Goal: Task Accomplishment & Management: Manage account settings

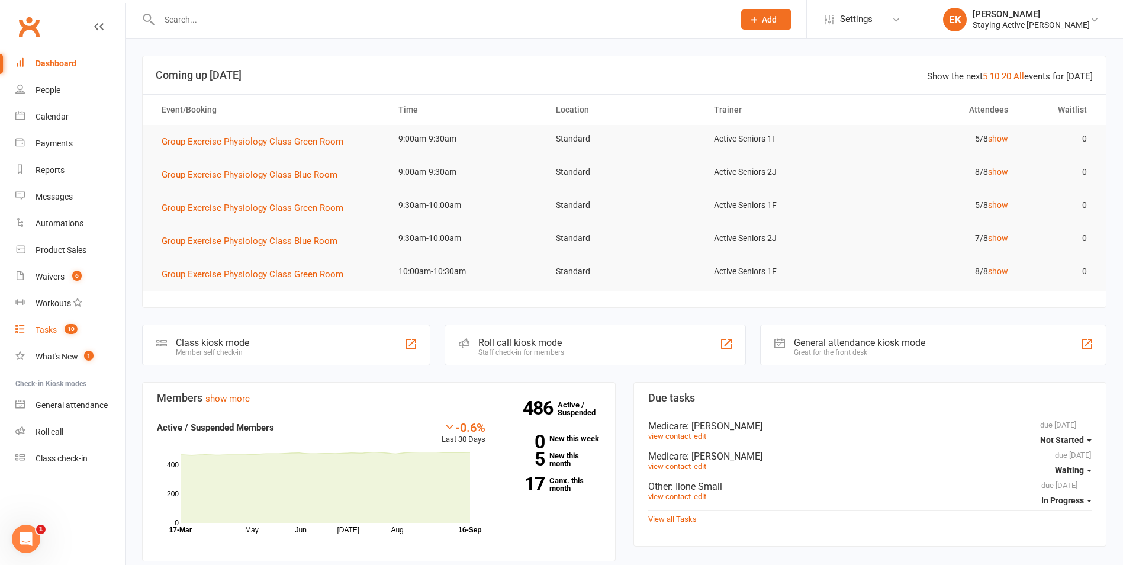
click at [104, 336] on link "Tasks 10" at bounding box center [69, 330] width 109 height 27
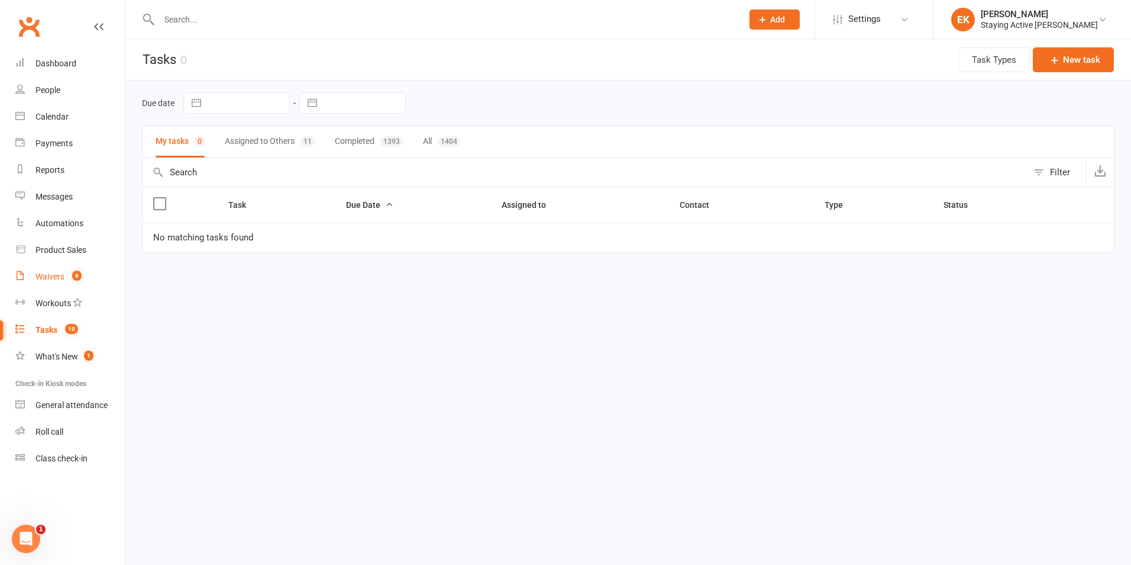
click at [47, 267] on link "Waivers 6" at bounding box center [69, 276] width 109 height 27
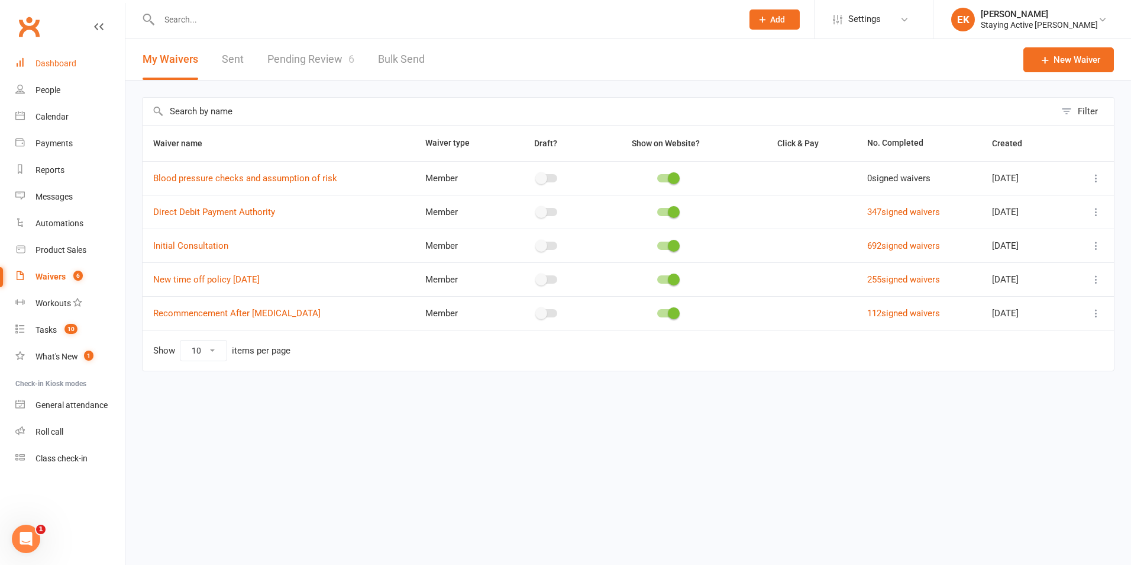
click at [85, 62] on link "Dashboard" at bounding box center [69, 63] width 109 height 27
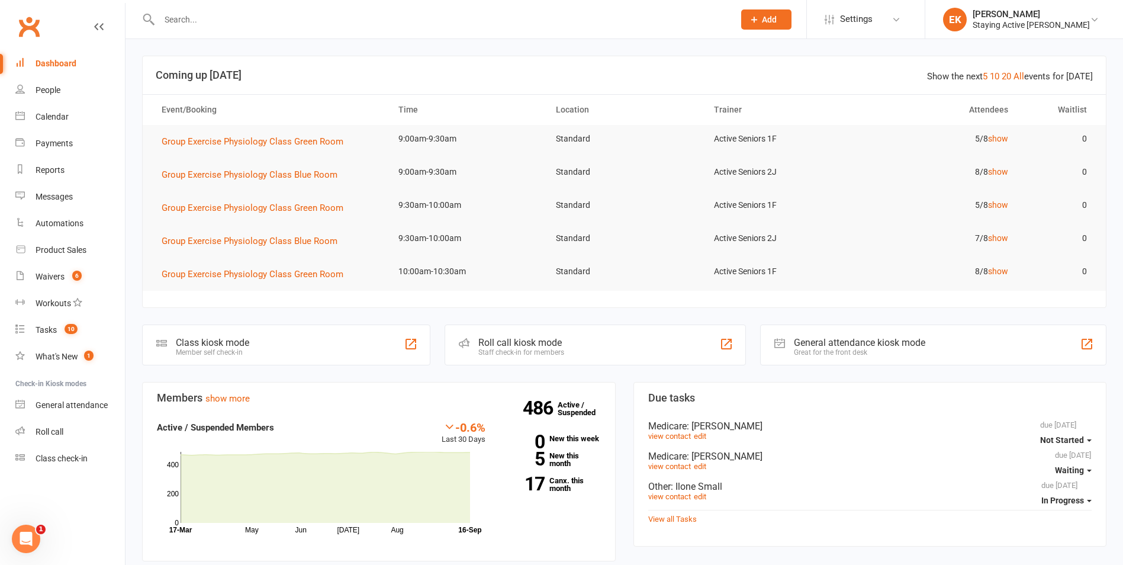
click at [200, 21] on input "text" at bounding box center [441, 19] width 570 height 17
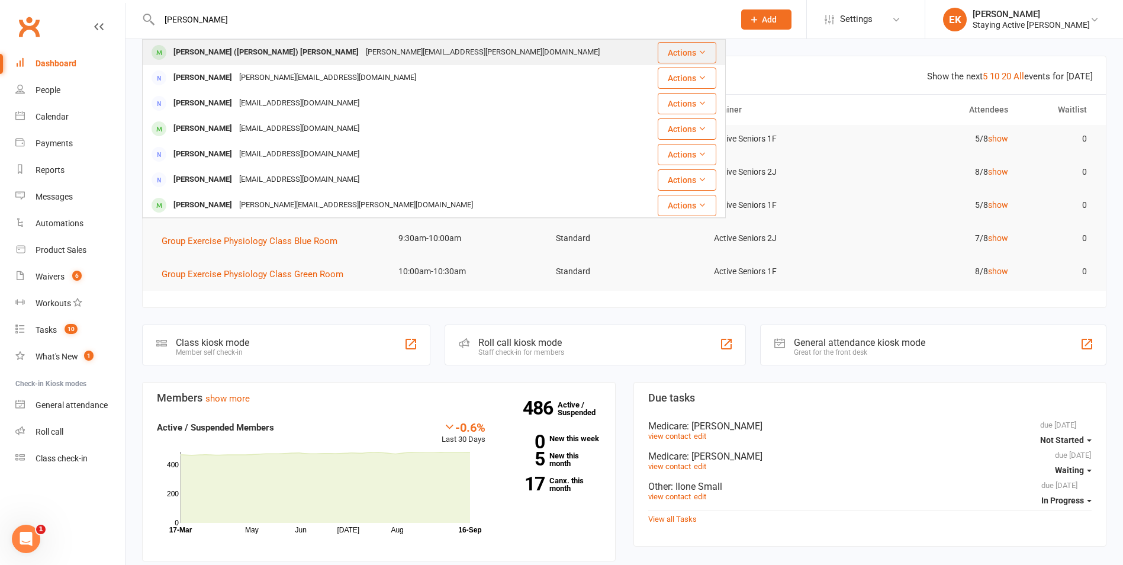
type input "geoff baxter"
click at [362, 53] on div "geoff.baxter@baxco.com.au" at bounding box center [482, 52] width 241 height 17
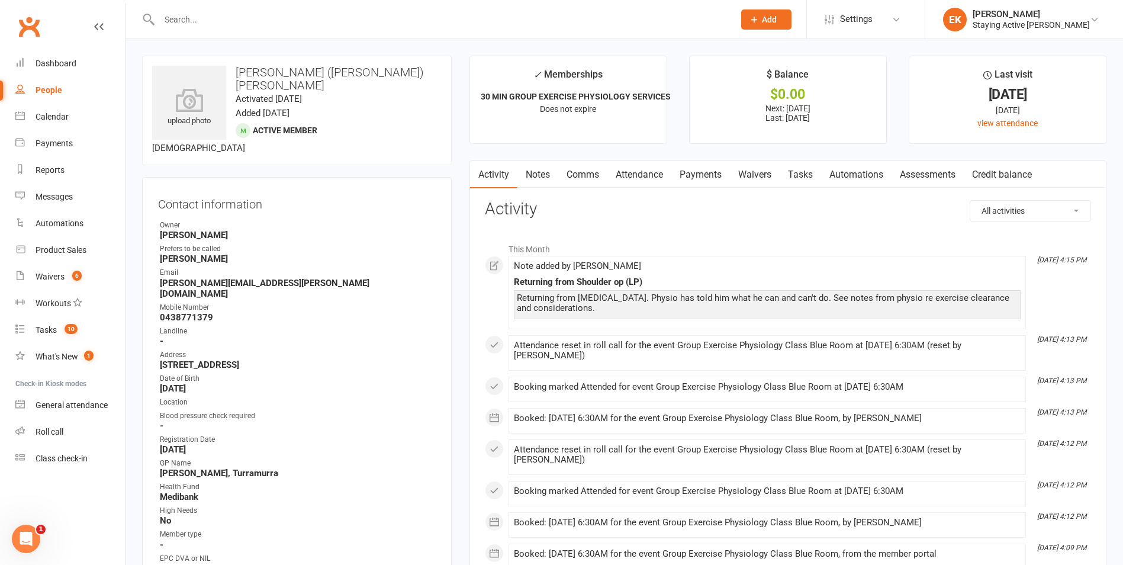
click at [640, 167] on link "Attendance" at bounding box center [639, 174] width 64 height 27
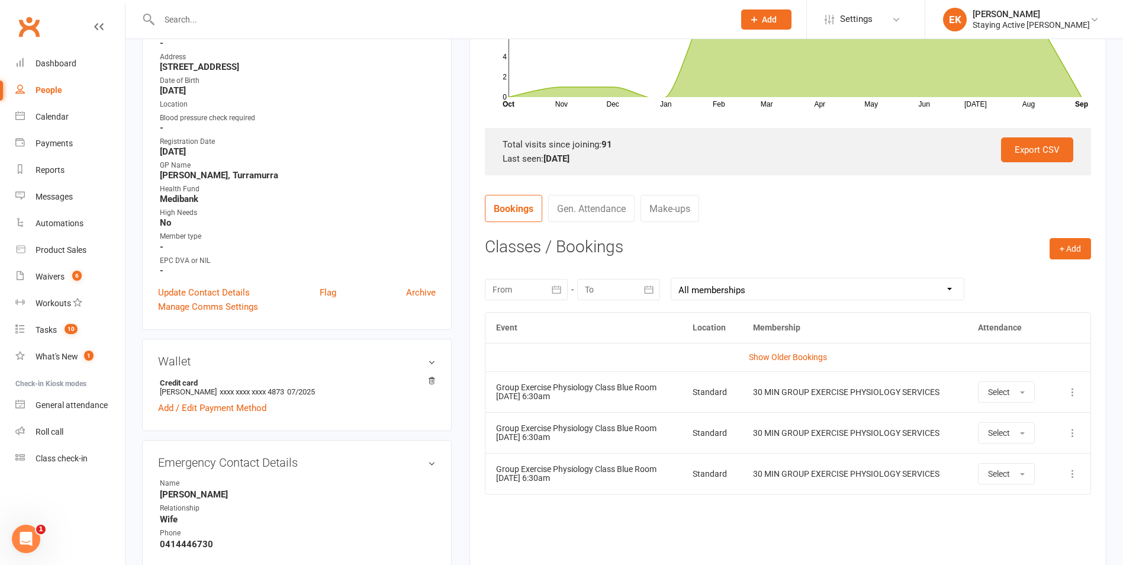
scroll to position [118, 0]
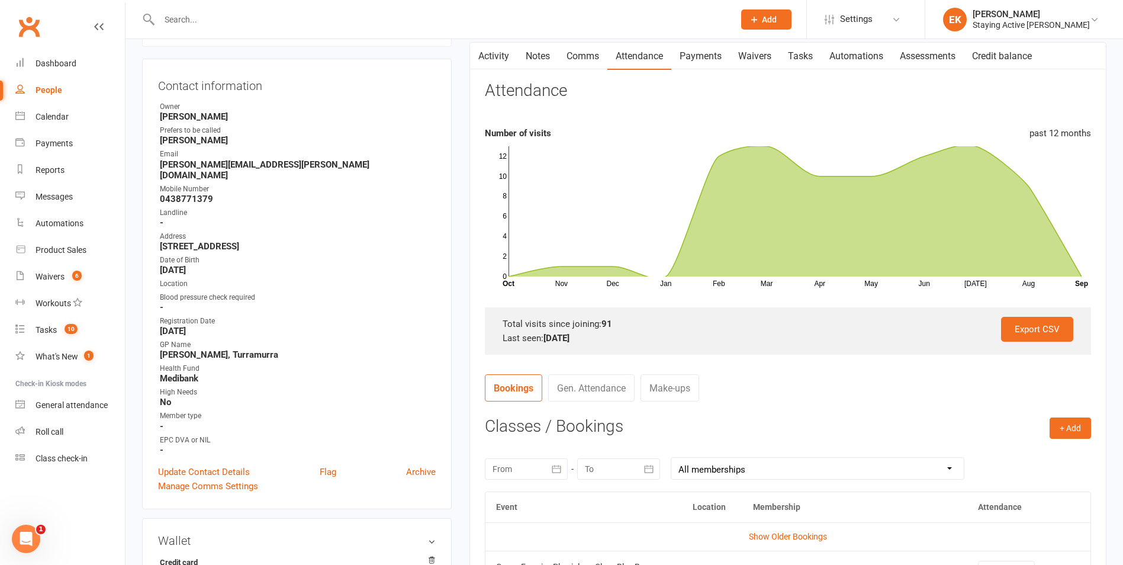
click at [490, 54] on link "Activity" at bounding box center [493, 56] width 47 height 27
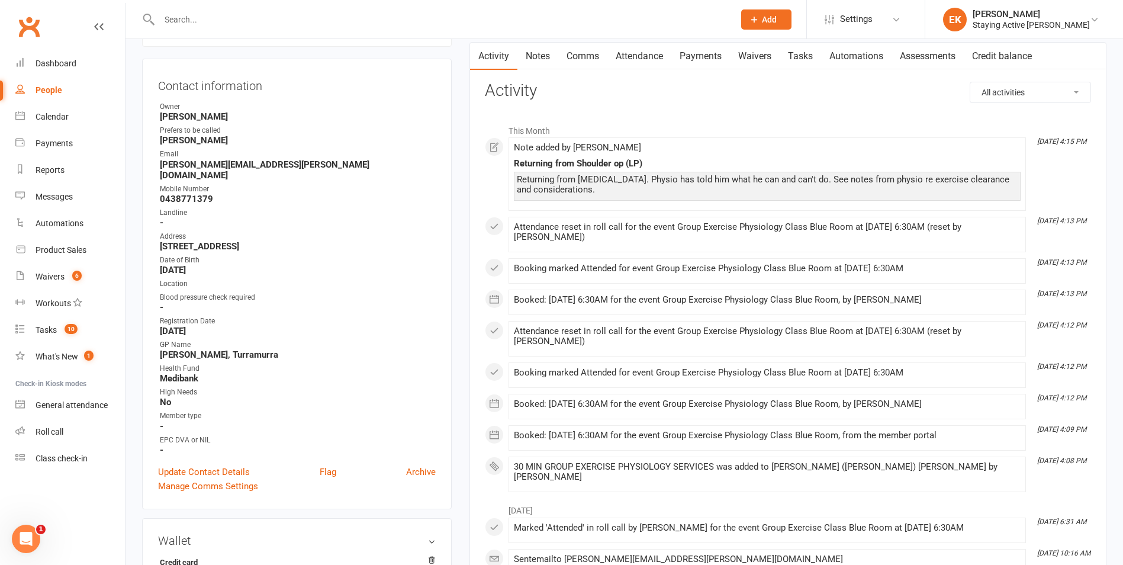
click at [691, 57] on link "Payments" at bounding box center [700, 56] width 59 height 27
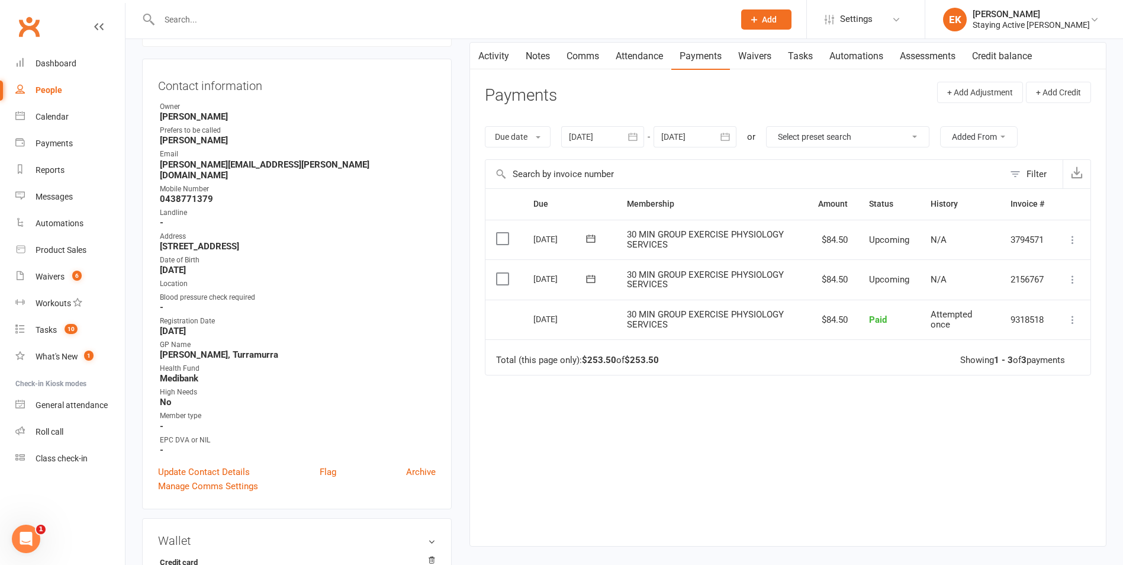
click at [586, 141] on div at bounding box center [602, 136] width 83 height 21
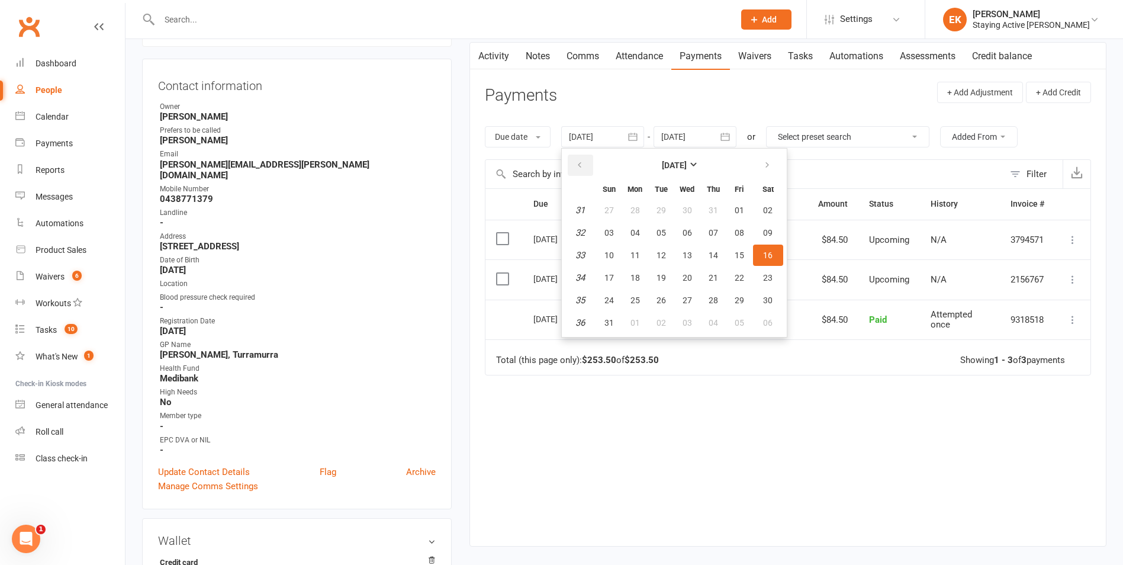
click at [576, 164] on button "button" at bounding box center [579, 164] width 25 height 21
click at [583, 170] on icon "button" at bounding box center [579, 164] width 8 height 9
click at [612, 208] on span "01" at bounding box center [608, 209] width 9 height 9
type input "01 Jun 2025"
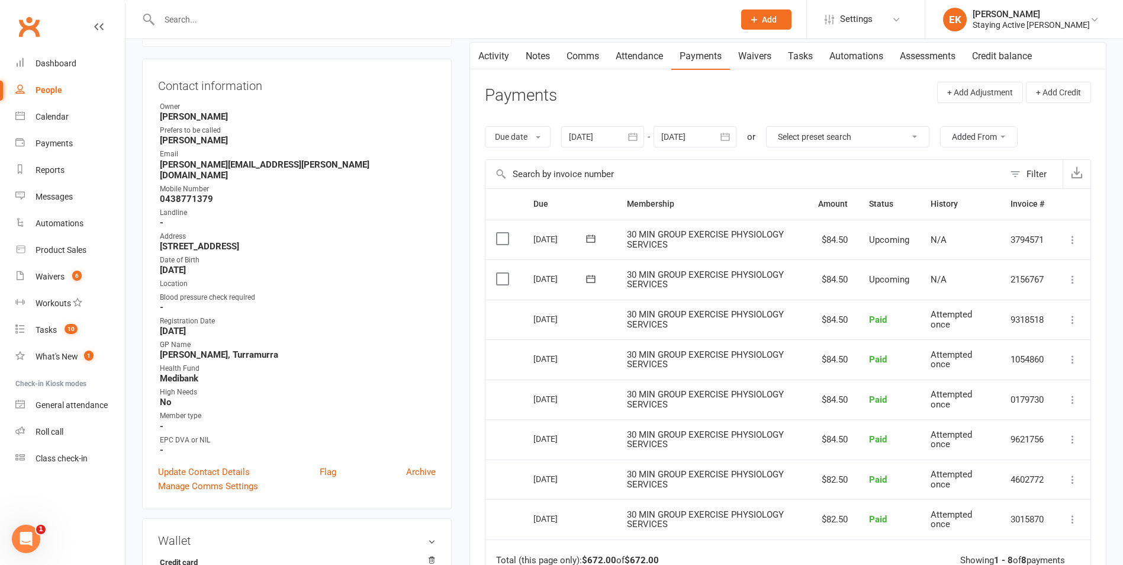
click at [560, 108] on header "Payments + Add Adjustment + Add Credit" at bounding box center [788, 98] width 606 height 33
click at [31, 22] on link "Clubworx" at bounding box center [29, 27] width 30 height 30
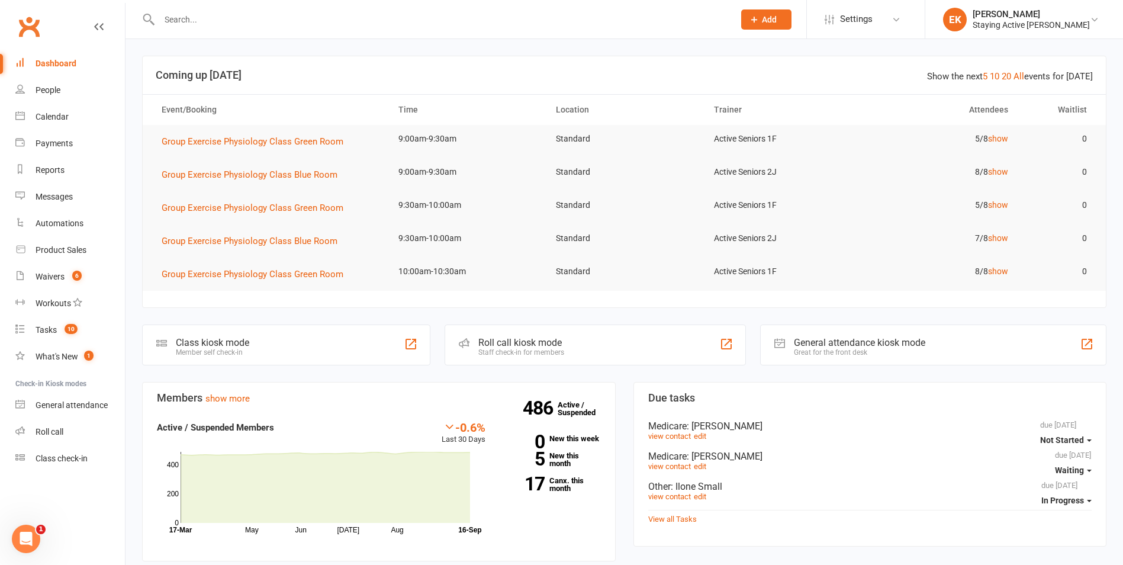
click at [294, 14] on input "text" at bounding box center [441, 19] width 570 height 17
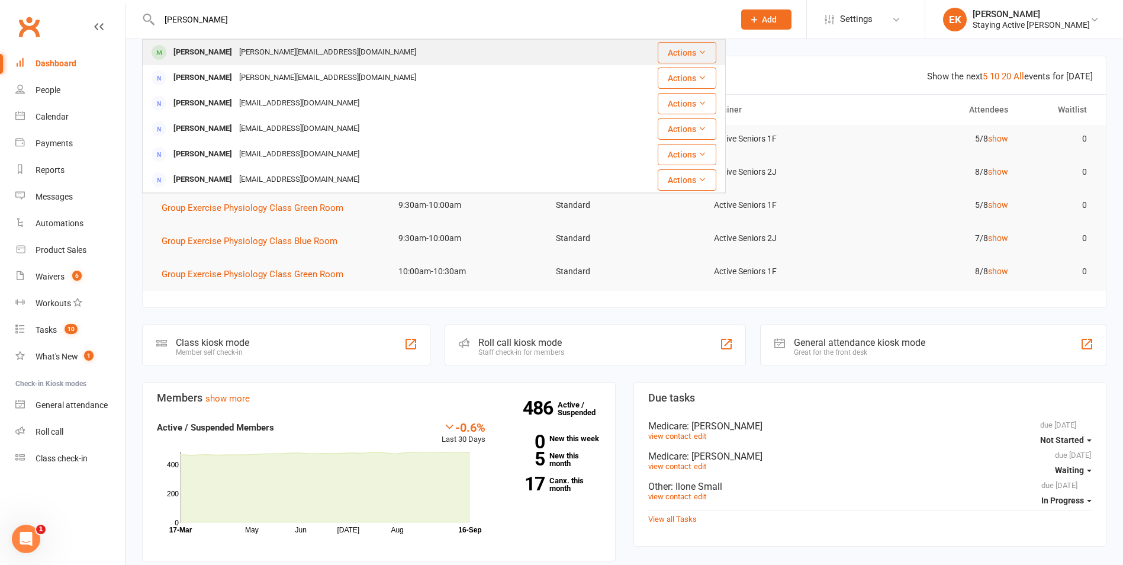
type input "attlee"
click at [236, 46] on div "david@attleefamily.com" at bounding box center [328, 52] width 184 height 17
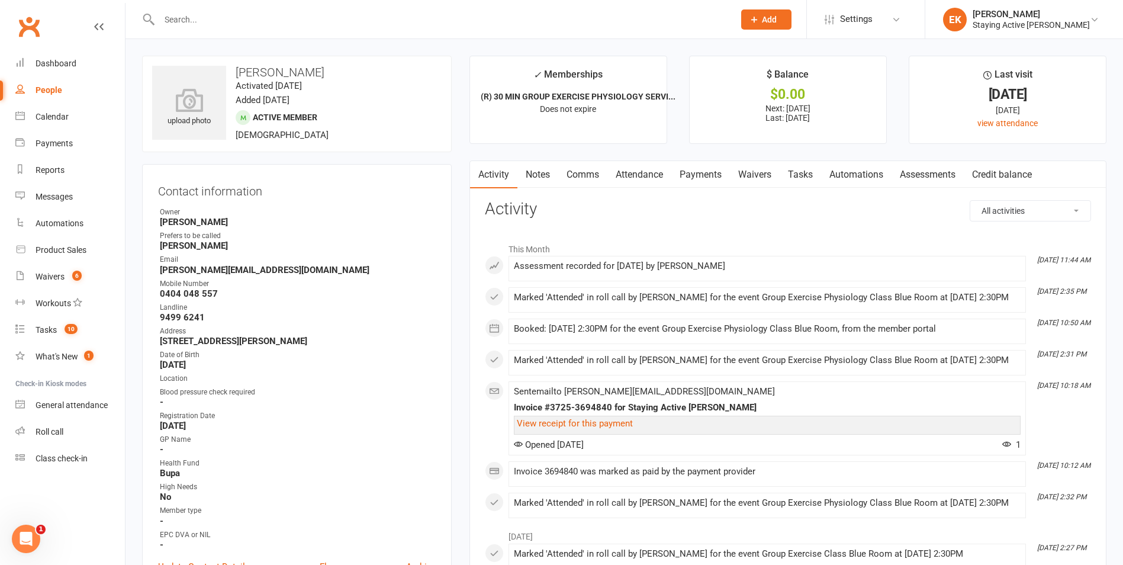
click at [934, 178] on link "Assessments" at bounding box center [927, 174] width 72 height 27
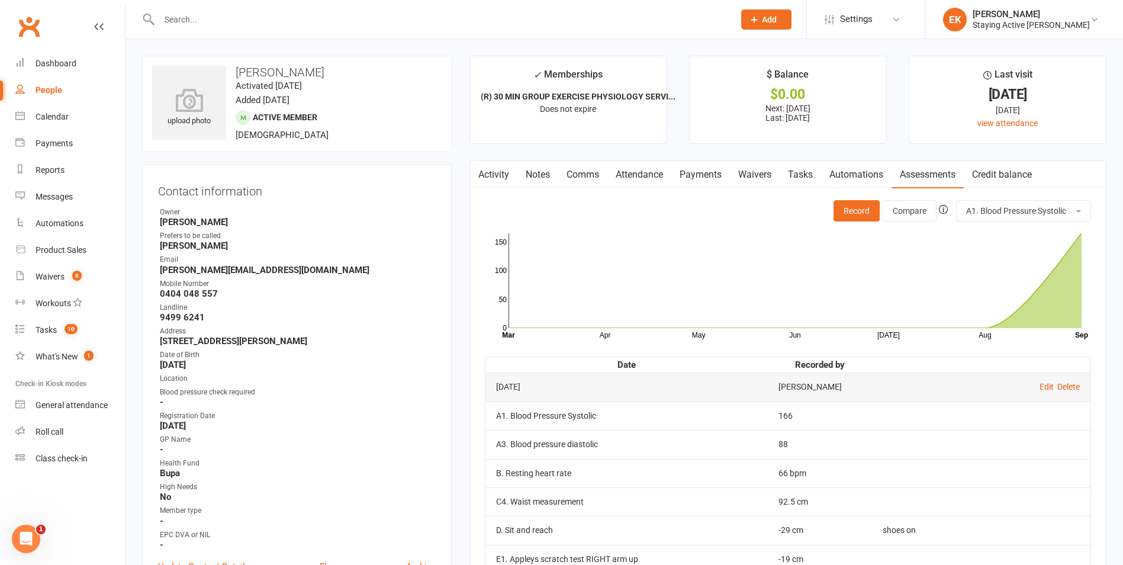
click at [280, 15] on input "text" at bounding box center [441, 19] width 570 height 17
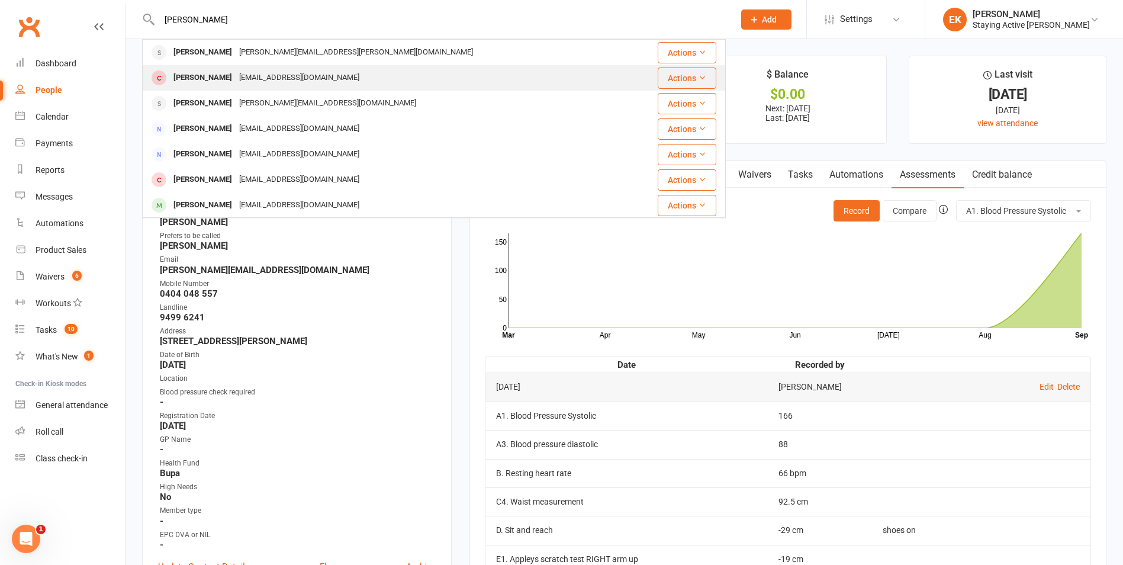
type input "gail thompson"
click at [362, 80] on div "Gail Thompson sgthompson2@bigpond.com" at bounding box center [385, 78] width 484 height 24
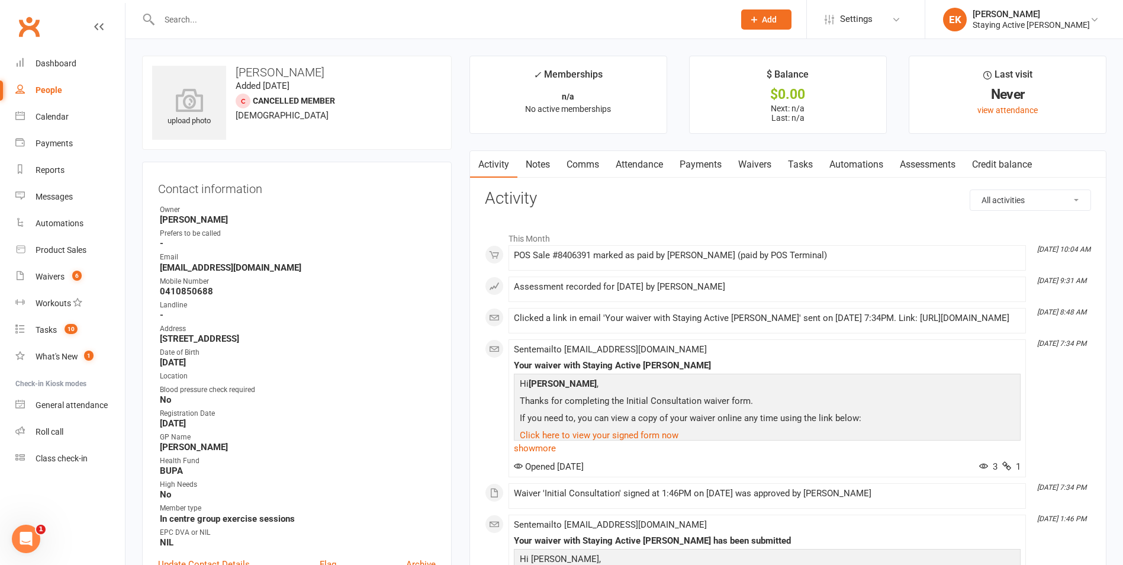
click at [774, 165] on link "Waivers" at bounding box center [755, 164] width 50 height 27
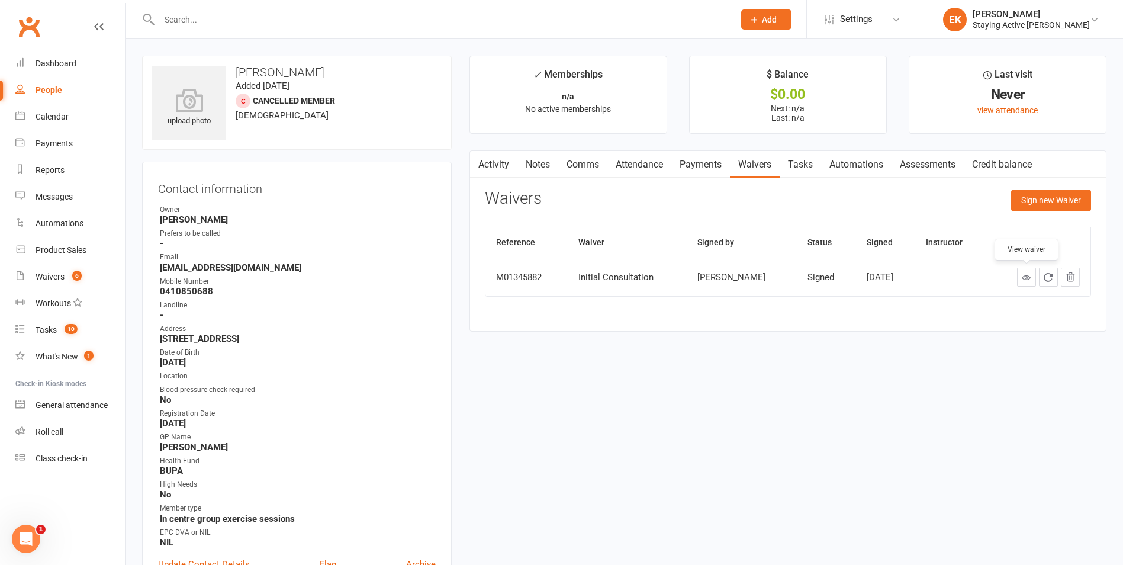
click at [1018, 276] on link at bounding box center [1026, 276] width 19 height 19
click at [933, 169] on link "Assessments" at bounding box center [927, 164] width 72 height 27
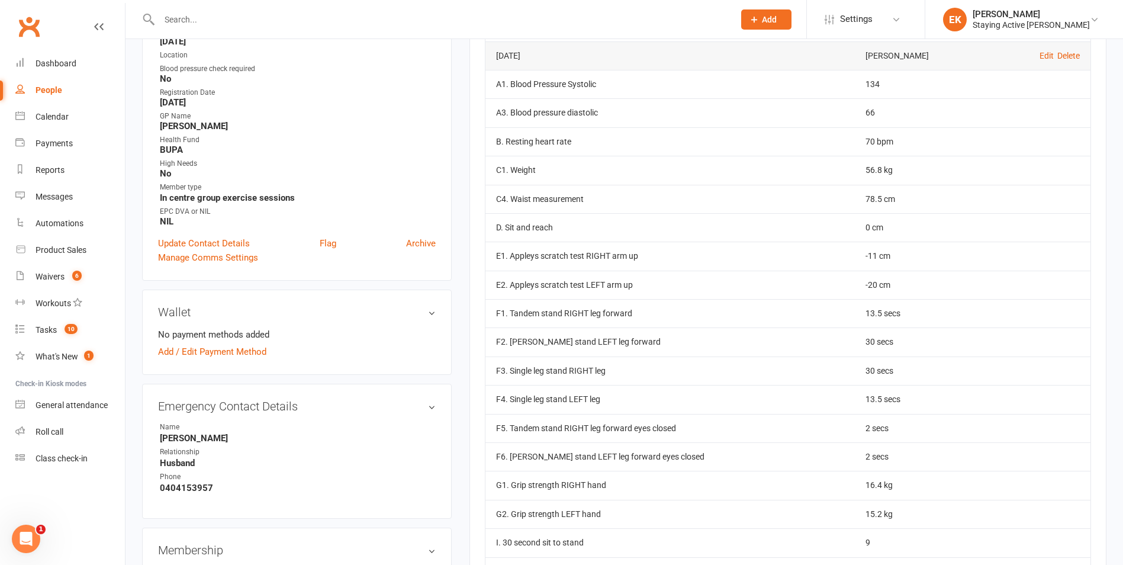
scroll to position [296, 0]
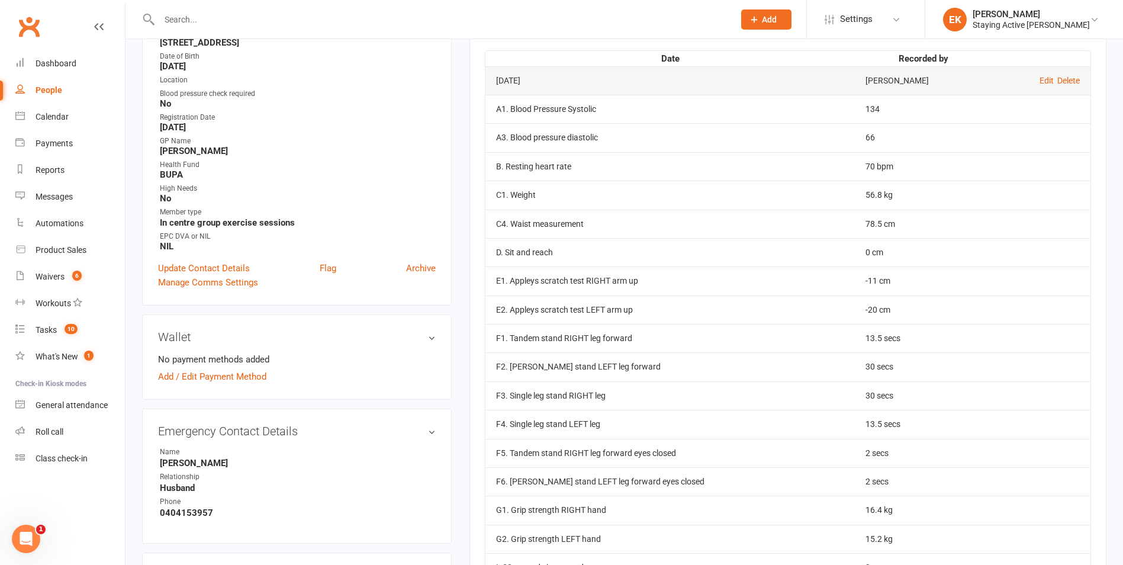
click at [360, 10] on div at bounding box center [433, 19] width 583 height 38
click at [356, 24] on input "text" at bounding box center [441, 19] width 570 height 17
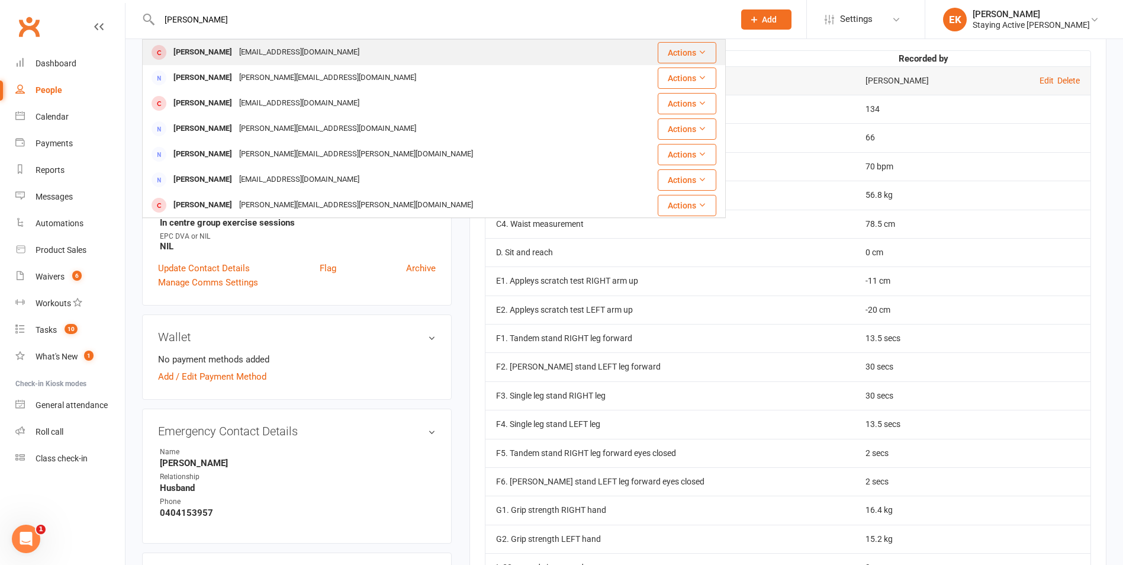
type input "margaret whittaker"
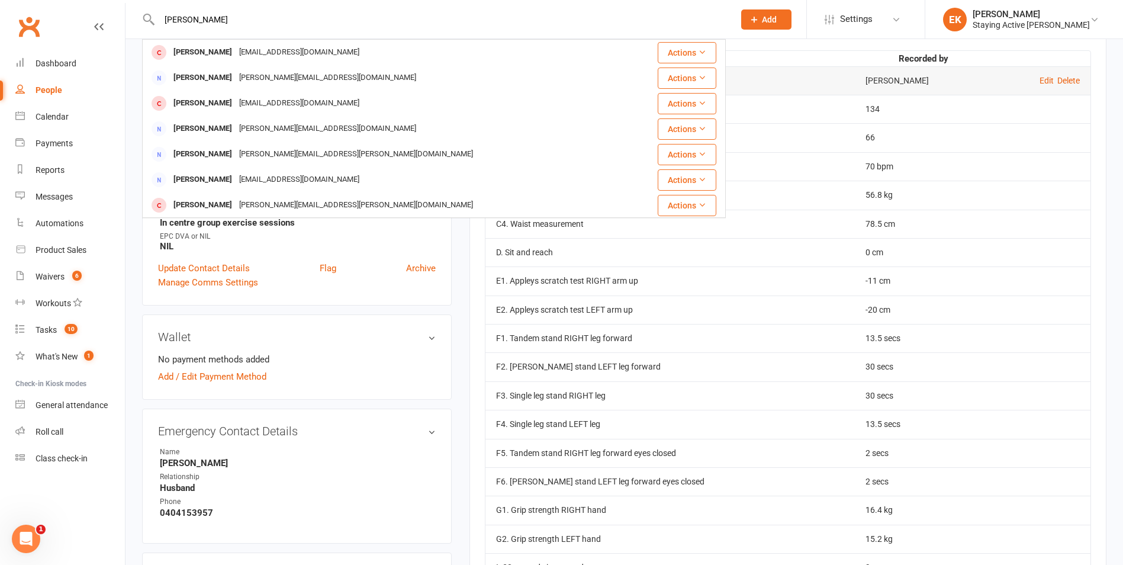
click at [350, 47] on div "Margaret Whittaker margbob@gmail.com" at bounding box center [385, 52] width 484 height 24
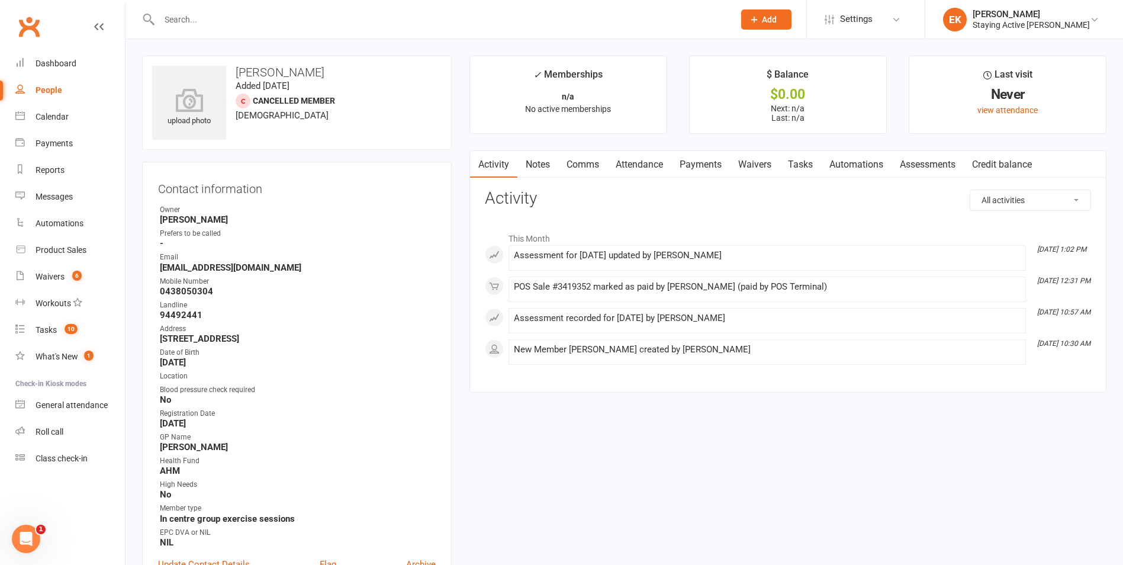
click at [912, 165] on link "Assessments" at bounding box center [927, 164] width 72 height 27
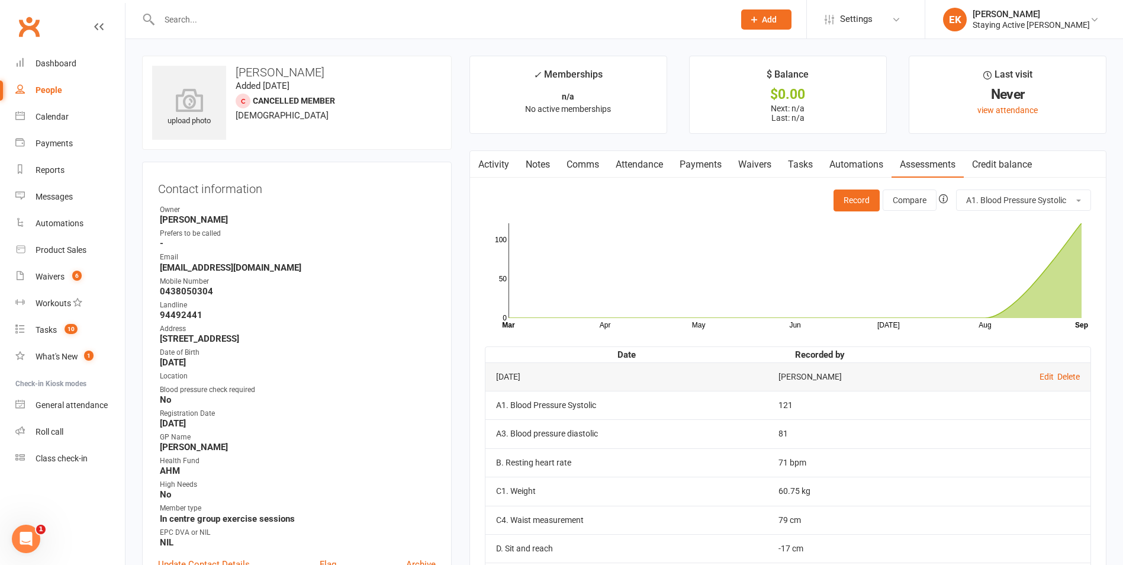
click at [749, 166] on link "Waivers" at bounding box center [755, 164] width 50 height 27
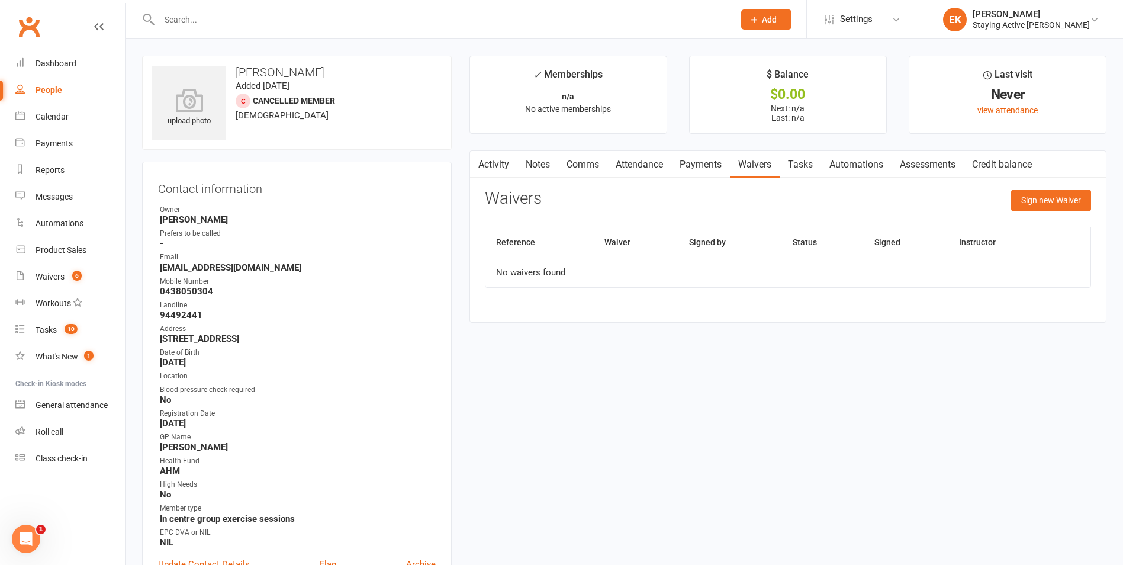
click at [931, 161] on link "Assessments" at bounding box center [927, 164] width 72 height 27
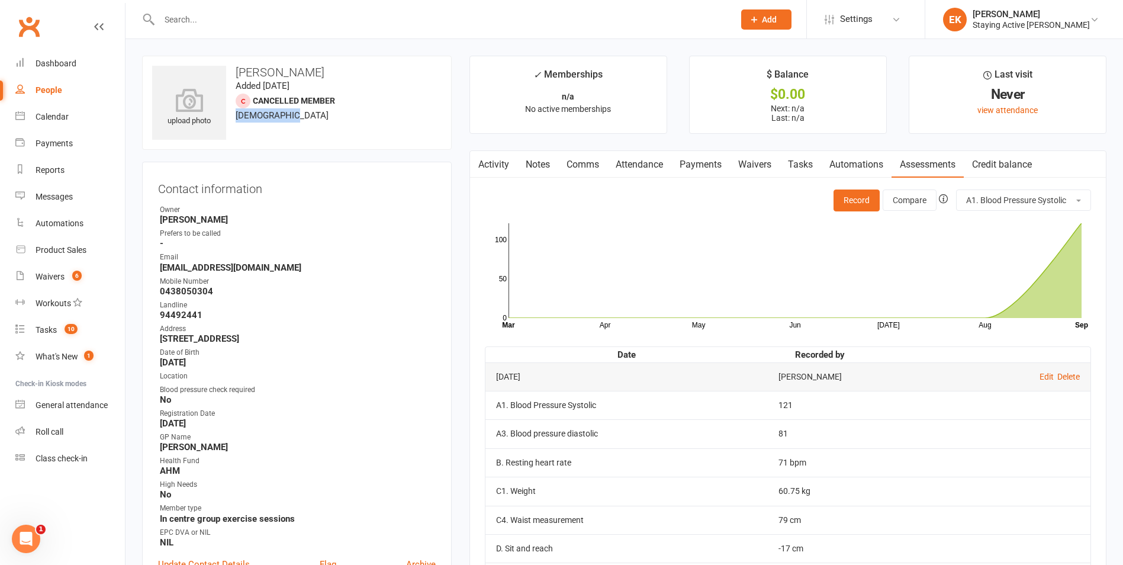
drag, startPoint x: 362, startPoint y: 113, endPoint x: 228, endPoint y: 125, distance: 133.7
click at [228, 125] on div "upload photo Margaret Whittaker Added 9 September, 2025 Cancelled member 76 yea…" at bounding box center [296, 103] width 309 height 94
copy span "76 years old"
click at [337, 17] on input "text" at bounding box center [441, 19] width 570 height 17
type input "["
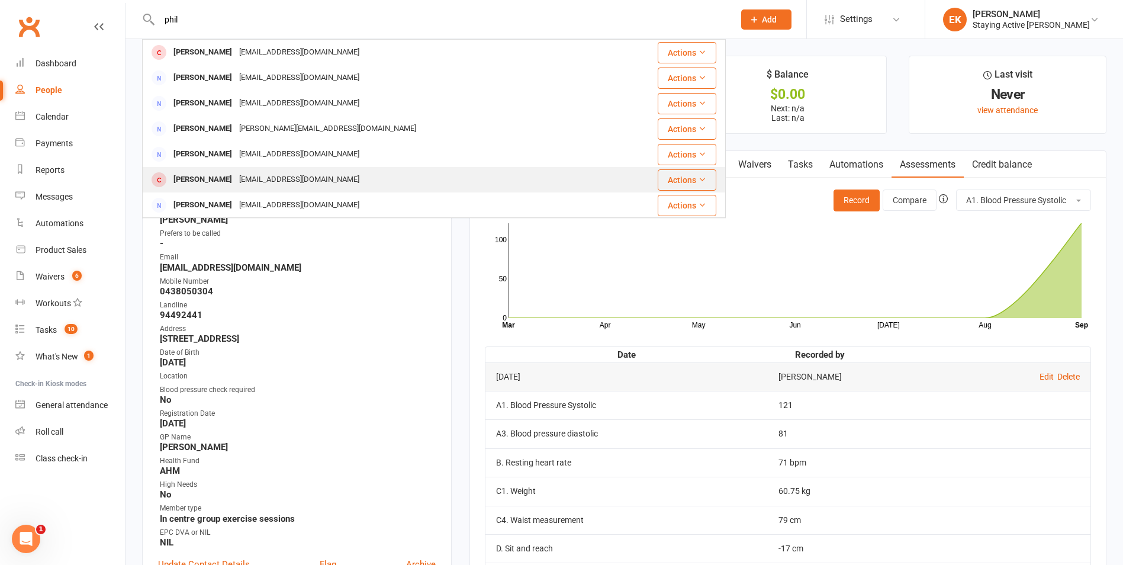
type input "phil"
click at [304, 172] on div "philthewill@yahoo.com.au" at bounding box center [299, 179] width 127 height 17
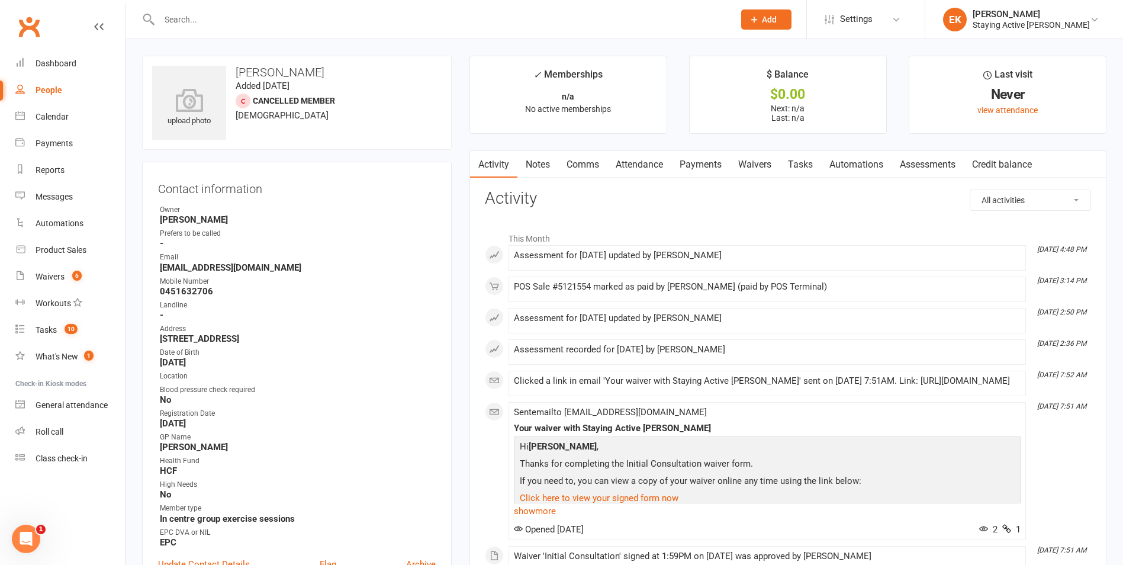
click at [917, 165] on link "Assessments" at bounding box center [927, 164] width 72 height 27
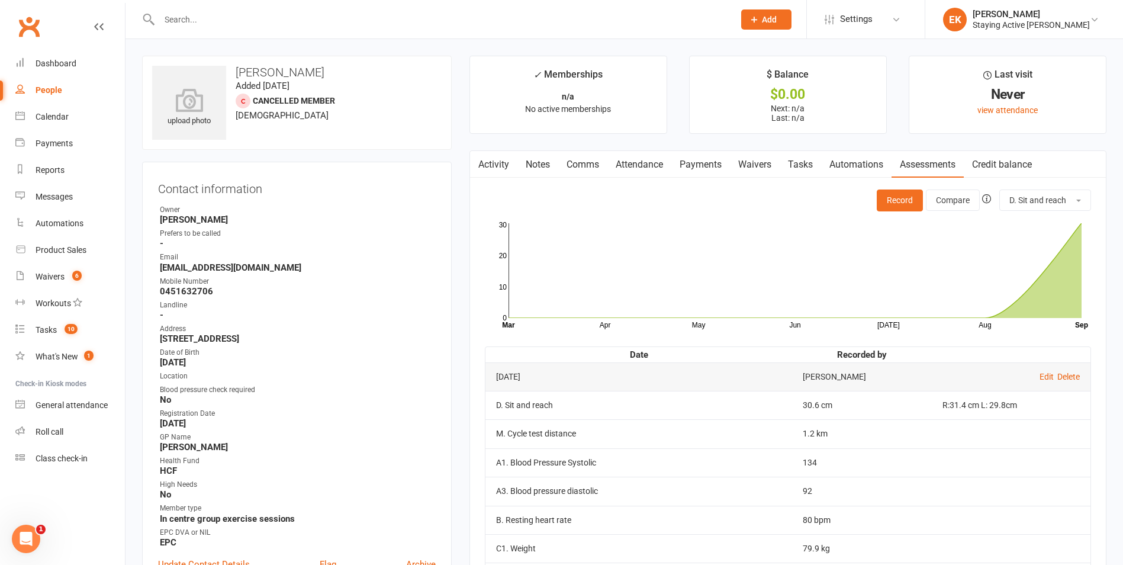
click at [476, 21] on input "text" at bounding box center [441, 19] width 570 height 17
click at [164, 20] on input "text" at bounding box center [441, 19] width 570 height 17
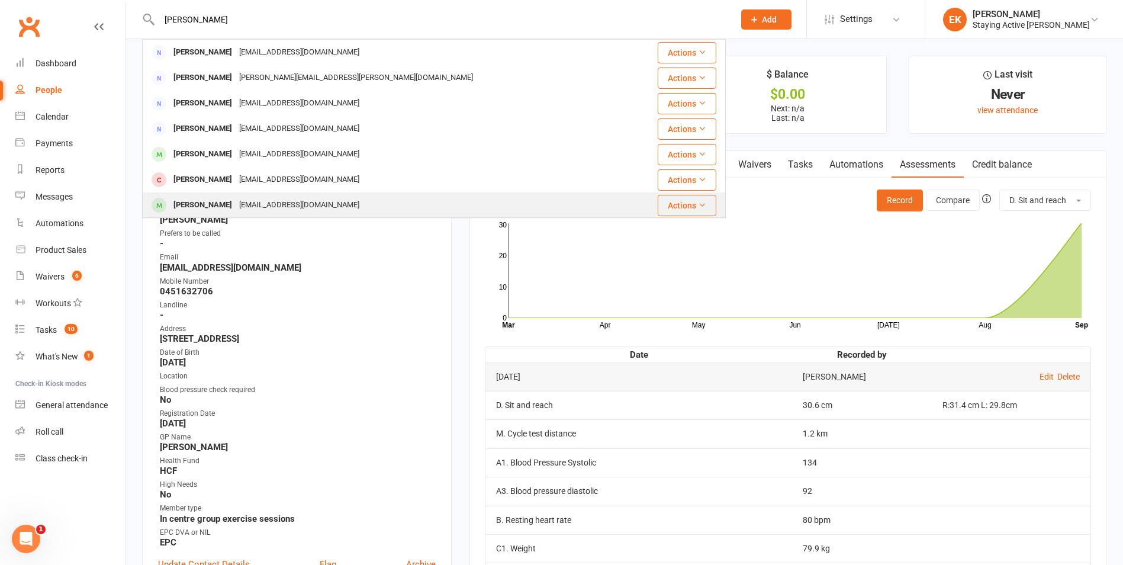
type input "lynne"
click at [268, 202] on div "lillou@bigpond.net.au" at bounding box center [299, 204] width 127 height 17
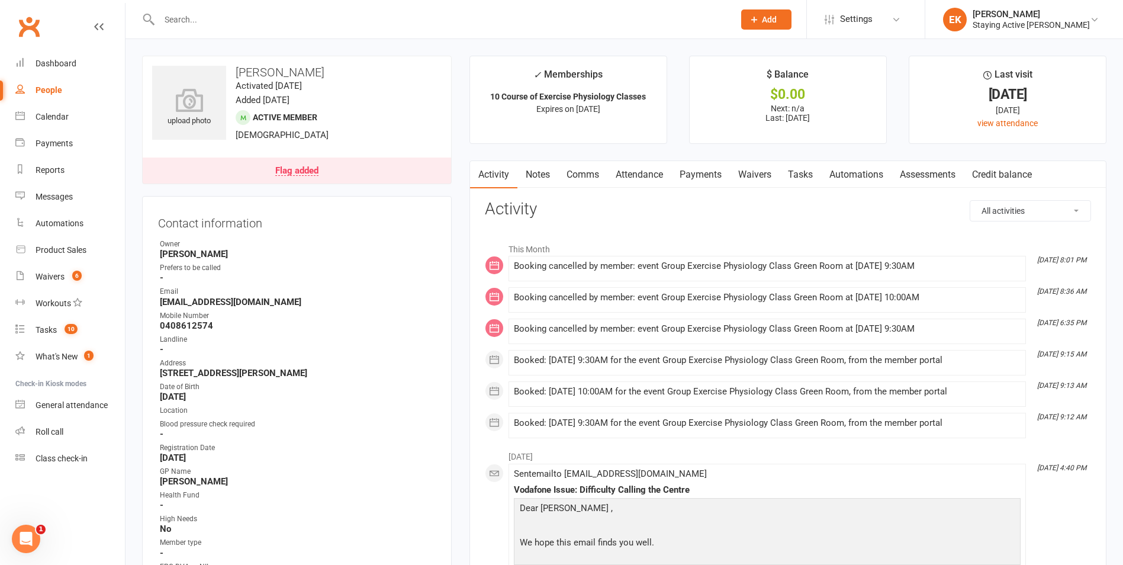
click at [543, 178] on link "Notes" at bounding box center [537, 174] width 41 height 27
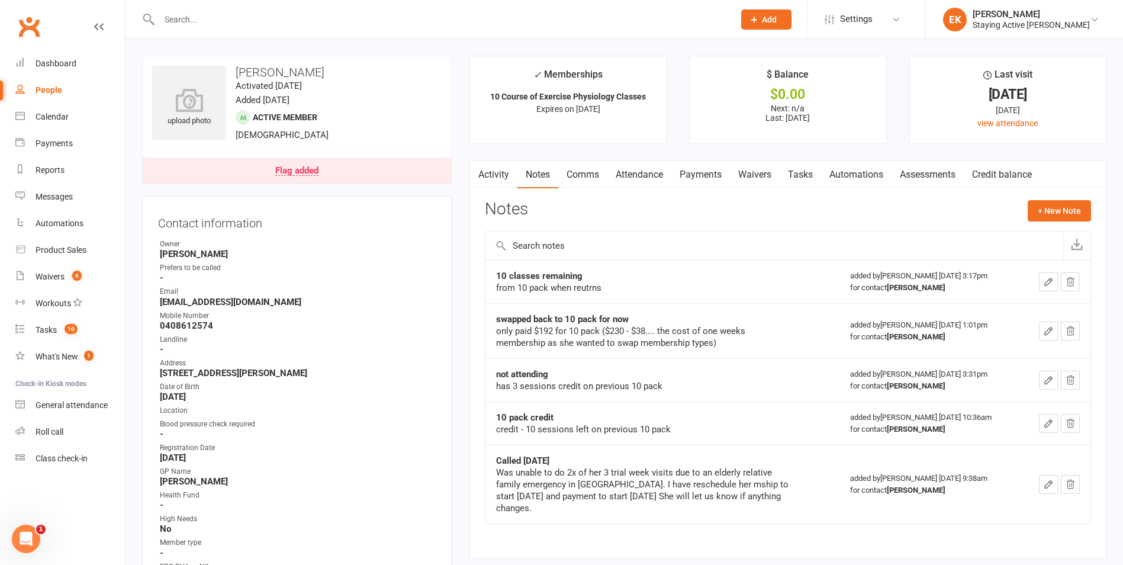
click at [694, 172] on link "Payments" at bounding box center [700, 174] width 59 height 27
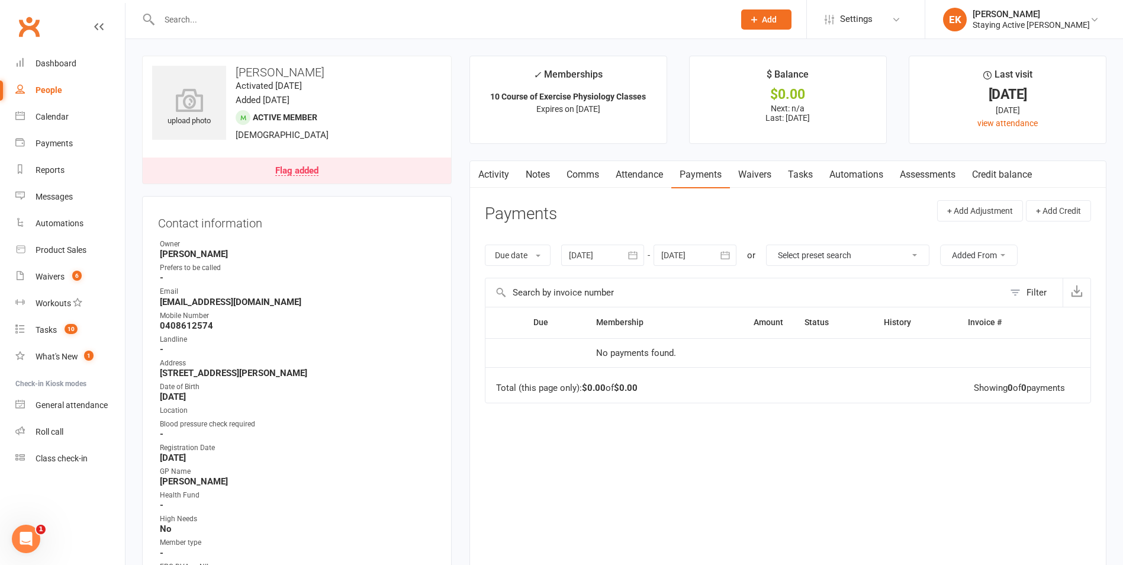
click at [644, 254] on button "button" at bounding box center [633, 254] width 21 height 21
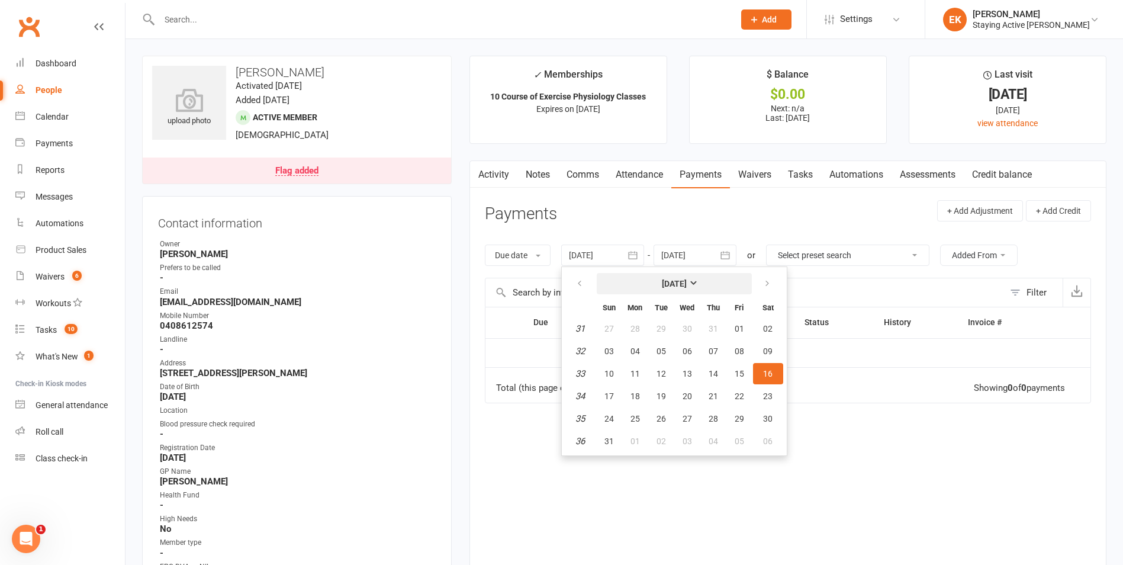
click at [662, 283] on strong "[DATE]" at bounding box center [674, 283] width 25 height 9
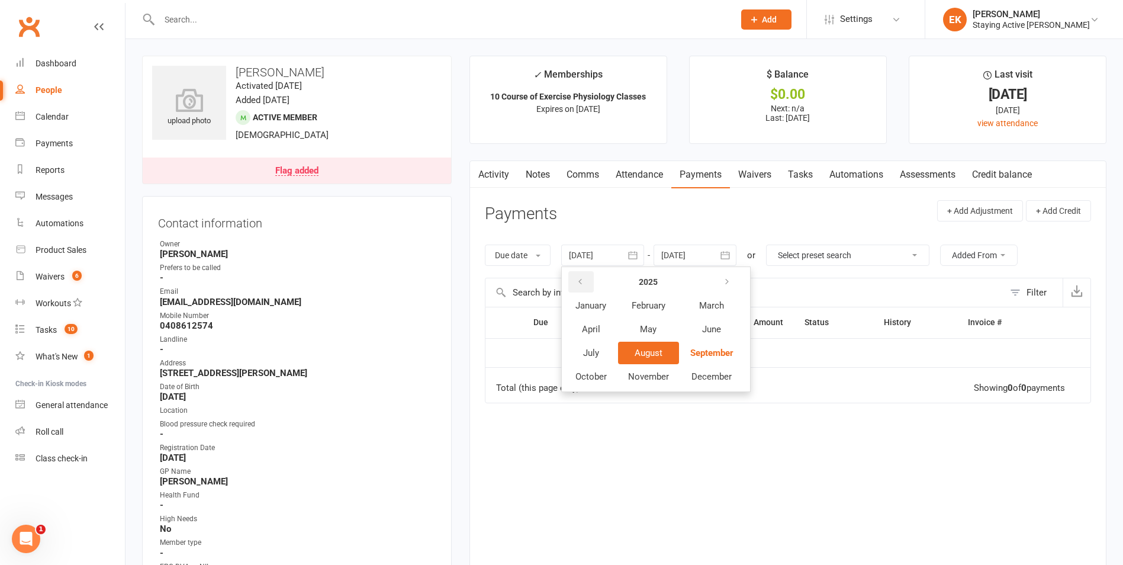
click at [592, 280] on button "button" at bounding box center [580, 281] width 25 height 21
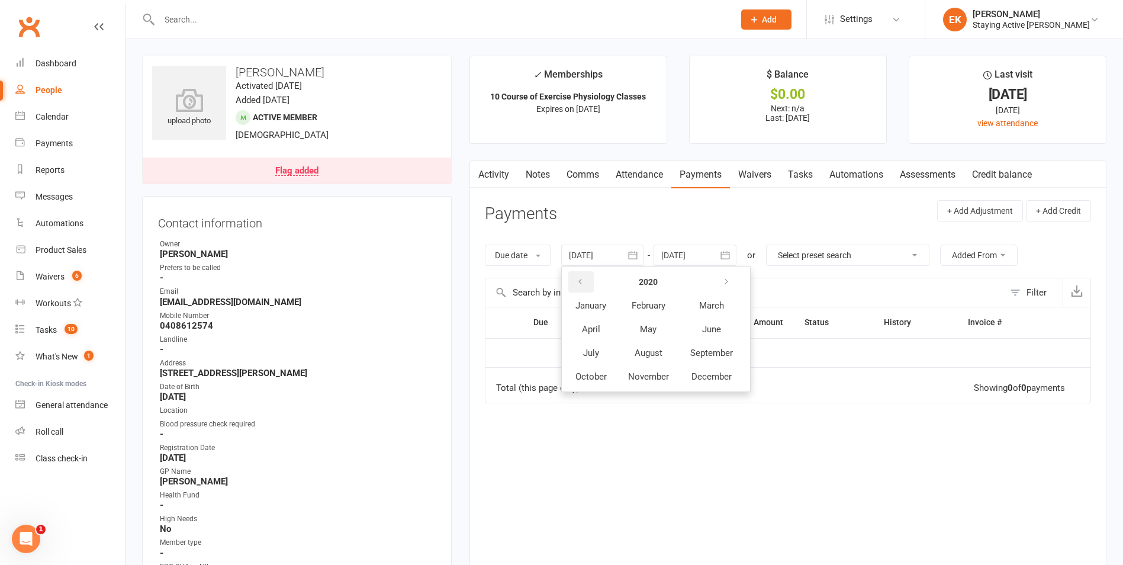
click at [592, 280] on button "button" at bounding box center [580, 281] width 25 height 21
click at [654, 320] on button "May" at bounding box center [648, 329] width 61 height 22
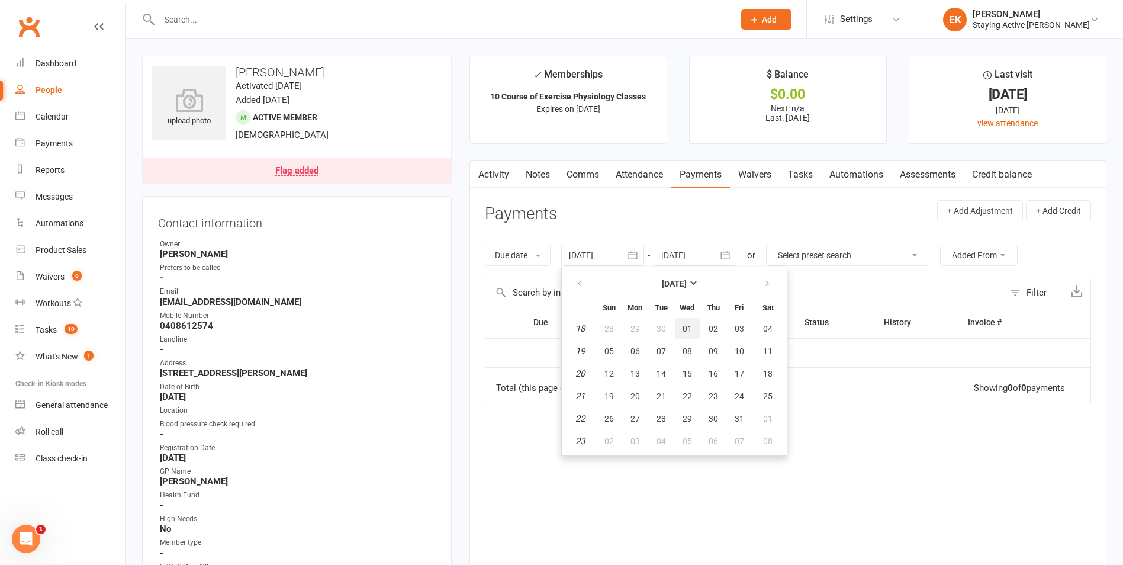
click at [692, 333] on span "01" at bounding box center [686, 328] width 9 height 9
type input "01 May 2019"
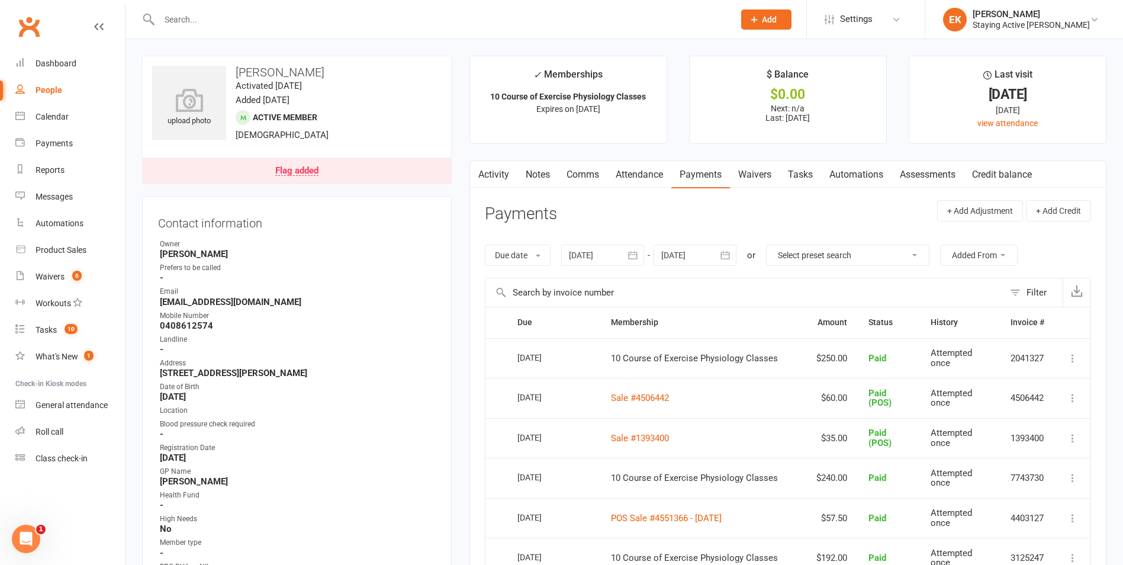
click at [544, 175] on link "Notes" at bounding box center [537, 174] width 41 height 27
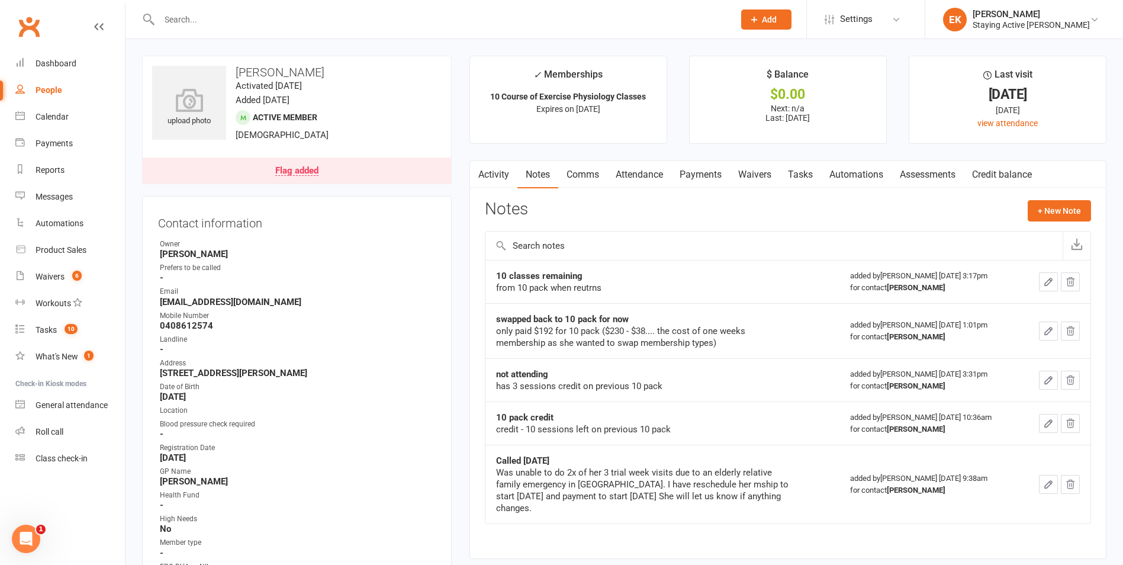
click at [941, 176] on link "Assessments" at bounding box center [927, 174] width 72 height 27
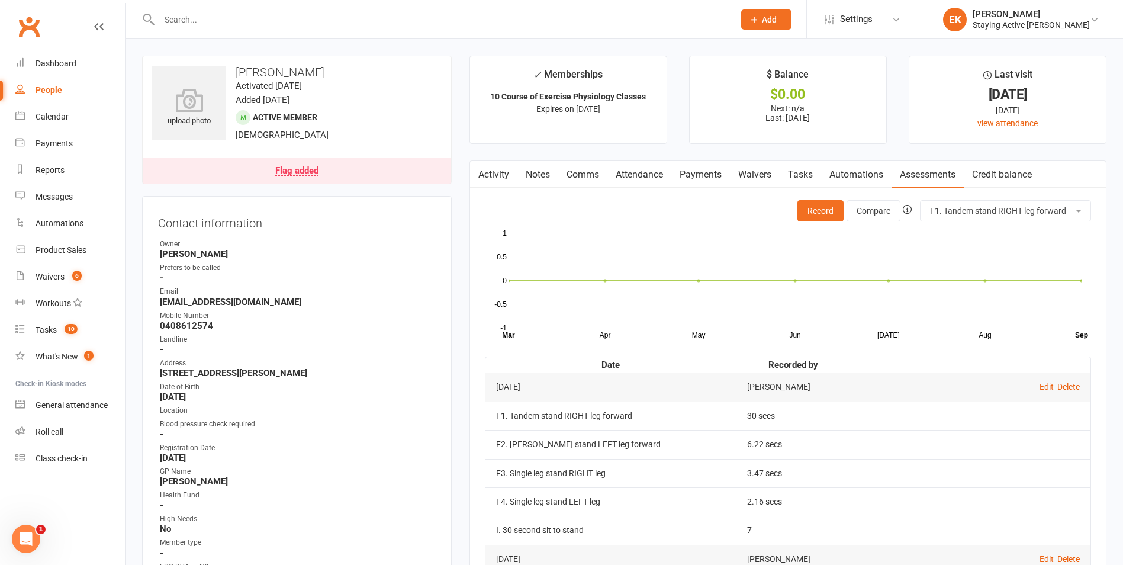
click at [496, 176] on link "Activity" at bounding box center [493, 174] width 47 height 27
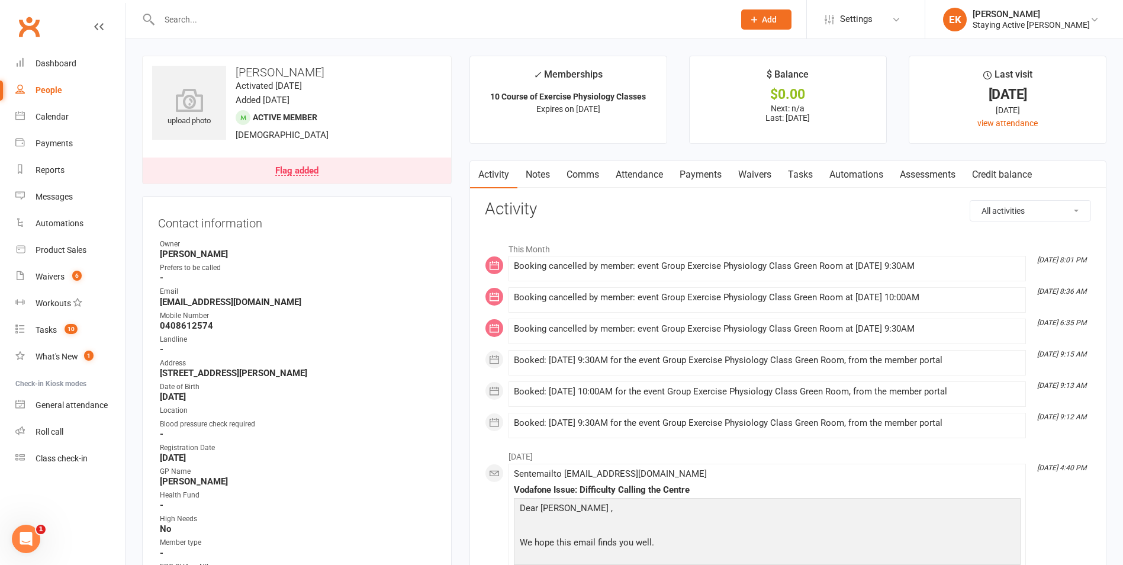
click at [528, 170] on link "Notes" at bounding box center [537, 174] width 41 height 27
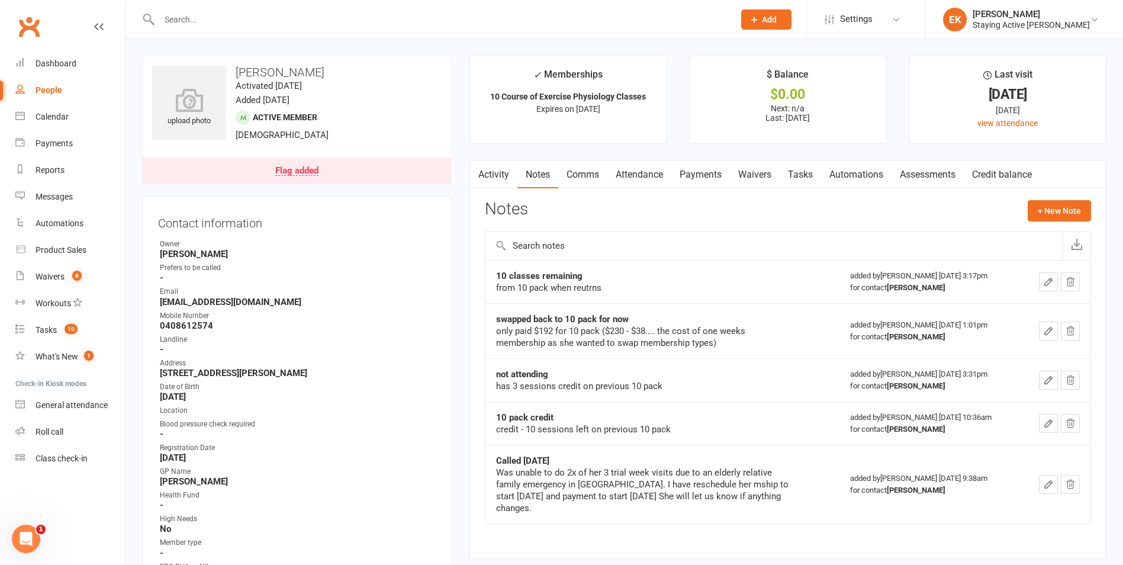
click at [870, 173] on link "Automations" at bounding box center [856, 174] width 70 height 27
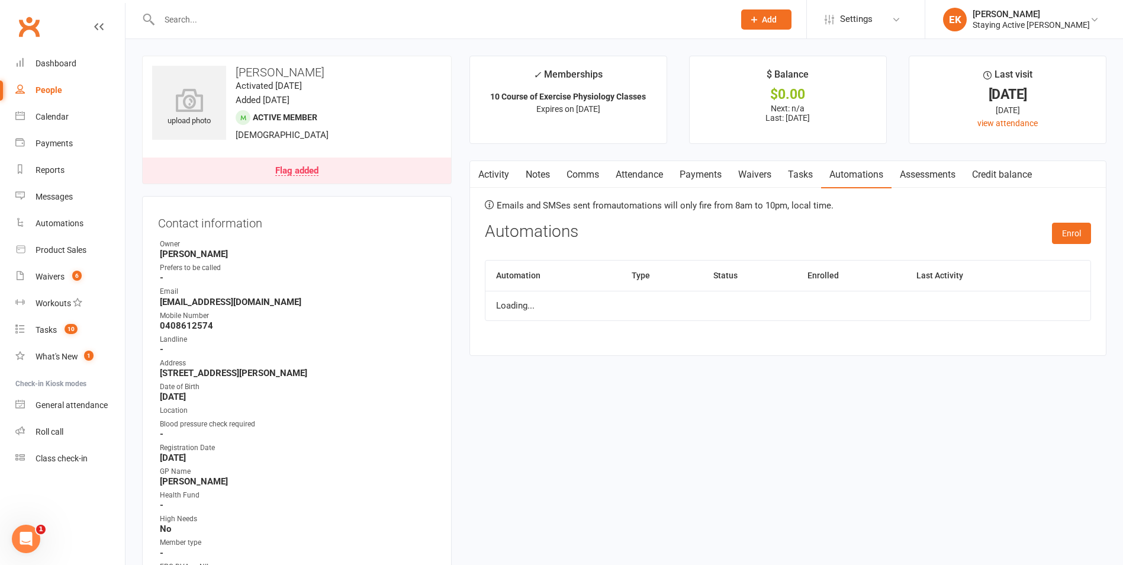
click at [931, 175] on link "Assessments" at bounding box center [927, 174] width 72 height 27
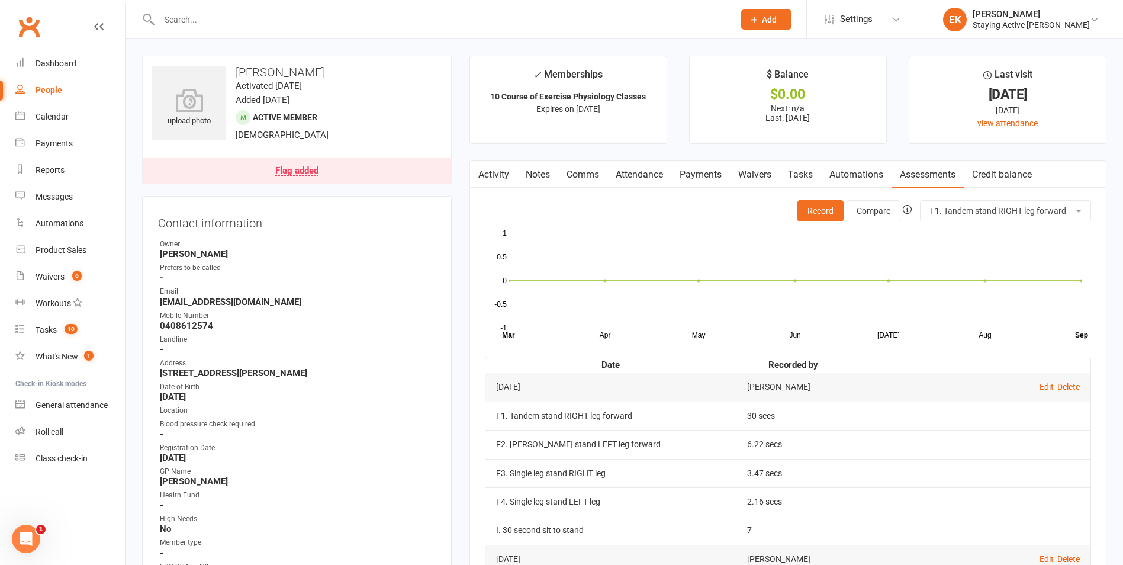
click at [839, 169] on link "Automations" at bounding box center [856, 174] width 70 height 27
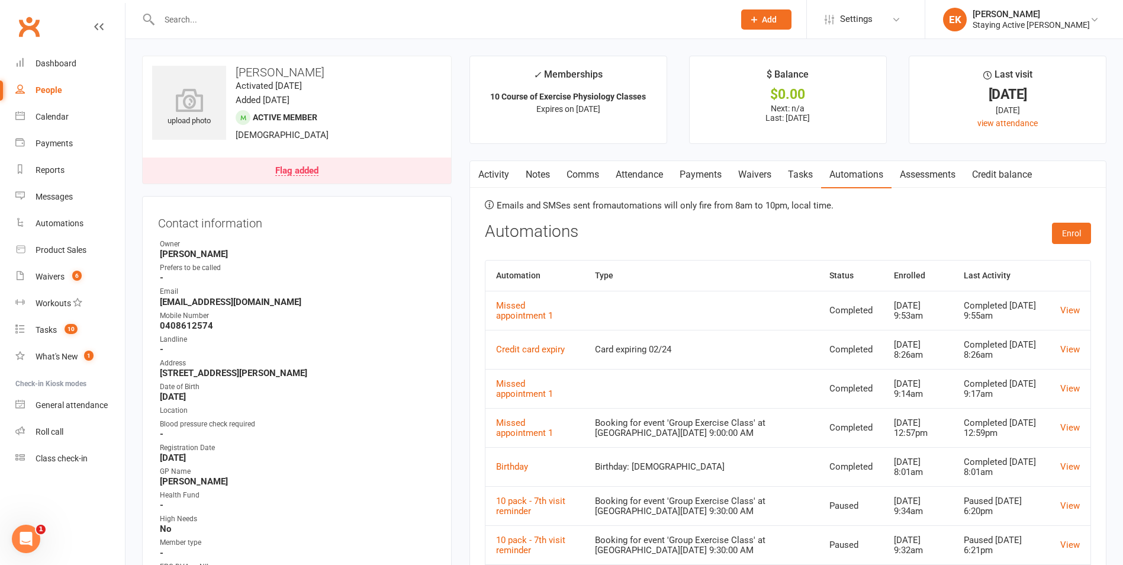
click at [659, 174] on link "Attendance" at bounding box center [639, 174] width 64 height 27
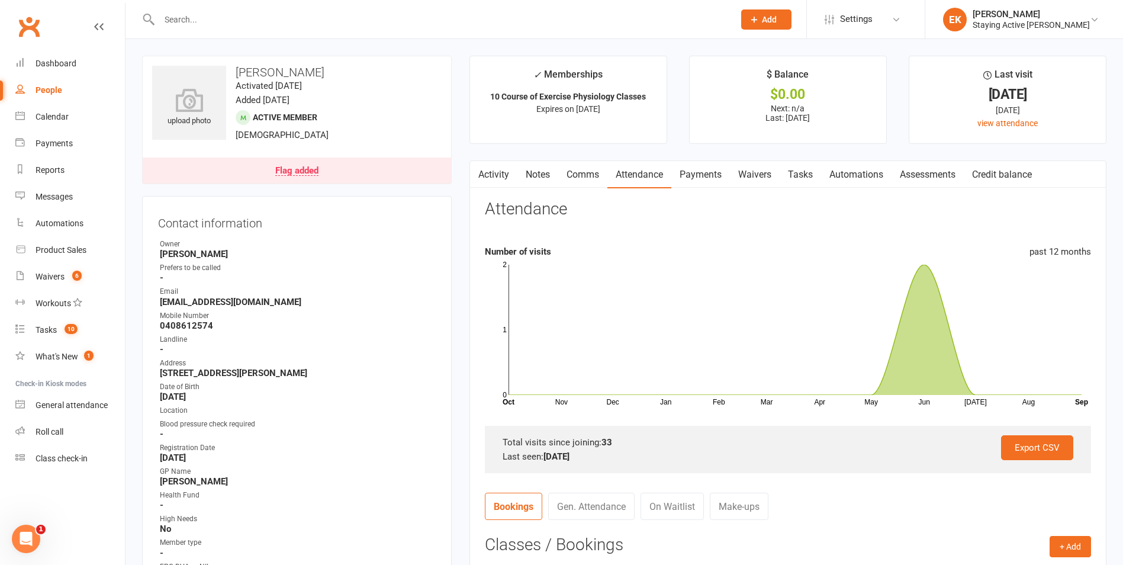
click at [579, 179] on link "Comms" at bounding box center [582, 174] width 49 height 27
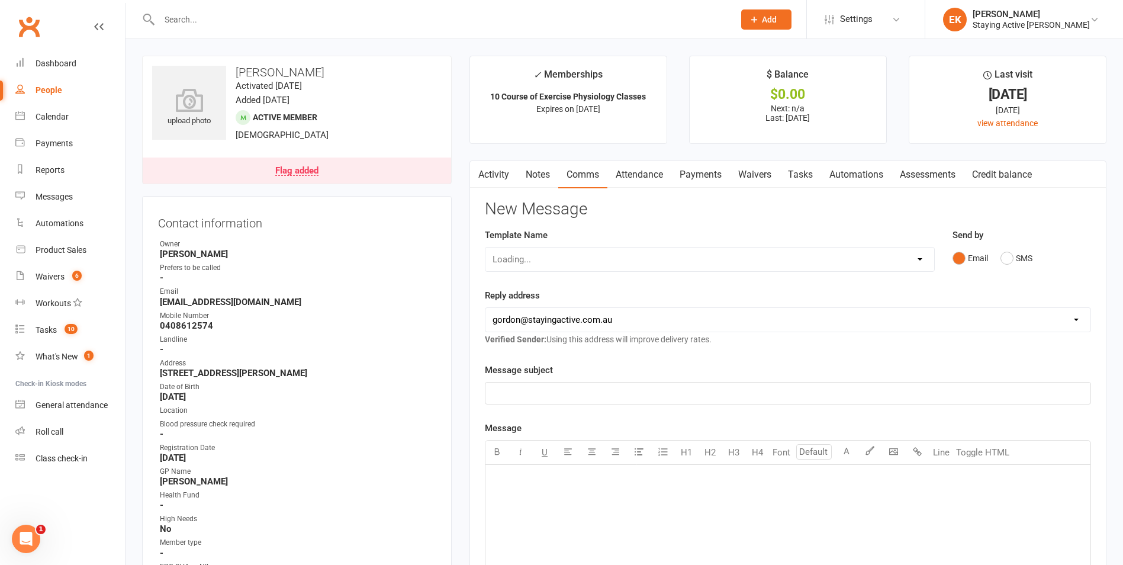
click at [650, 176] on link "Attendance" at bounding box center [639, 174] width 64 height 27
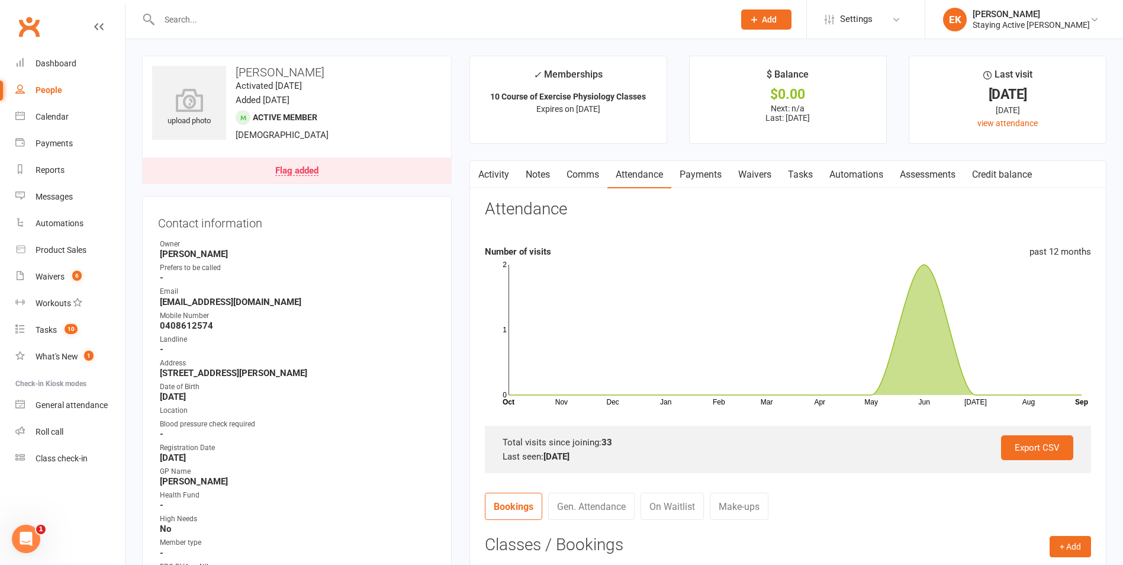
click at [541, 178] on link "Notes" at bounding box center [537, 174] width 41 height 27
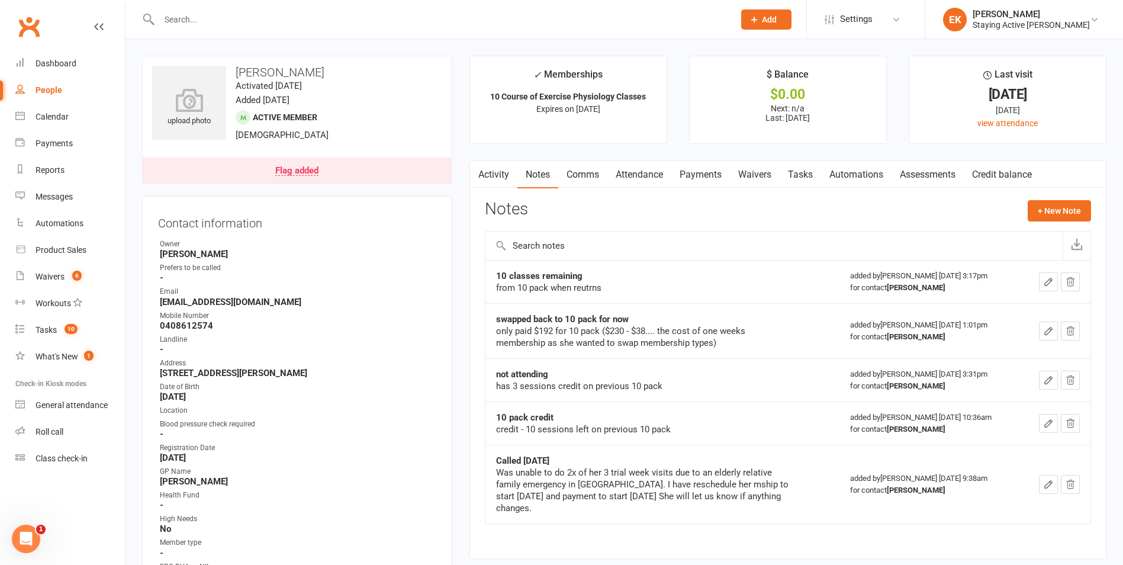
click at [505, 179] on link "Activity" at bounding box center [493, 174] width 47 height 27
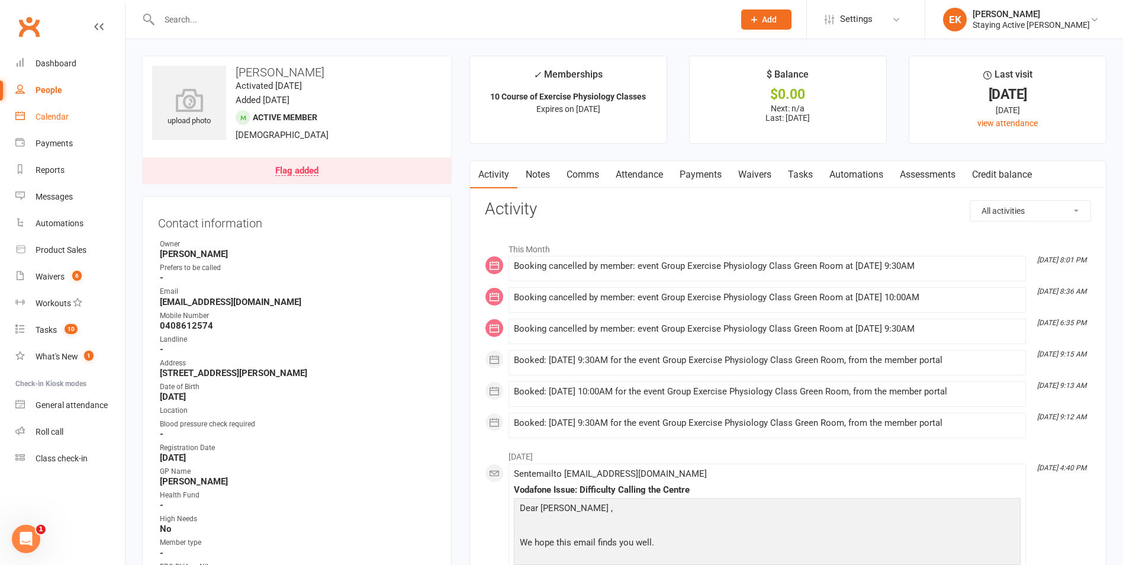
click at [99, 119] on link "Calendar" at bounding box center [69, 117] width 109 height 27
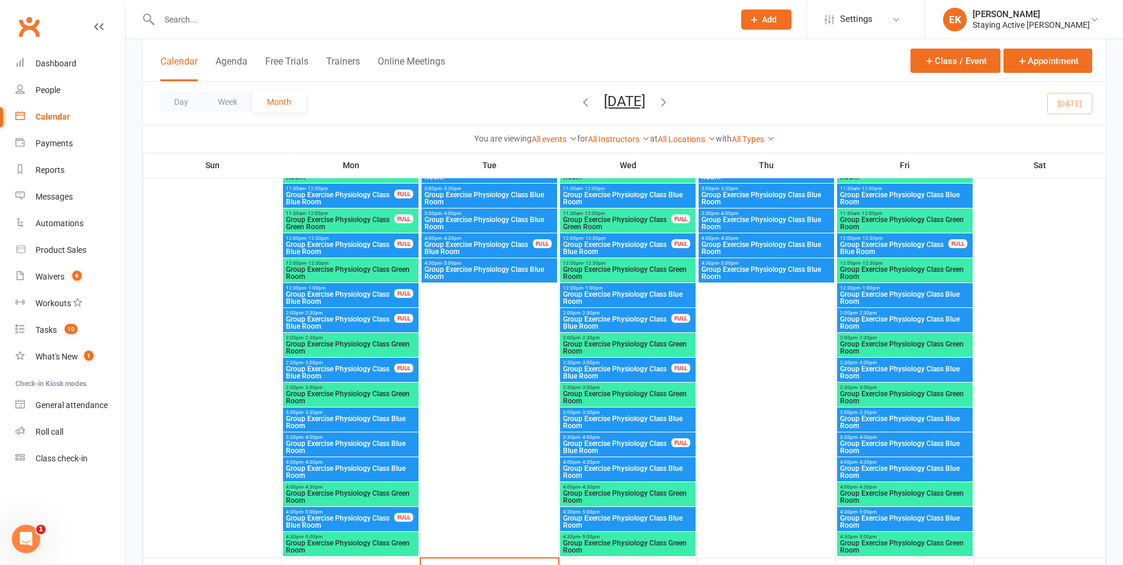
scroll to position [1243, 0]
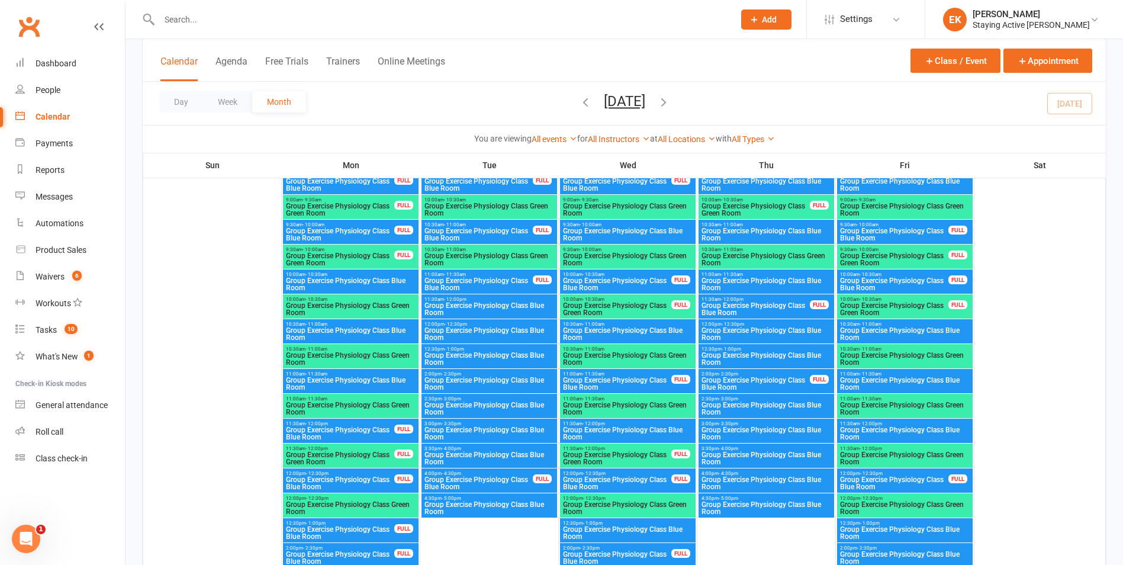
click at [307, 18] on input "text" at bounding box center [441, 19] width 570 height 17
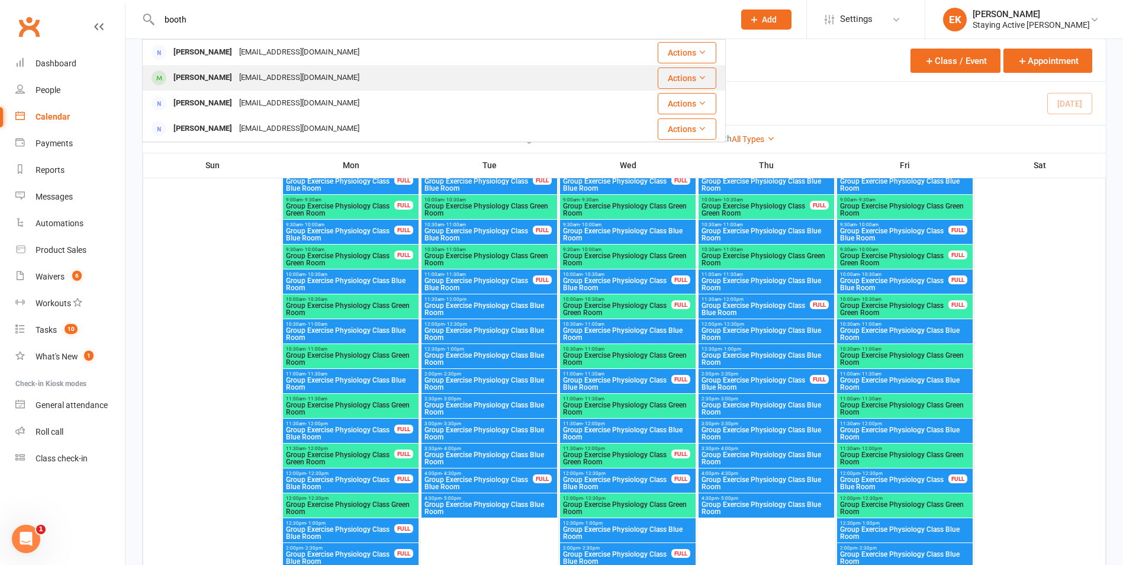
type input "booth"
click at [260, 73] on div "lillou@bigpond.net.au" at bounding box center [299, 77] width 127 height 17
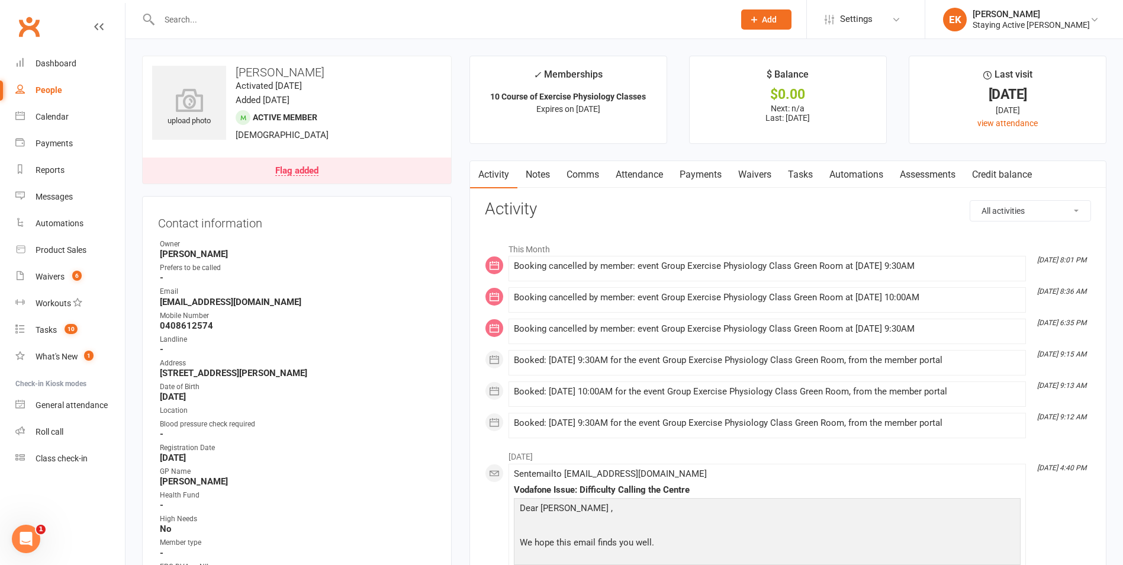
click at [541, 173] on link "Notes" at bounding box center [537, 174] width 41 height 27
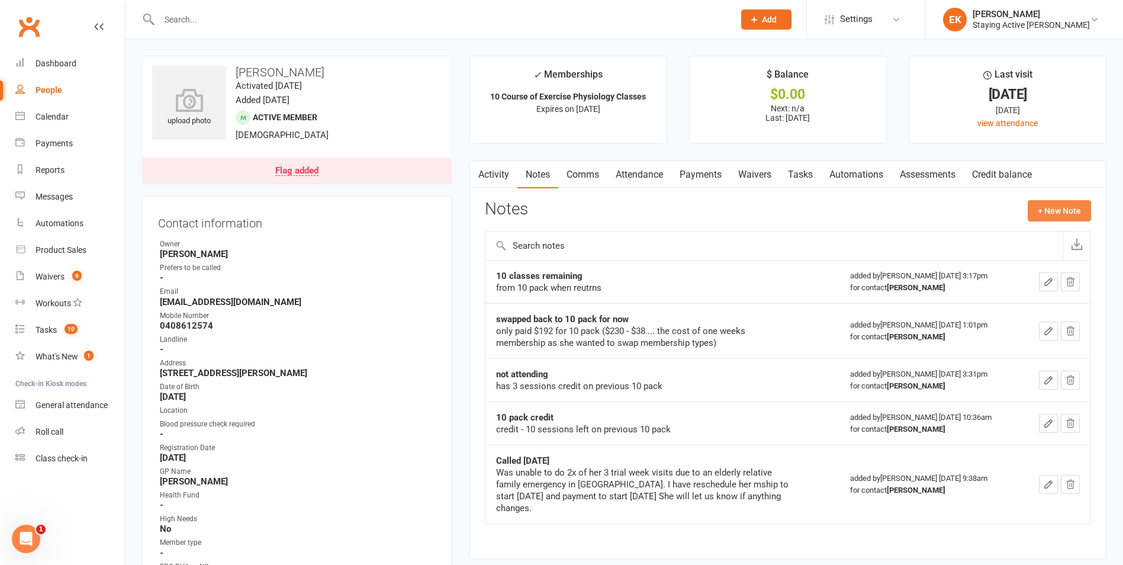
click at [1049, 210] on button "+ New Note" at bounding box center [1058, 210] width 63 height 21
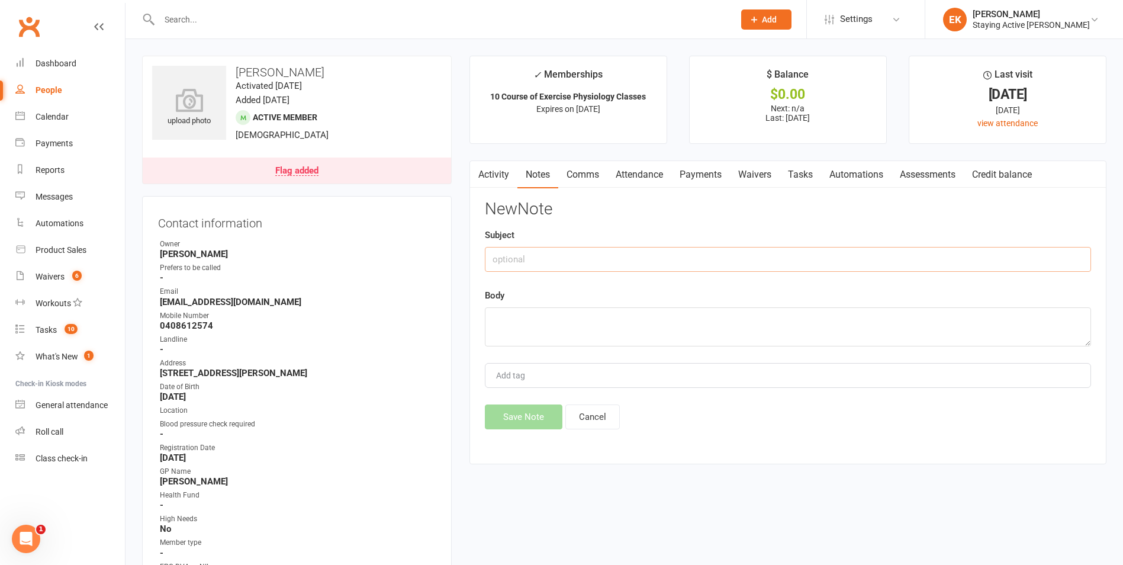
click at [543, 266] on input "text" at bounding box center [788, 259] width 606 height 25
type input "Seeing PT for the time being"
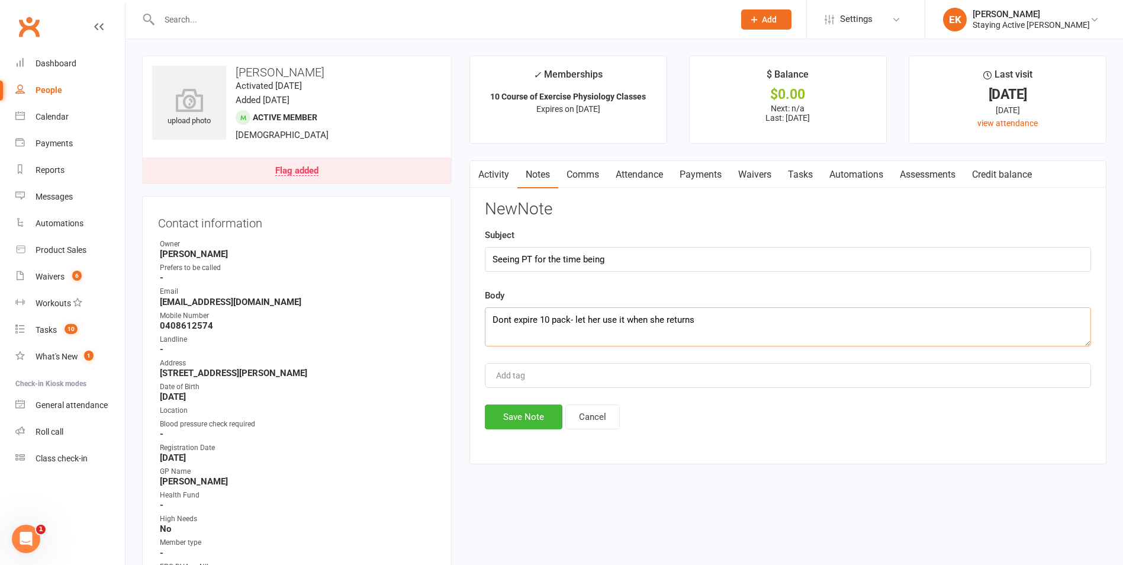
click at [587, 318] on textarea "Dont expire 10 pack- let her use it when she returns" at bounding box center [788, 326] width 606 height 39
click at [644, 340] on textarea "Dont expire 10 pack- let her use it when she returns" at bounding box center [788, 326] width 606 height 39
click at [724, 324] on textarea "Dont expire 10 pack- let her use it when she returns" at bounding box center [788, 326] width 606 height 39
drag, startPoint x: 517, startPoint y: 321, endPoint x: 613, endPoint y: 322, distance: 96.5
click at [521, 321] on textarea "Dont expire 10 pack- let her use it when she returns" at bounding box center [788, 326] width 606 height 39
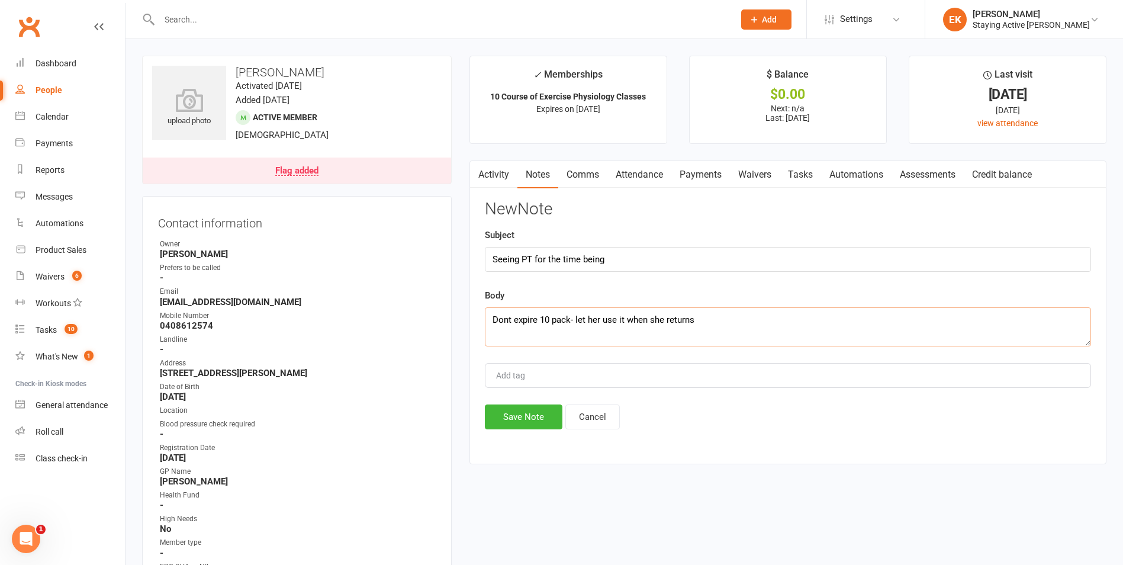
drag, startPoint x: 633, startPoint y: 325, endPoint x: 694, endPoint y: 325, distance: 61.0
click at [636, 325] on textarea "Dont expire 10 pack- let her use it when she returns" at bounding box center [788, 326] width 606 height 39
click at [695, 325] on textarea "Dont expire 10 pack- let her use it when she returns" at bounding box center [788, 326] width 606 height 39
click at [714, 325] on textarea "Dont expire 10 pack- let her use it when she returns" at bounding box center [788, 326] width 606 height 39
click at [700, 312] on textarea "Dont expire 10 pack- let her use it when she returns" at bounding box center [788, 326] width 606 height 39
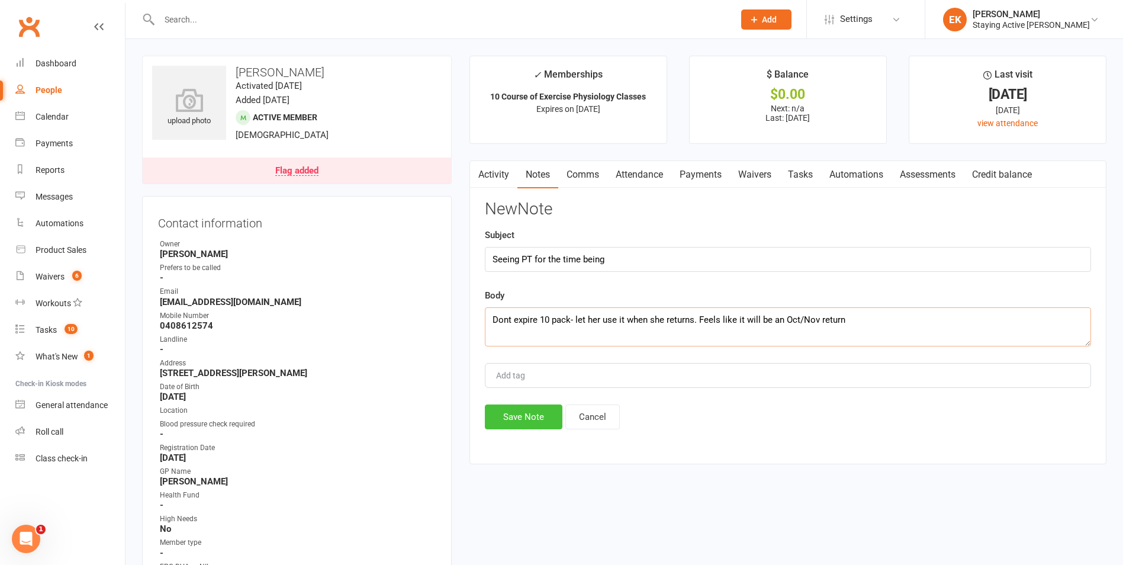
type textarea "Dont expire 10 pack- let her use it when she returns. Feels like it will be an …"
drag, startPoint x: 508, startPoint y: 417, endPoint x: 529, endPoint y: 438, distance: 29.3
click at [508, 416] on button "Save Note" at bounding box center [524, 416] width 78 height 25
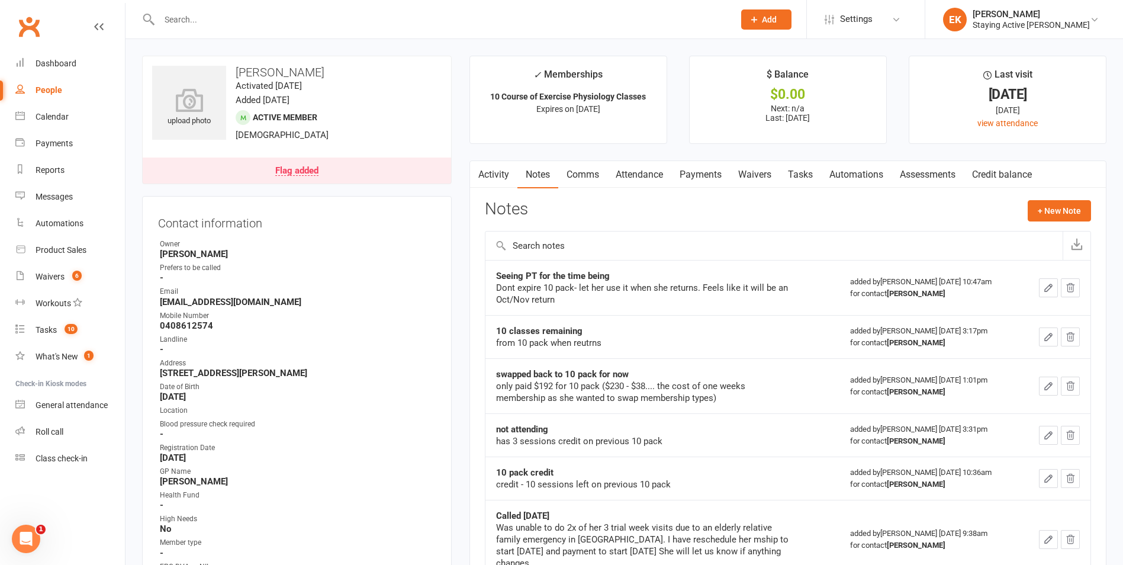
click at [306, 27] on input "text" at bounding box center [441, 19] width 570 height 17
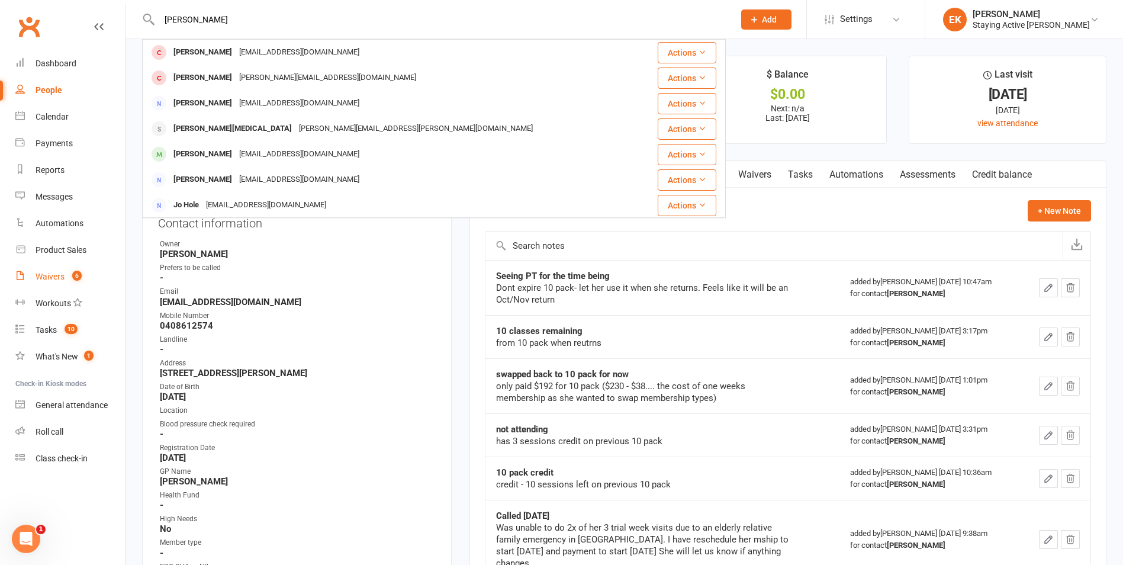
type input "cail"
click at [60, 282] on link "Waivers 6" at bounding box center [69, 276] width 109 height 27
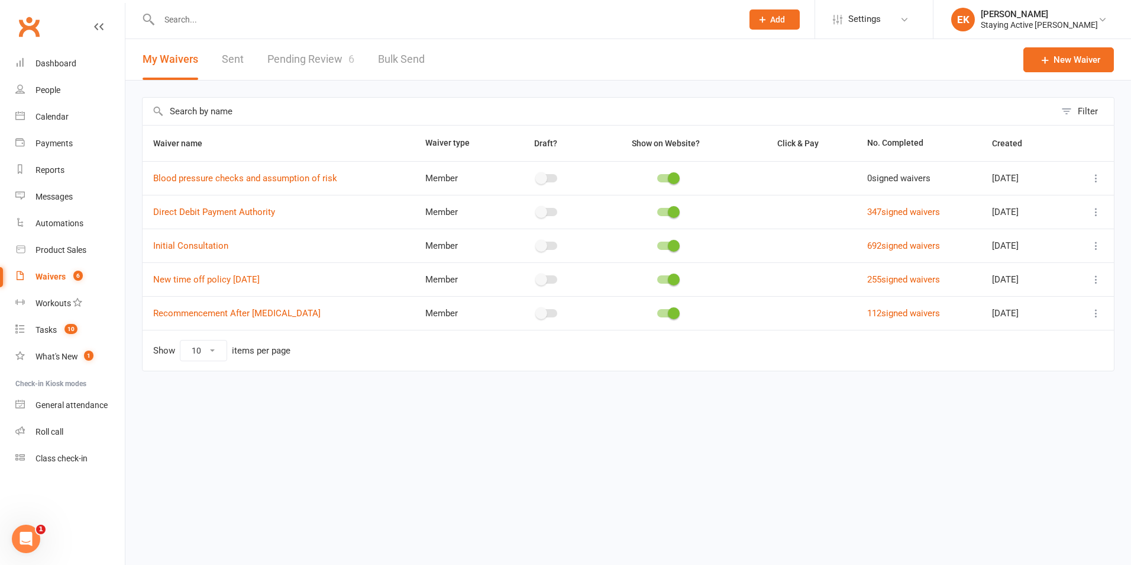
click at [305, 49] on link "Pending Review 6" at bounding box center [310, 59] width 87 height 41
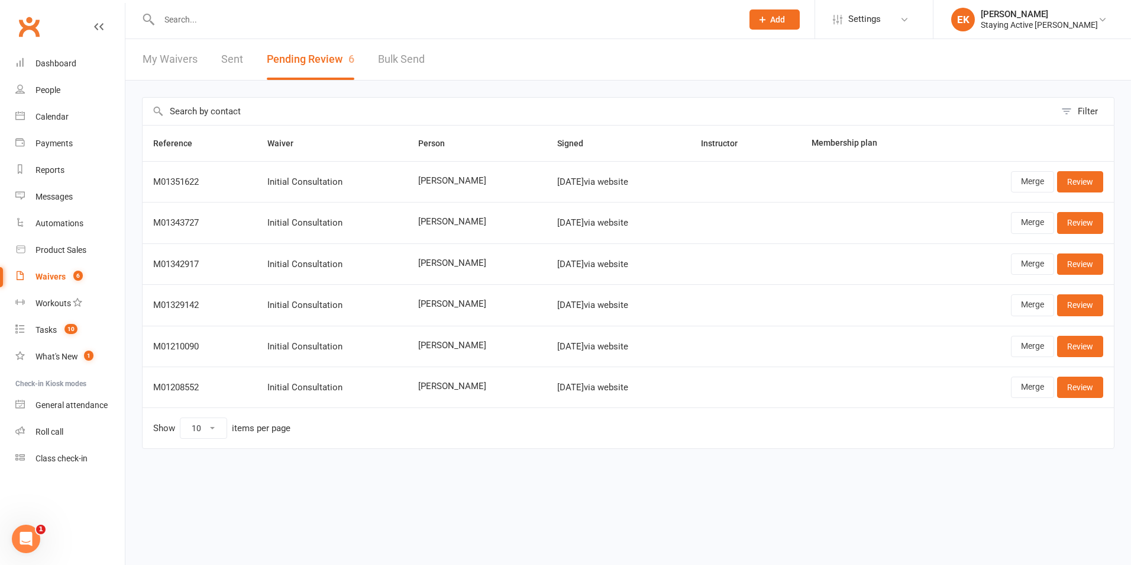
click at [230, 21] on input "text" at bounding box center [445, 19] width 579 height 17
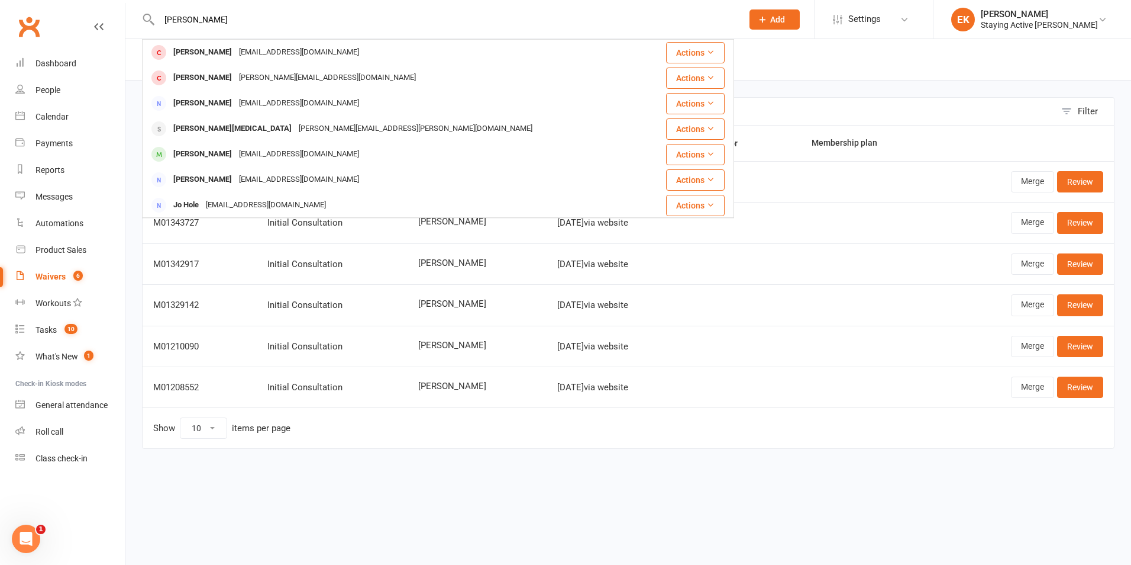
click at [354, 31] on div "cail Carol Roth rothcarol@gmail.com Actions Peter Camarsh peter.camarsh@gmail.c…" at bounding box center [438, 19] width 592 height 38
click at [330, 9] on div "cail Carol Roth rothcarol@gmail.com Actions Peter Camarsh peter.camarsh@gmail.c…" at bounding box center [438, 19] width 592 height 38
click at [337, 18] on input "cail" at bounding box center [445, 19] width 579 height 17
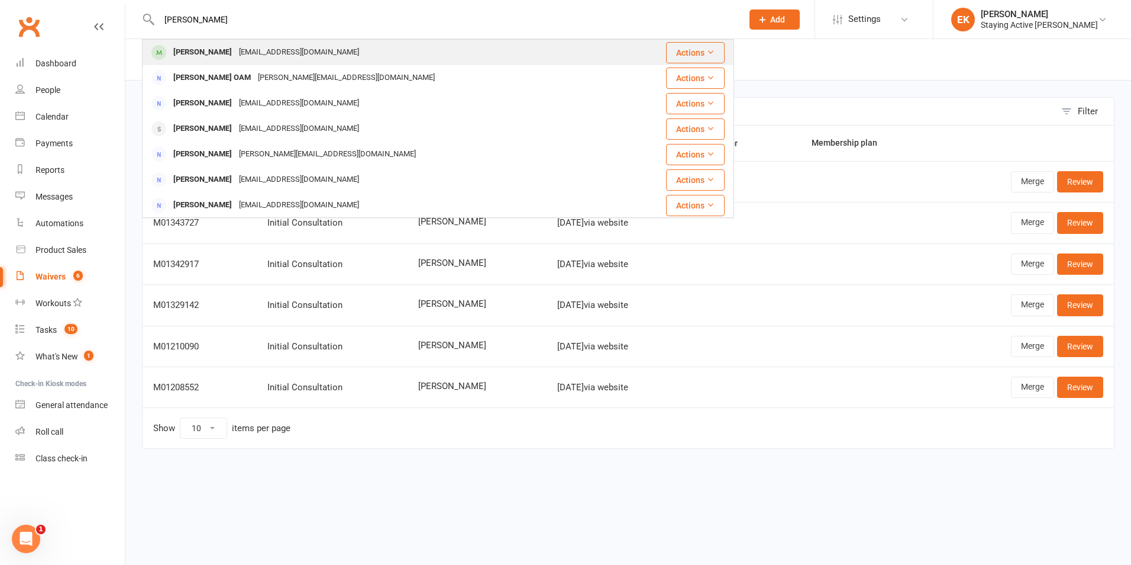
type input "colyer"
click at [264, 46] on div "ggoam4@gmail.com" at bounding box center [299, 52] width 127 height 17
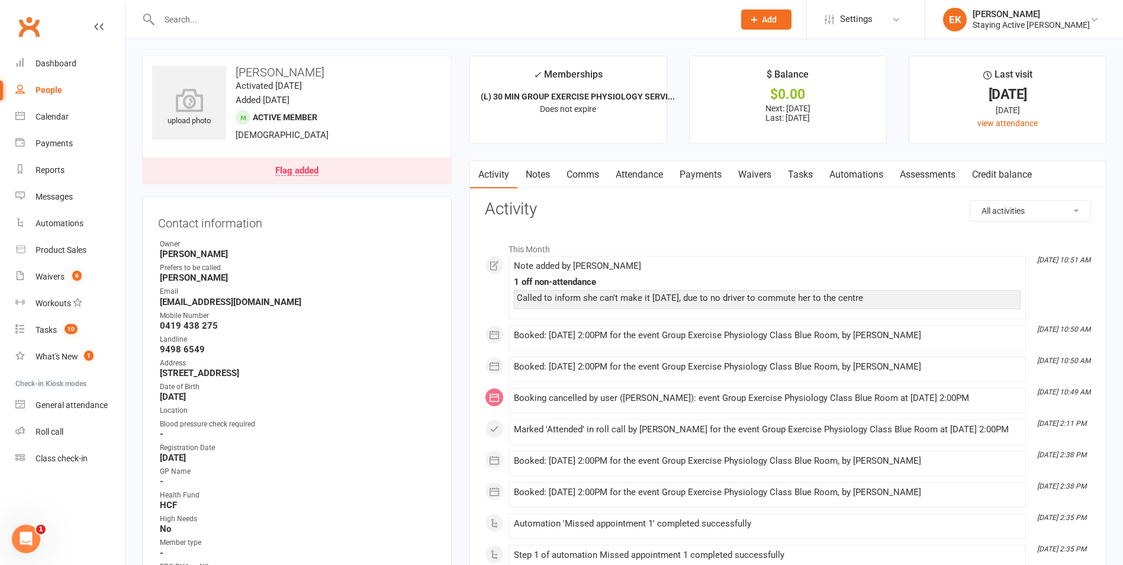
click at [543, 175] on link "Notes" at bounding box center [537, 174] width 41 height 27
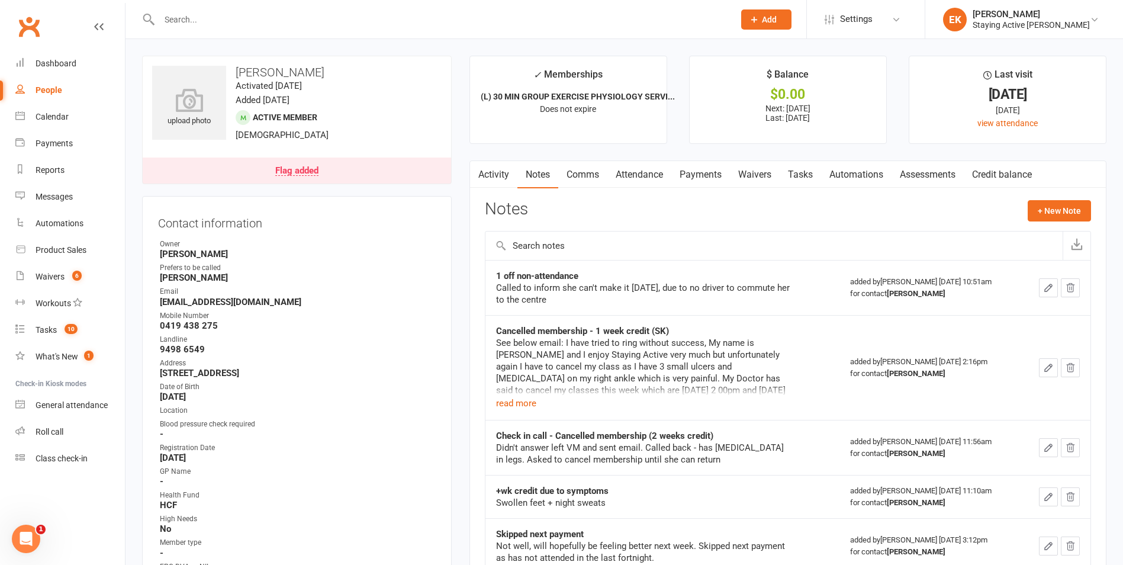
click at [913, 171] on link "Assessments" at bounding box center [927, 174] width 72 height 27
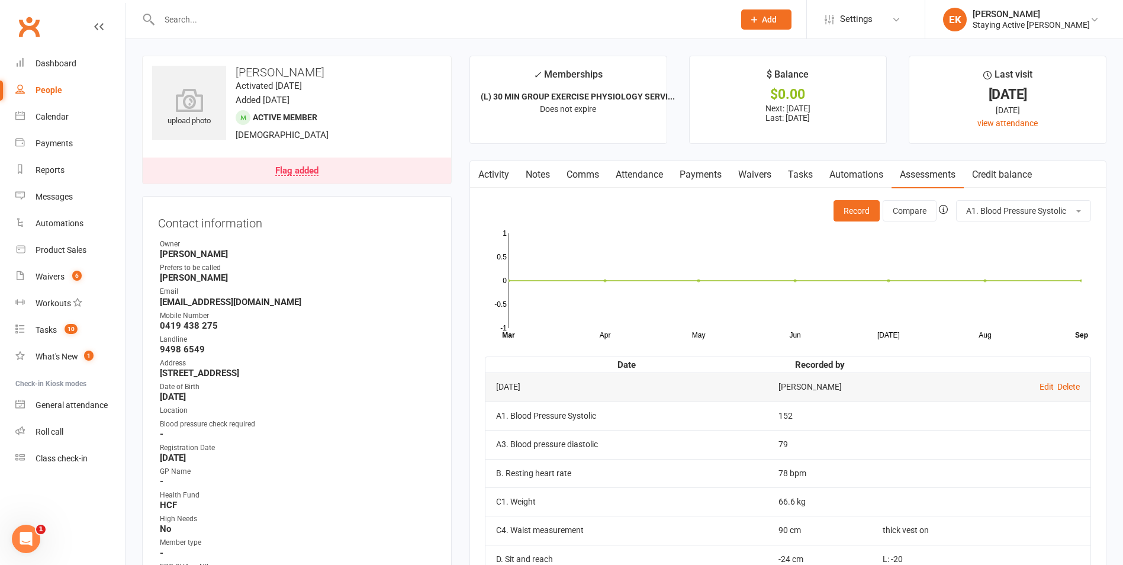
click at [717, 184] on link "Payments" at bounding box center [700, 174] width 59 height 27
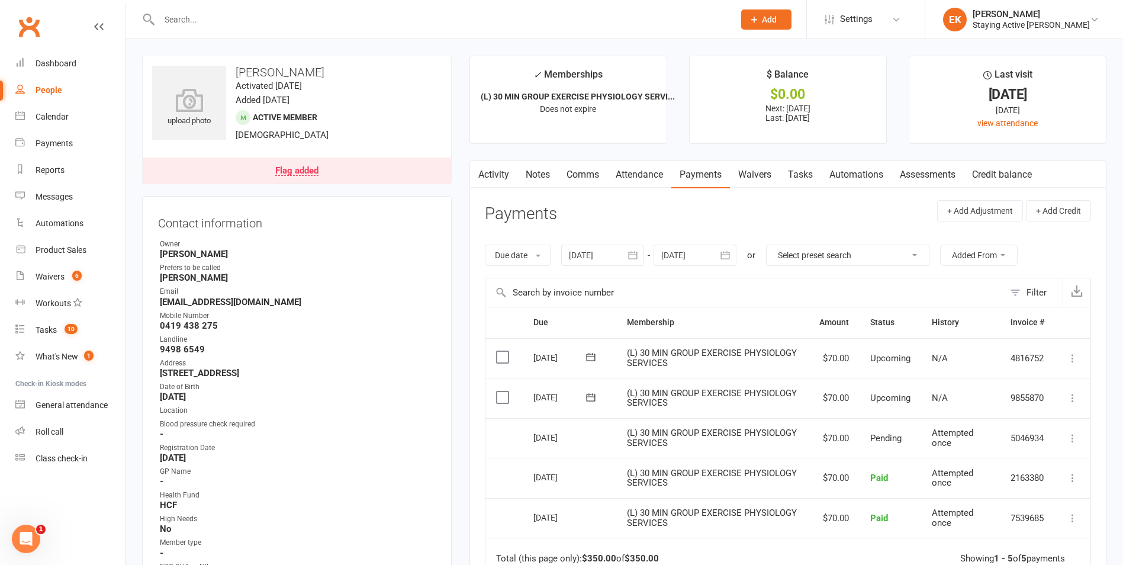
click at [708, 170] on link "Payments" at bounding box center [700, 174] width 59 height 27
click at [694, 221] on header "Payments + Add Adjustment + Add Credit" at bounding box center [788, 216] width 606 height 33
click at [649, 177] on link "Attendance" at bounding box center [639, 174] width 64 height 27
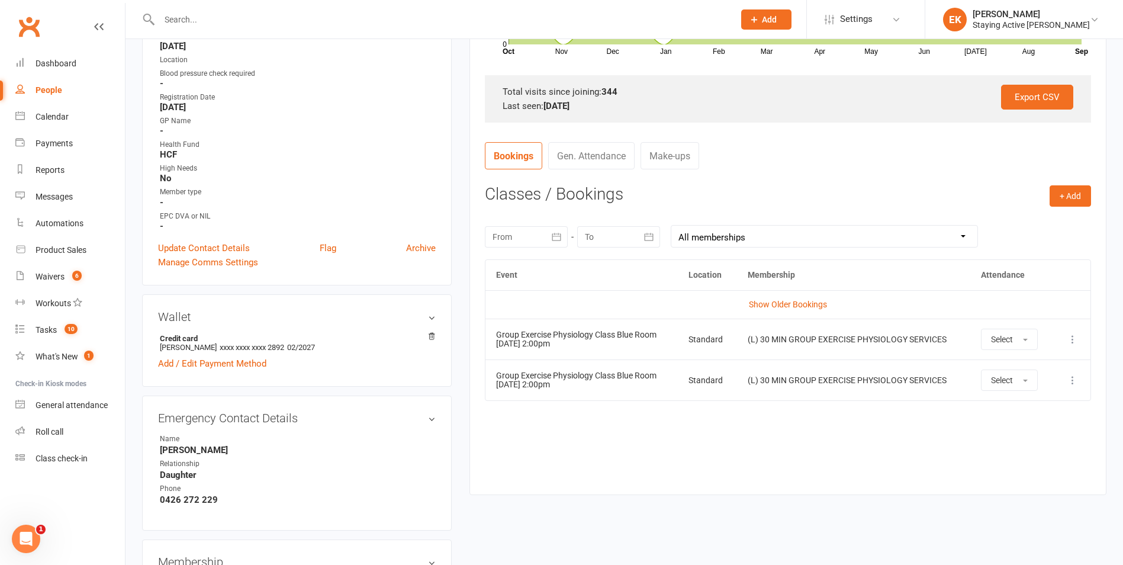
scroll to position [355, 0]
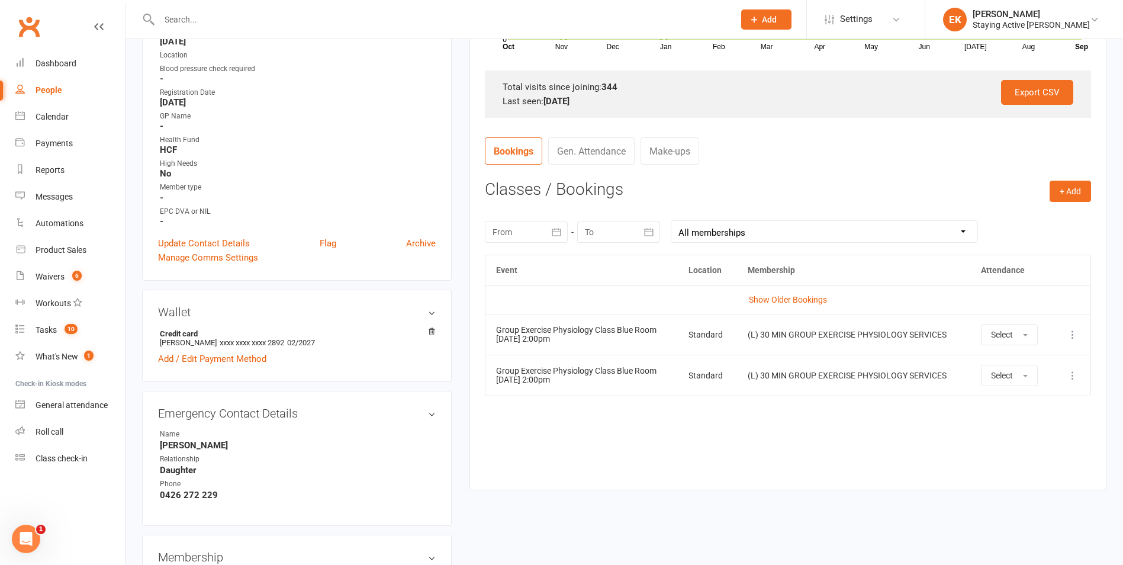
click at [1071, 332] on icon at bounding box center [1072, 334] width 12 height 12
click at [1031, 402] on link "Remove booking" at bounding box center [1020, 405] width 117 height 24
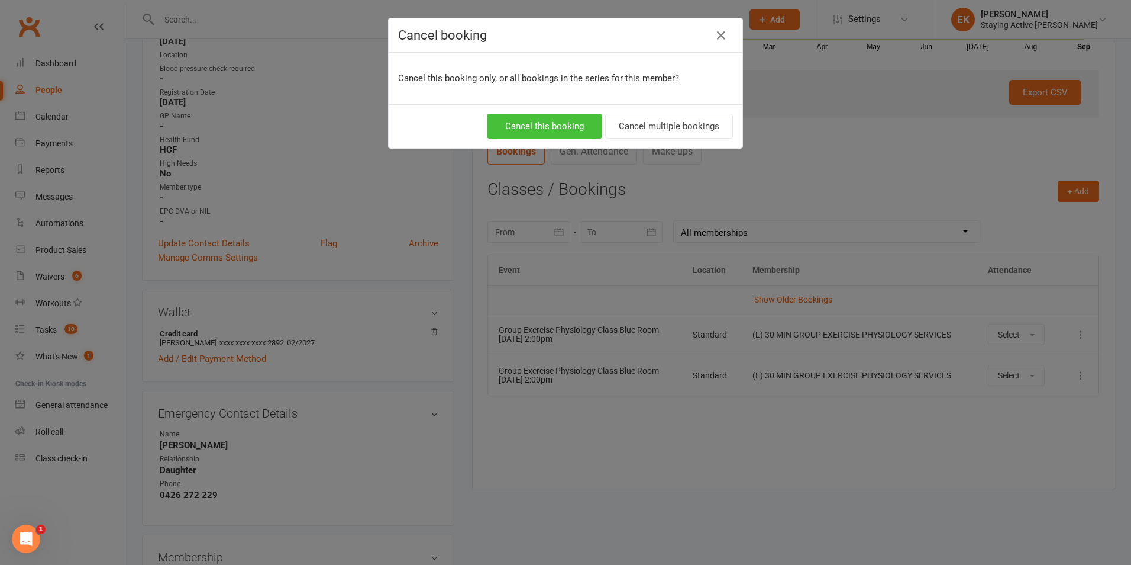
click at [540, 120] on button "Cancel this booking" at bounding box center [544, 126] width 115 height 25
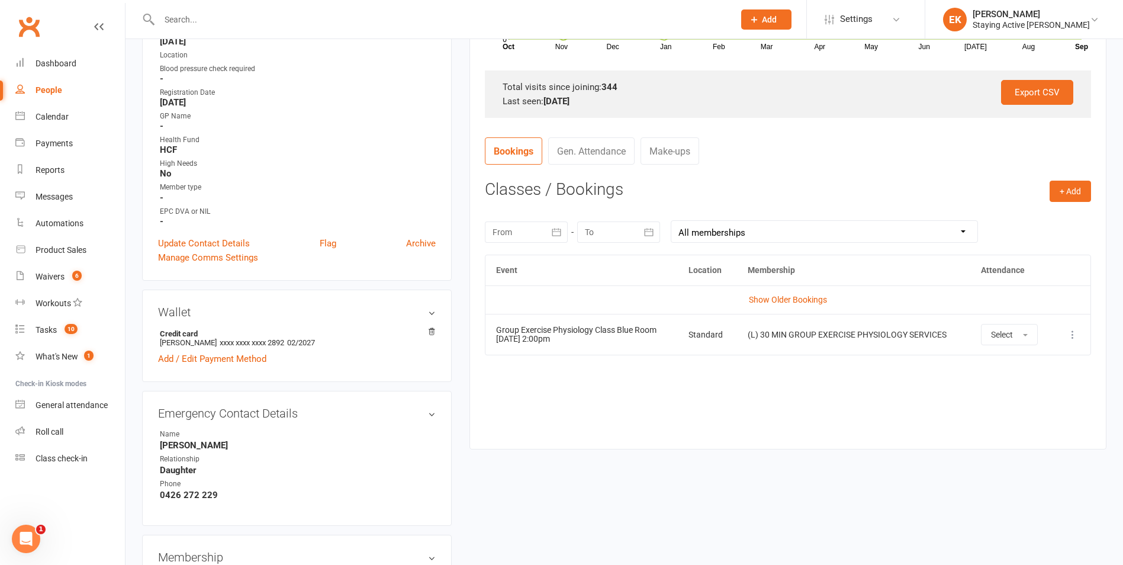
scroll to position [0, 0]
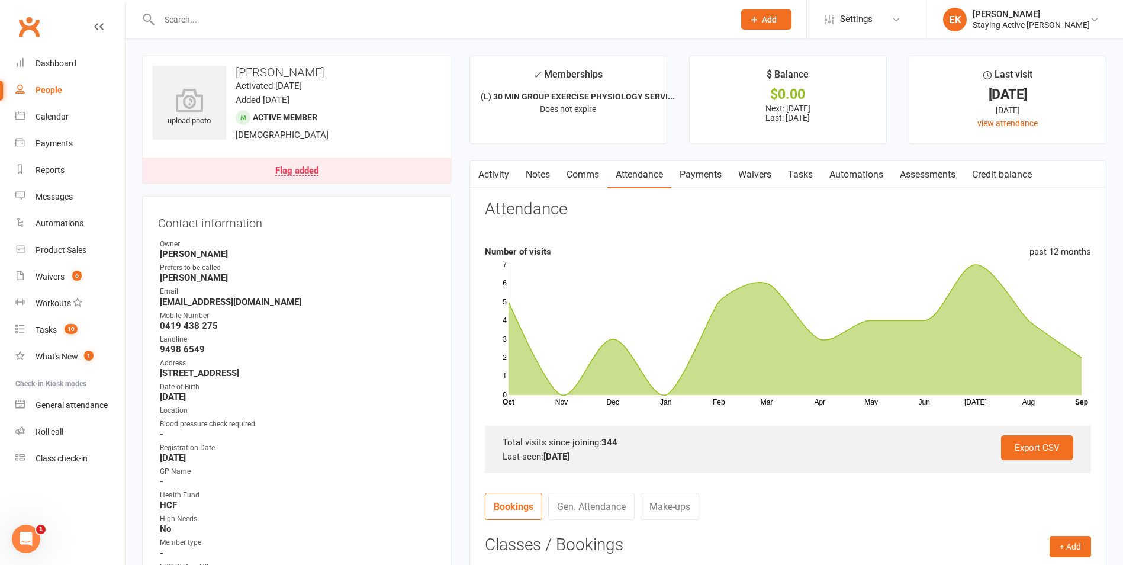
click at [548, 178] on link "Notes" at bounding box center [537, 174] width 41 height 27
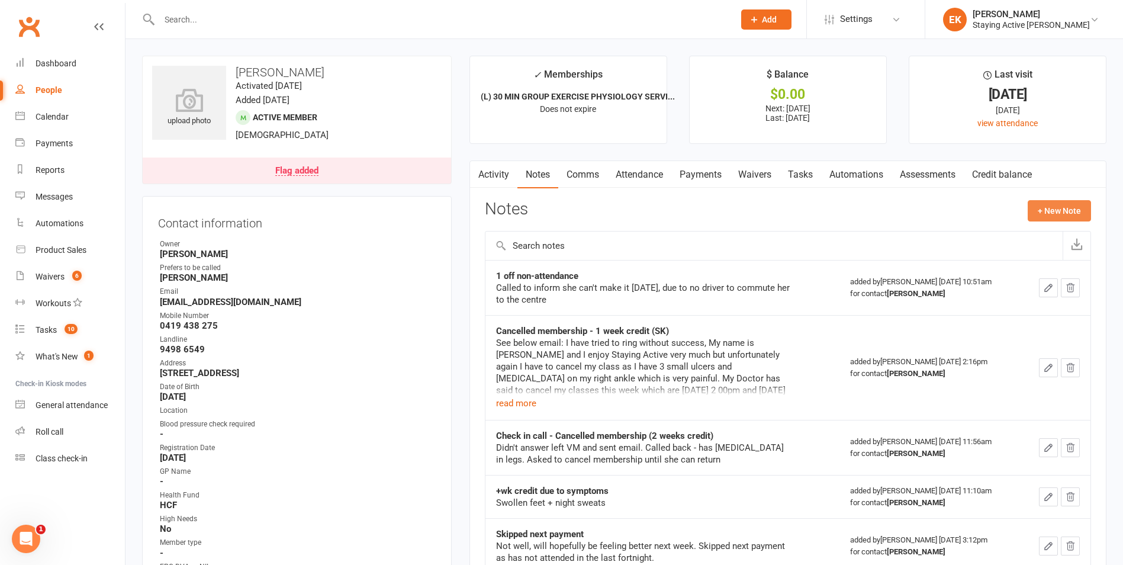
click at [1062, 205] on button "+ New Note" at bounding box center [1058, 210] width 63 height 21
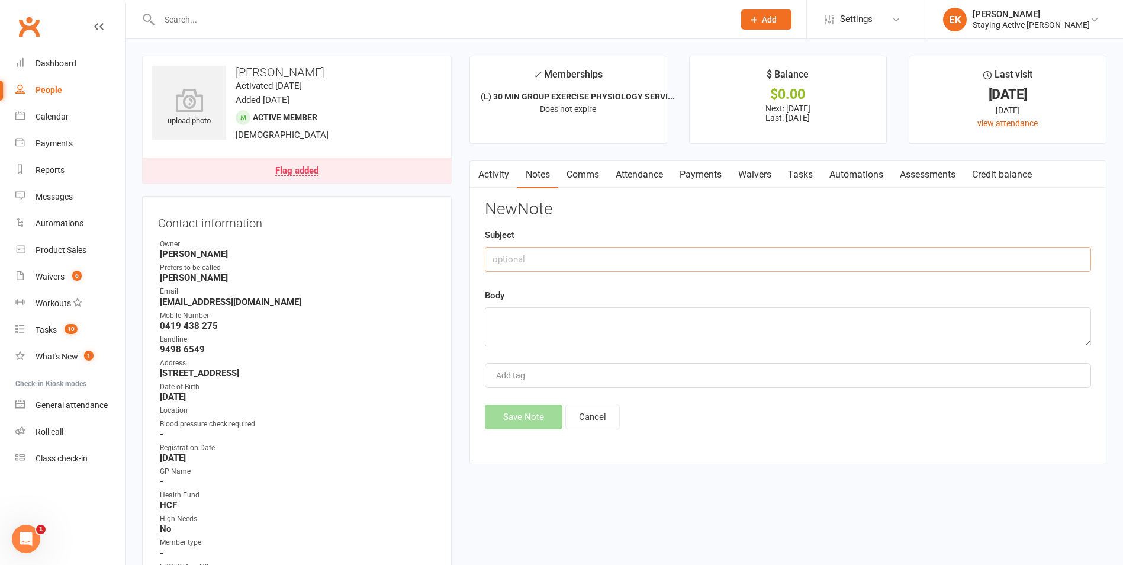
click at [592, 253] on input "text" at bounding box center [788, 259] width 606 height 25
type input "Cancelled membership"
type textarea "I"
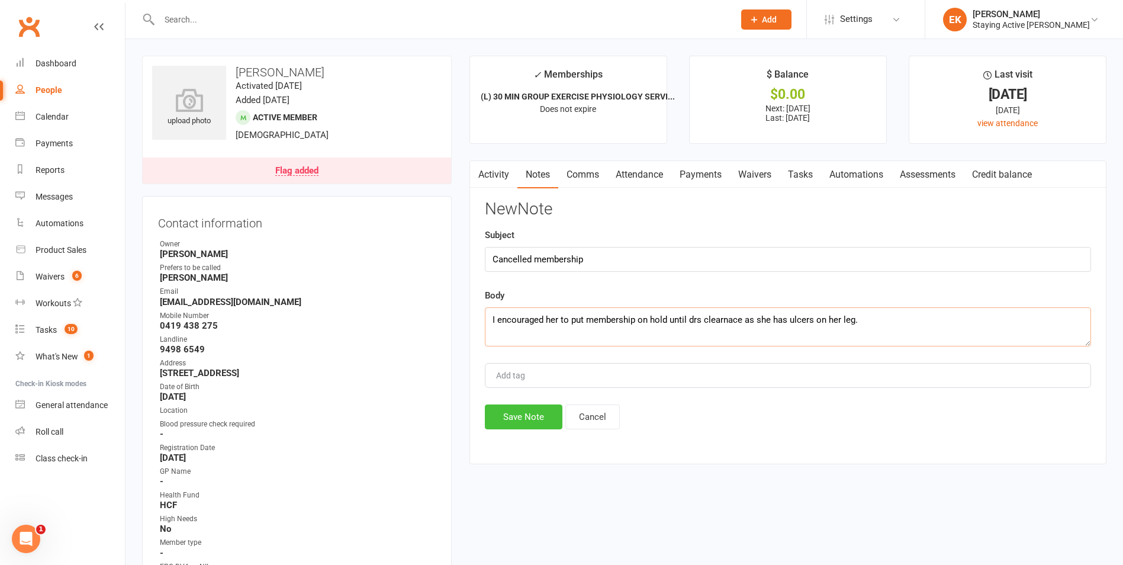
type textarea "I encouraged her to put membership on hold until drs clearnace as she has ulcer…"
drag, startPoint x: 531, startPoint y: 418, endPoint x: 515, endPoint y: 408, distance: 18.4
click at [531, 418] on button "Save Note" at bounding box center [524, 416] width 78 height 25
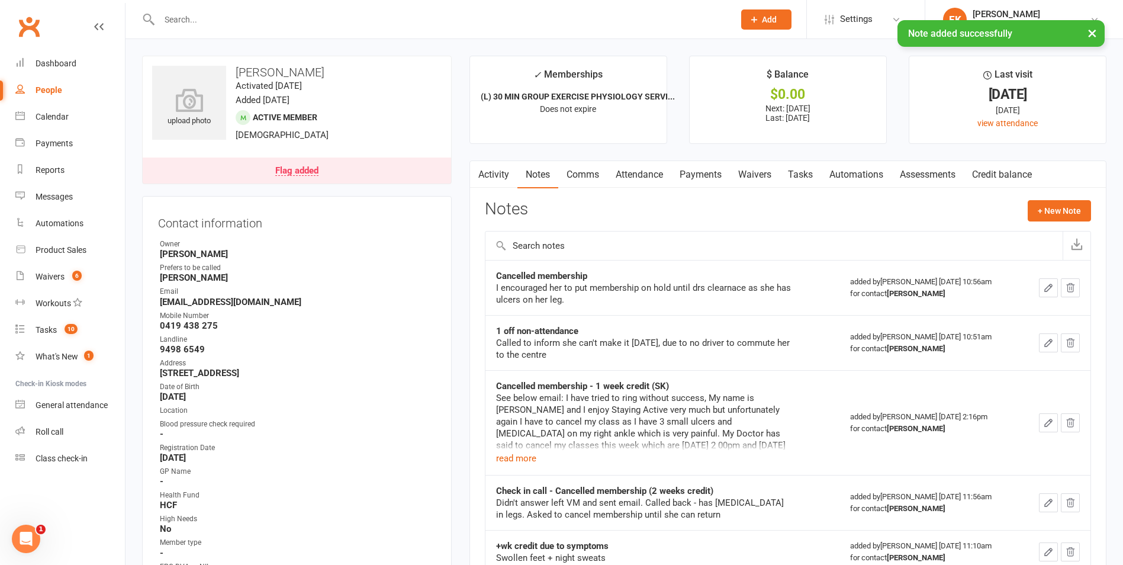
click at [708, 178] on link "Payments" at bounding box center [700, 174] width 59 height 27
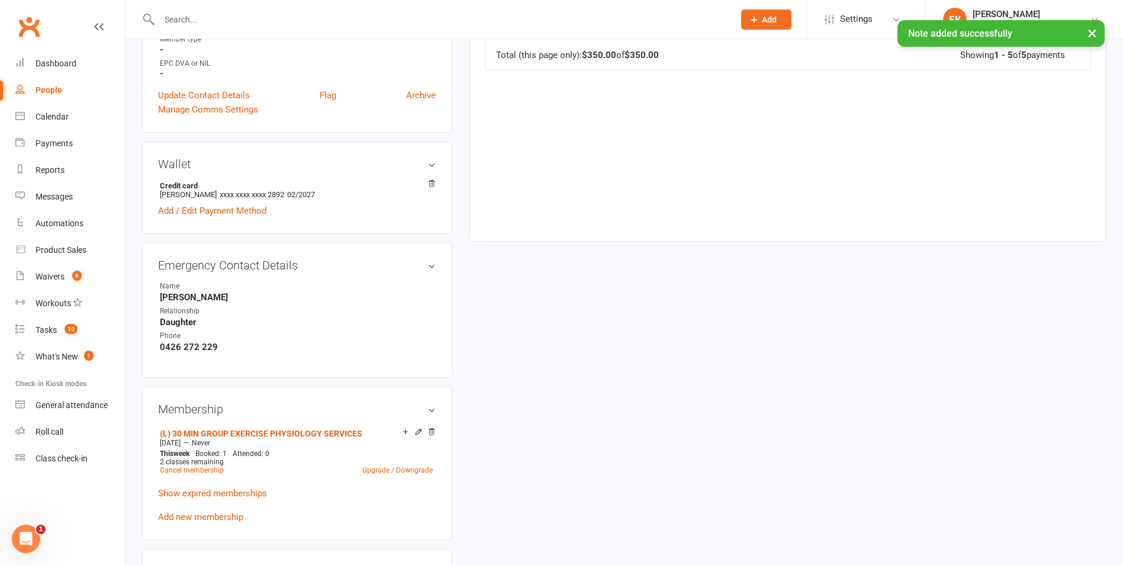
scroll to position [592, 0]
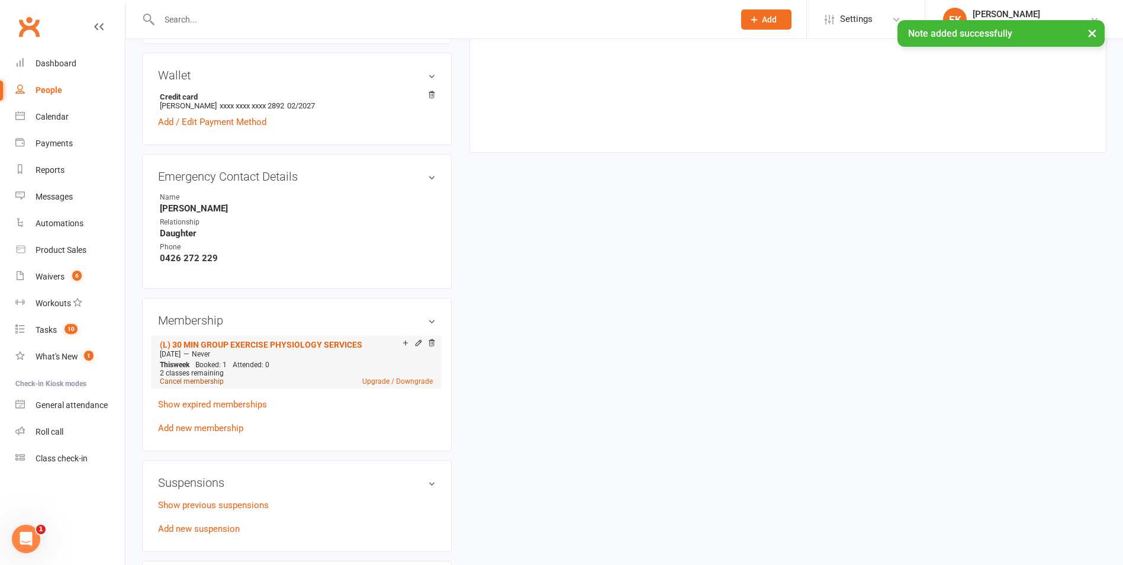
click at [186, 382] on link "Cancel membership" at bounding box center [192, 381] width 64 height 8
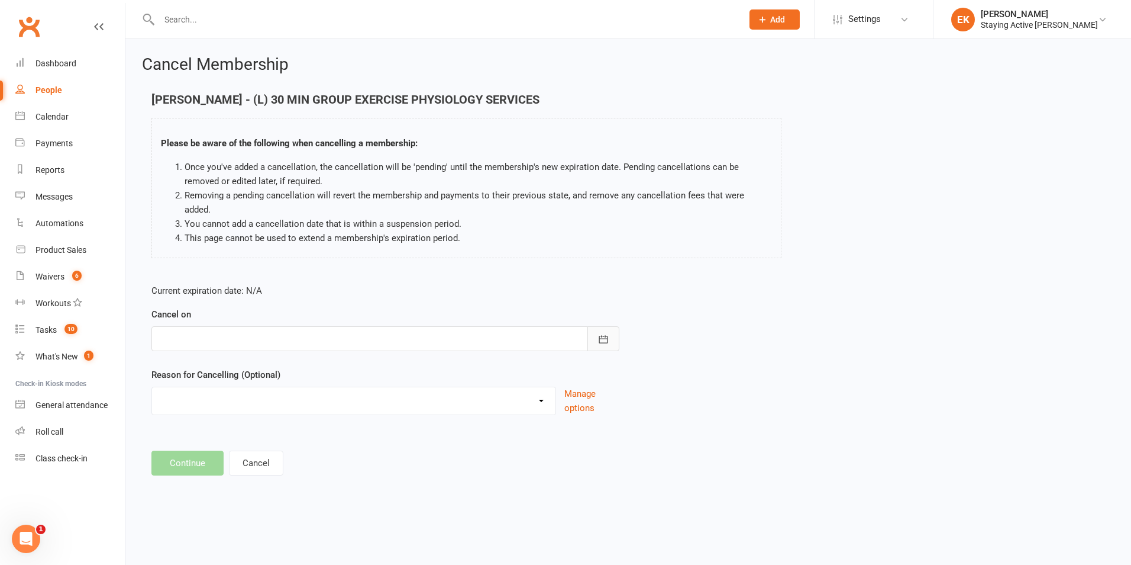
click at [598, 333] on icon "button" at bounding box center [604, 339] width 12 height 12
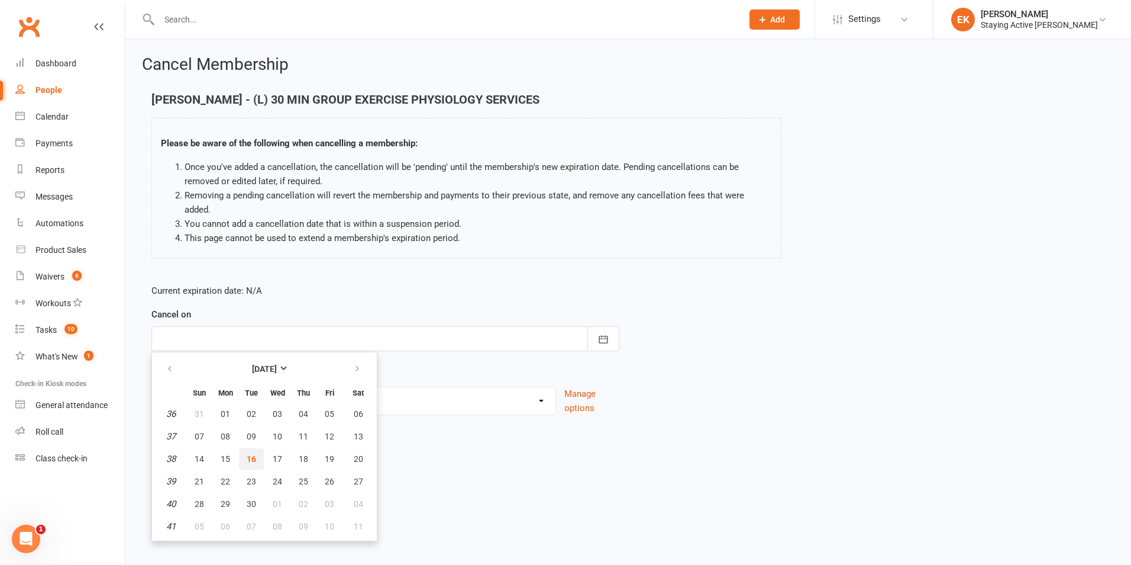
click at [255, 448] on button "16" at bounding box center [251, 458] width 25 height 21
type input "16 Sep 2025"
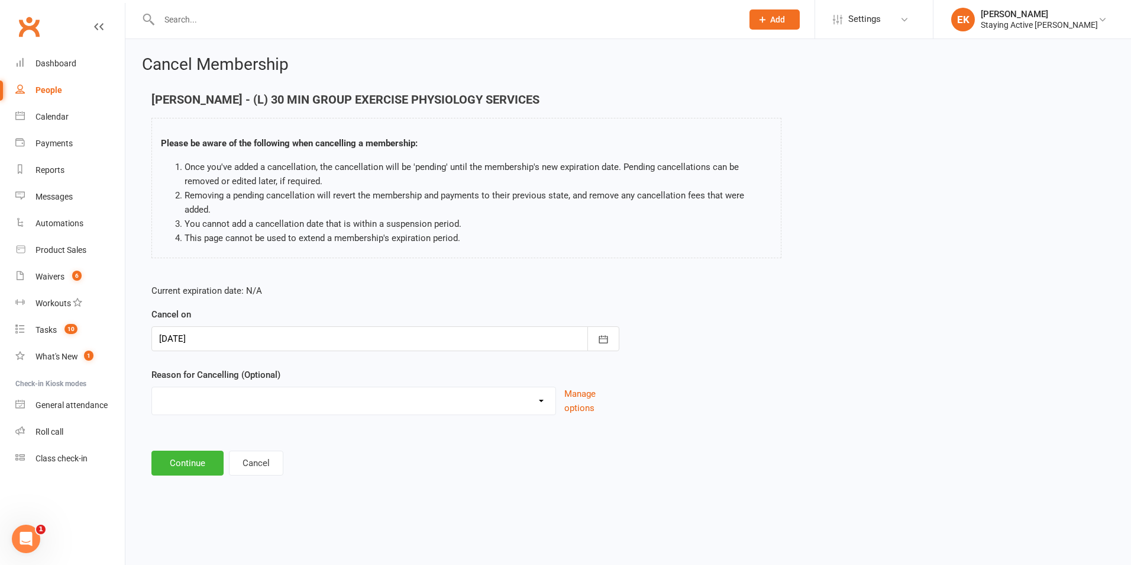
click at [244, 396] on select "Holiday Injury No contact Sick Other reason" at bounding box center [354, 399] width 404 height 24
select select "1"
click at [152, 387] on select "Holiday Injury No contact Sick Other reason" at bounding box center [354, 399] width 404 height 24
click at [181, 450] on button "Continue" at bounding box center [187, 462] width 72 height 25
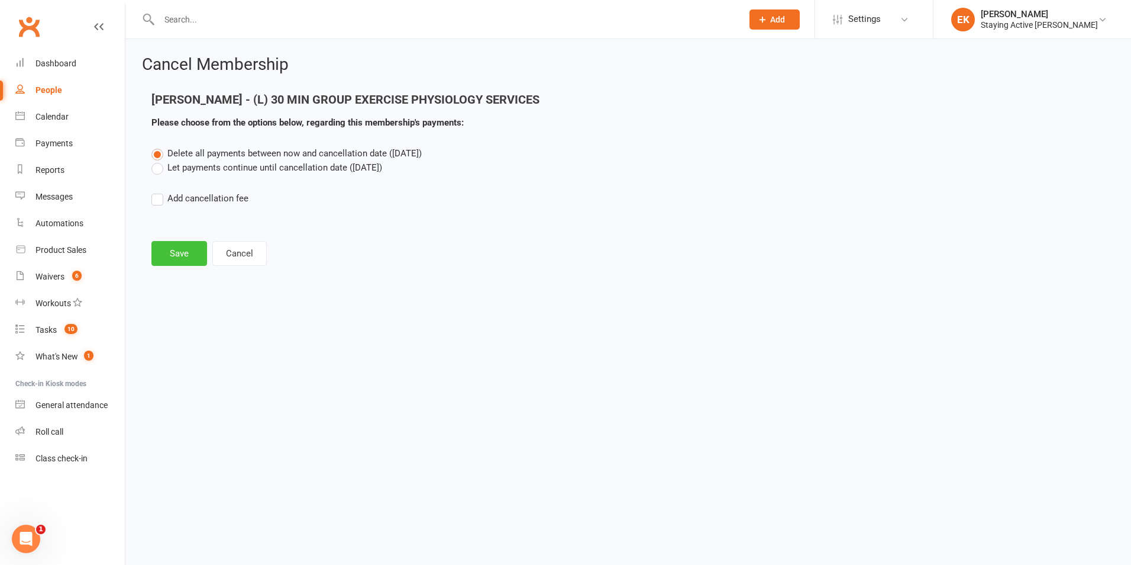
click at [188, 244] on button "Save" at bounding box center [179, 253] width 56 height 25
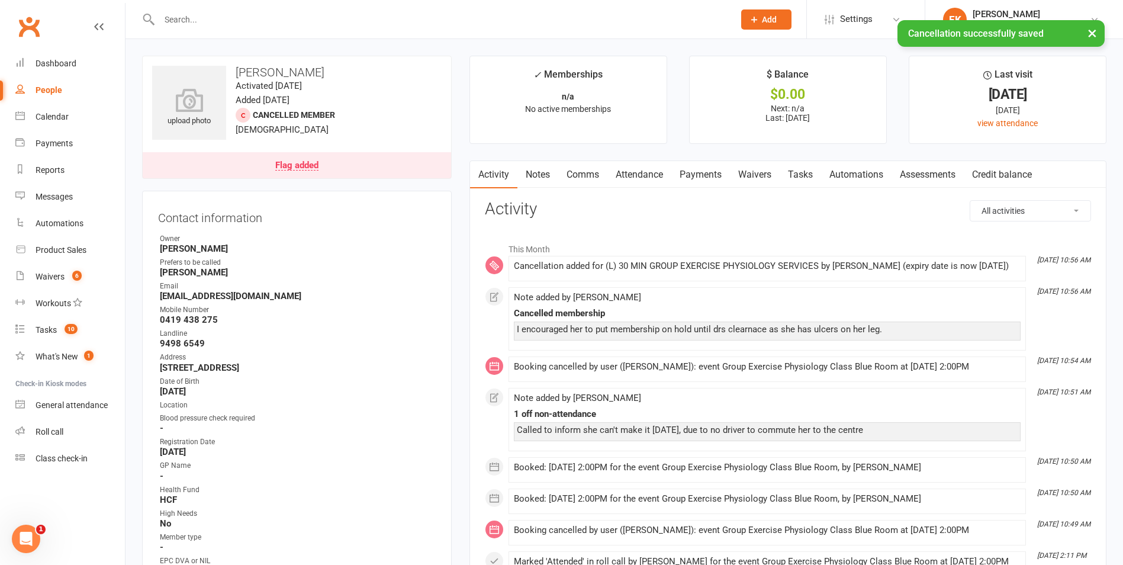
click at [696, 175] on link "Payments" at bounding box center [700, 174] width 59 height 27
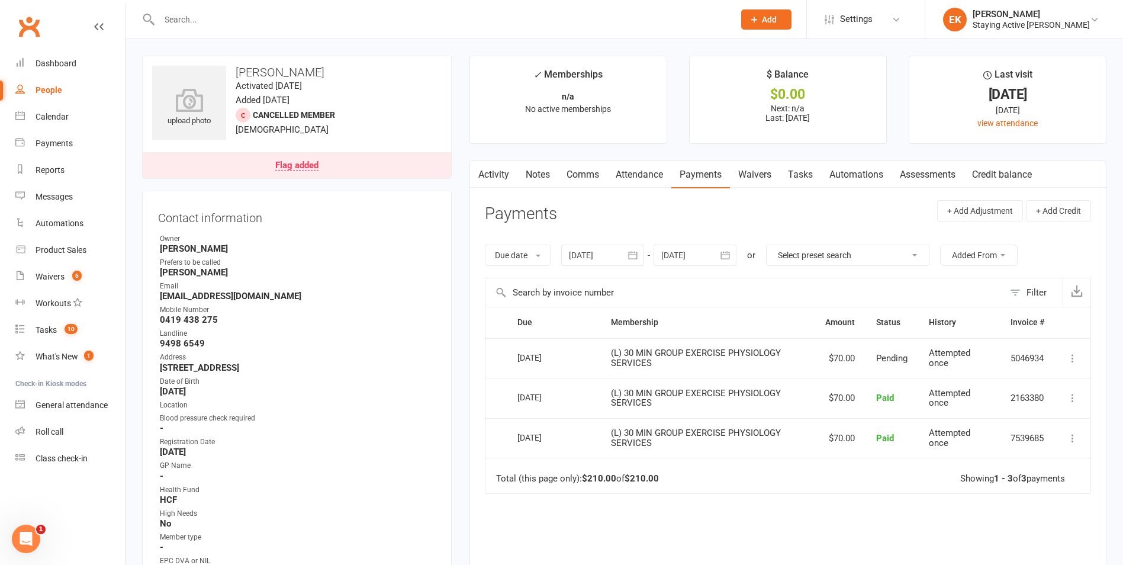
click at [548, 179] on link "Notes" at bounding box center [537, 174] width 41 height 27
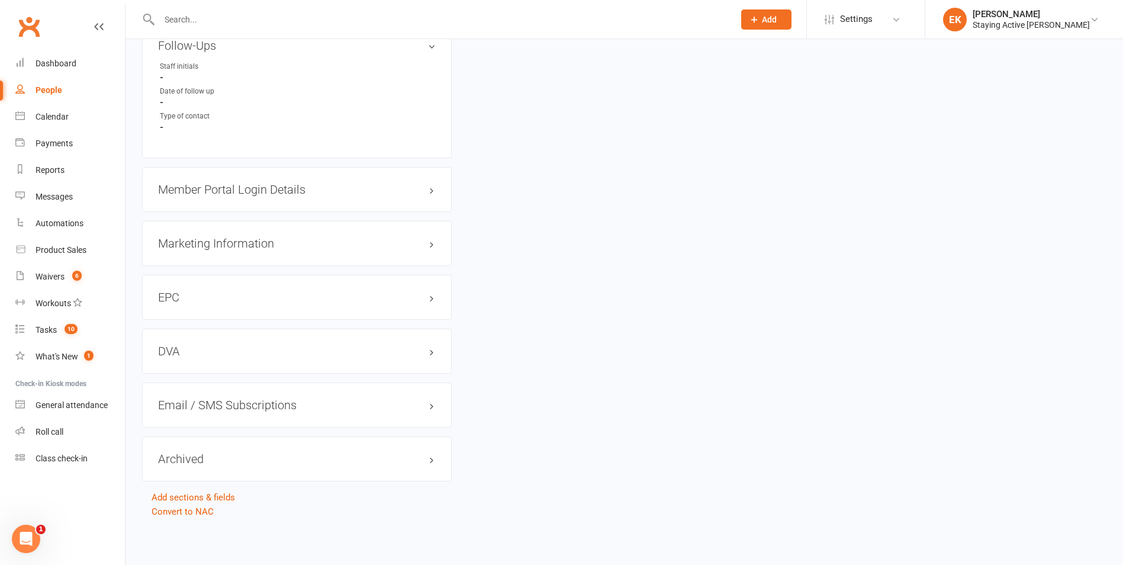
scroll to position [1086, 0]
click at [235, 245] on h3 "Marketing Information edit" at bounding box center [297, 242] width 278 height 13
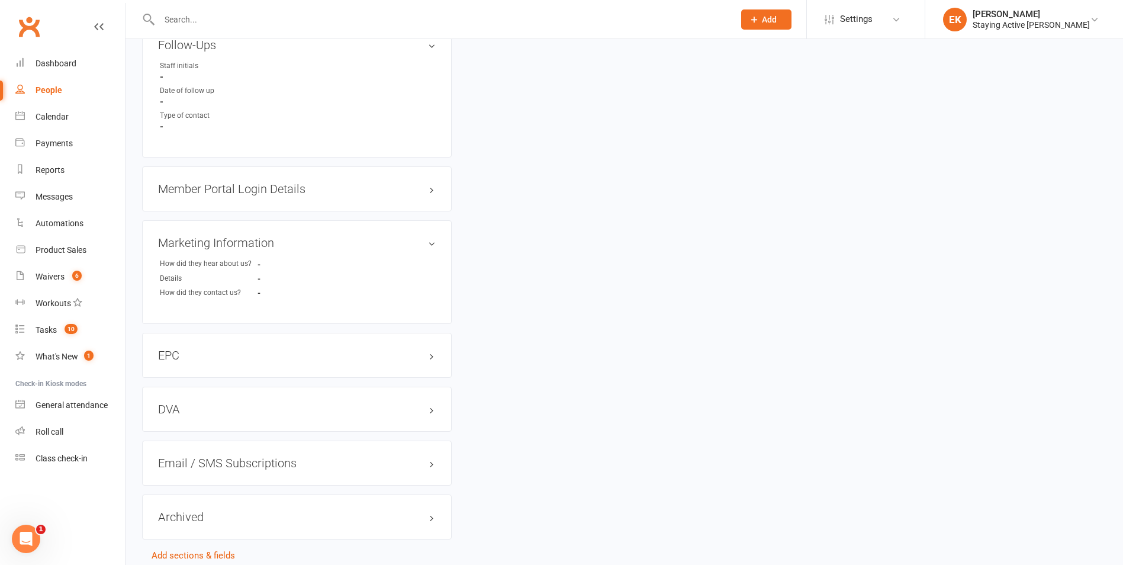
click at [258, 191] on h3 "Member Portal Login Details" at bounding box center [297, 188] width 278 height 13
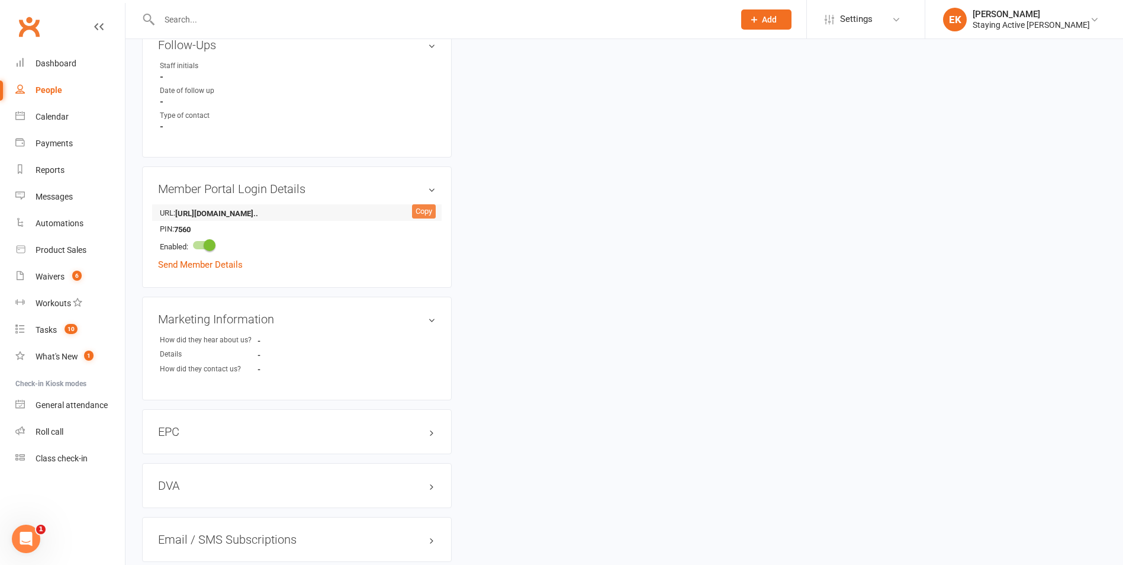
click at [423, 211] on div "Copy" at bounding box center [424, 211] width 24 height 14
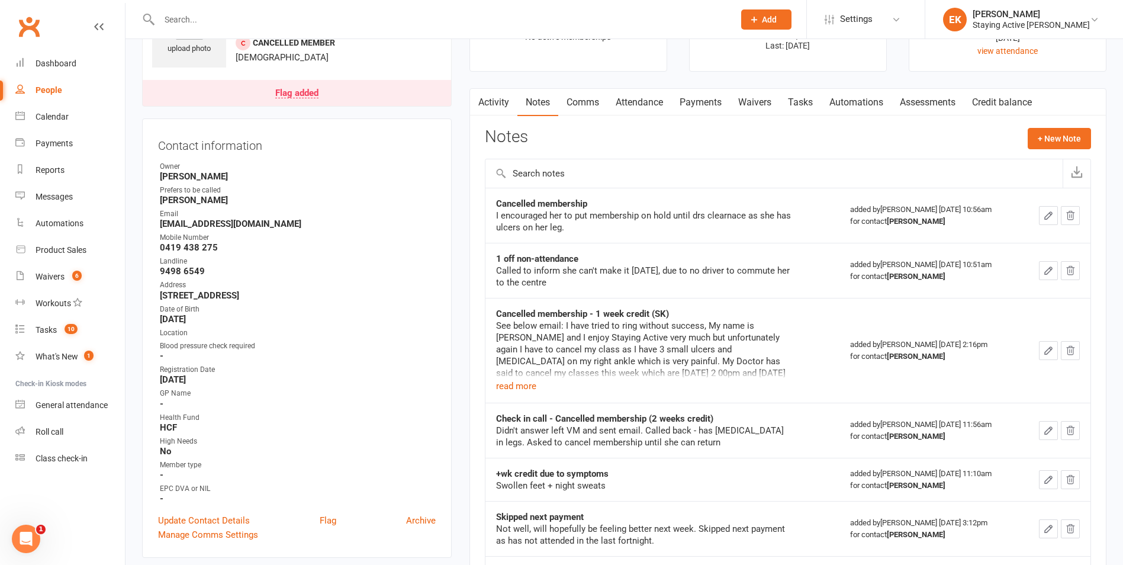
scroll to position [0, 0]
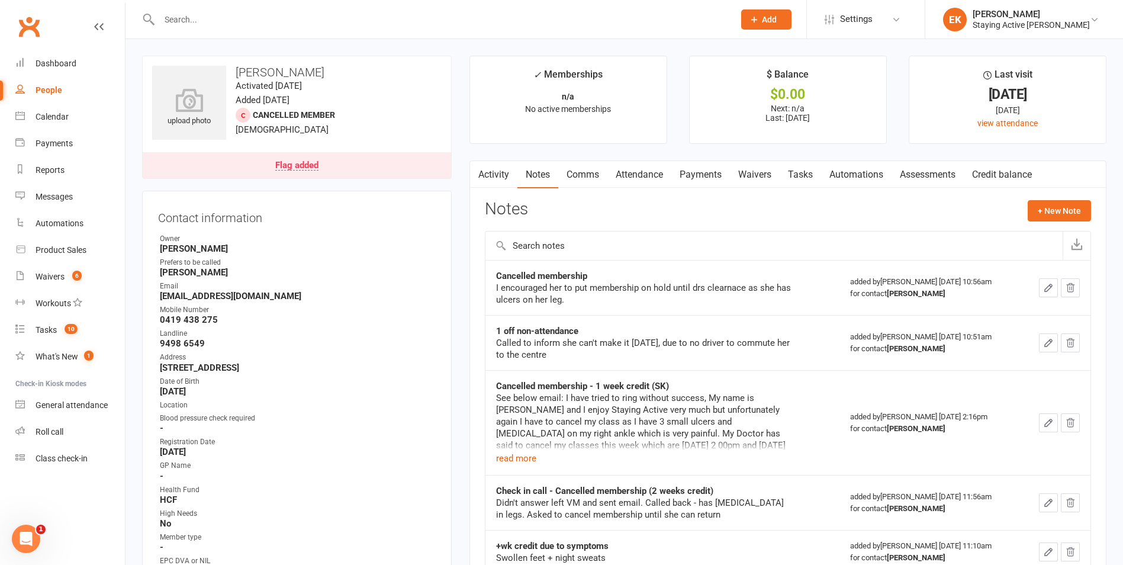
click at [601, 178] on link "Comms" at bounding box center [582, 174] width 49 height 27
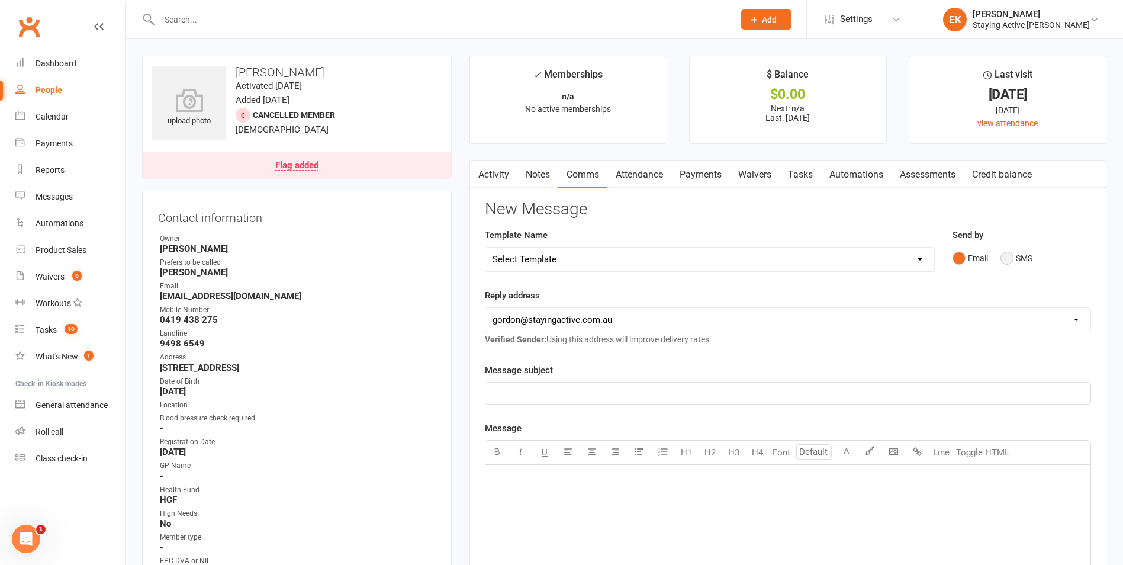
click at [1014, 261] on button "SMS" at bounding box center [1016, 258] width 32 height 22
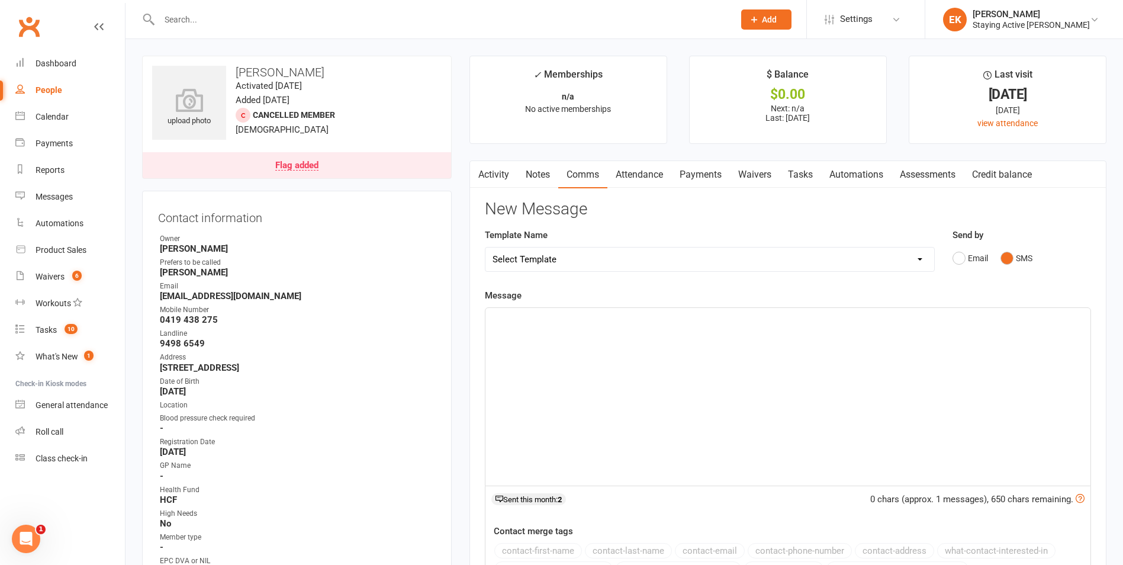
click at [739, 383] on div "﻿" at bounding box center [787, 397] width 605 height 178
paste div
click at [208, 28] on div at bounding box center [433, 19] width 583 height 38
click at [202, 20] on input "text" at bounding box center [441, 19] width 570 height 17
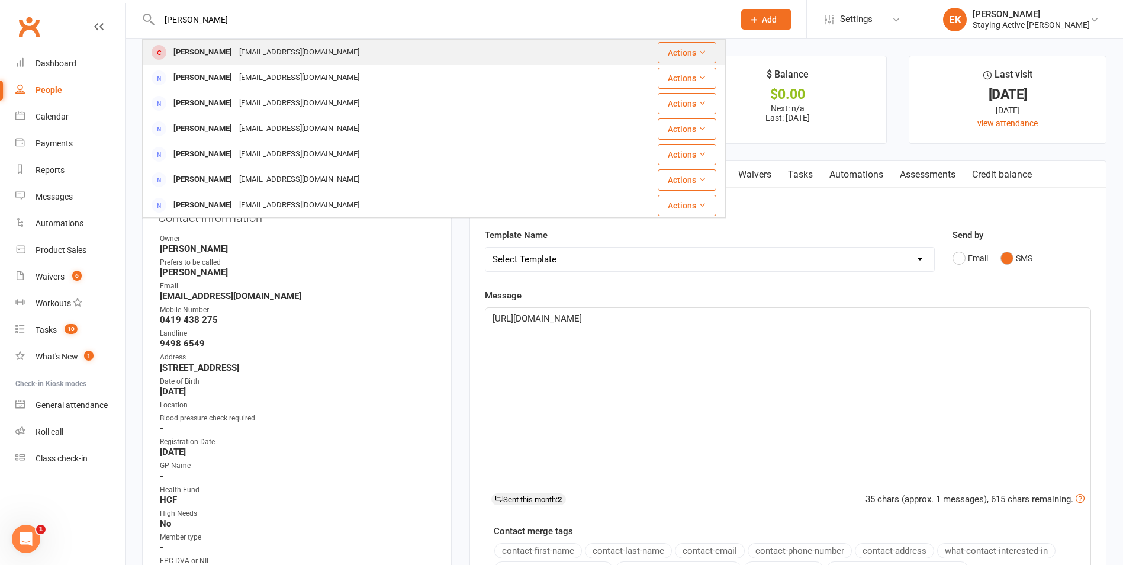
type input "anderson"
click at [200, 43] on div "Ian Anderson imander@bigpond.net.au" at bounding box center [377, 52] width 468 height 24
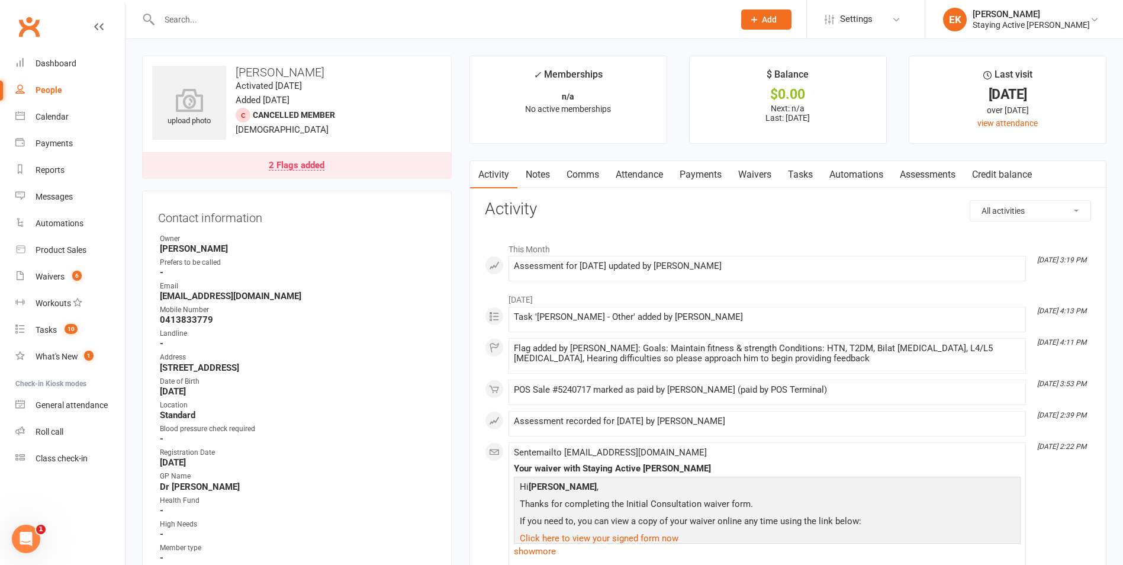
click at [552, 172] on link "Notes" at bounding box center [537, 174] width 41 height 27
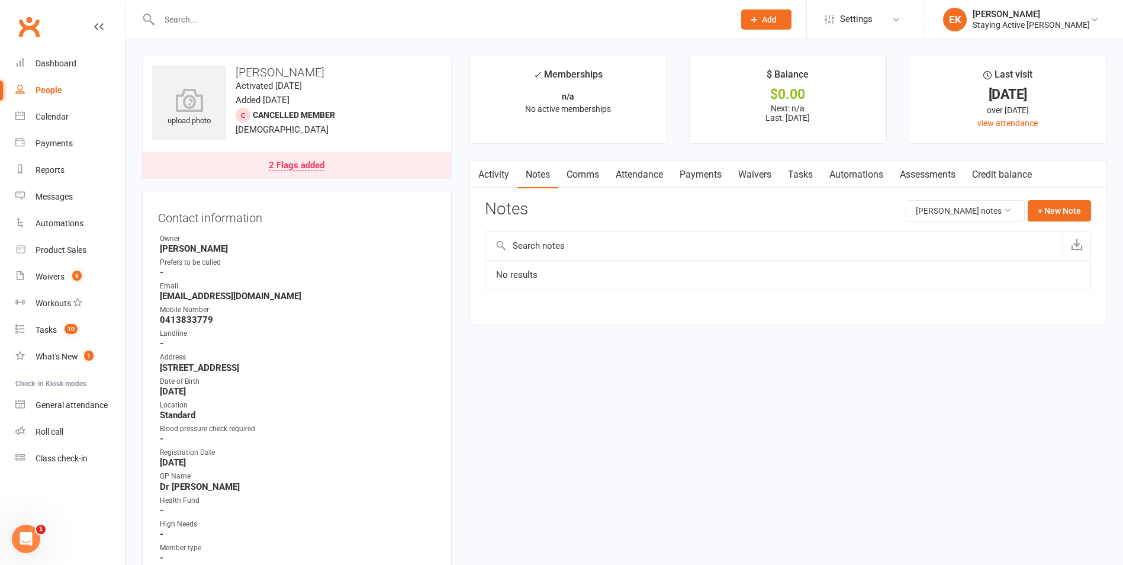
click at [754, 172] on link "Waivers" at bounding box center [755, 174] width 50 height 27
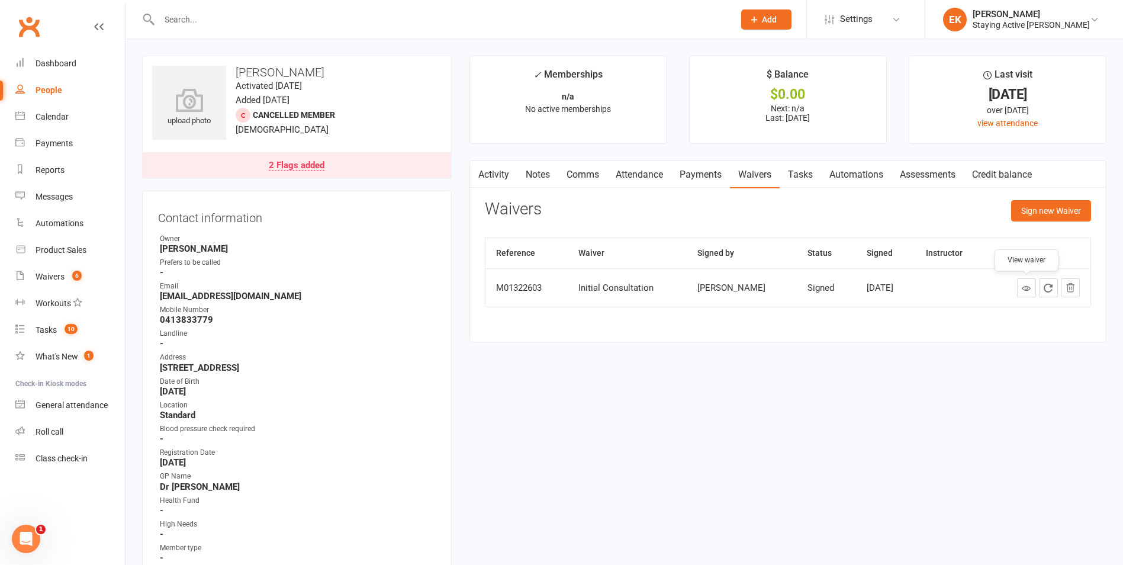
click at [1025, 283] on icon at bounding box center [1025, 287] width 9 height 9
click at [313, 173] on link "2 Flags added" at bounding box center [297, 165] width 308 height 26
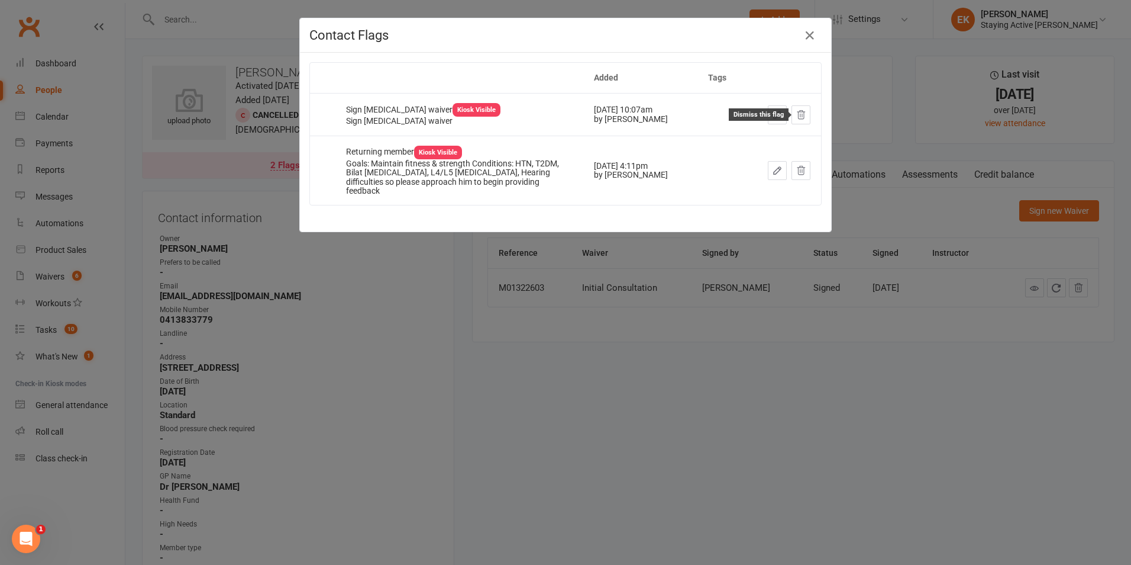
click at [799, 114] on icon at bounding box center [802, 114] width 8 height 8
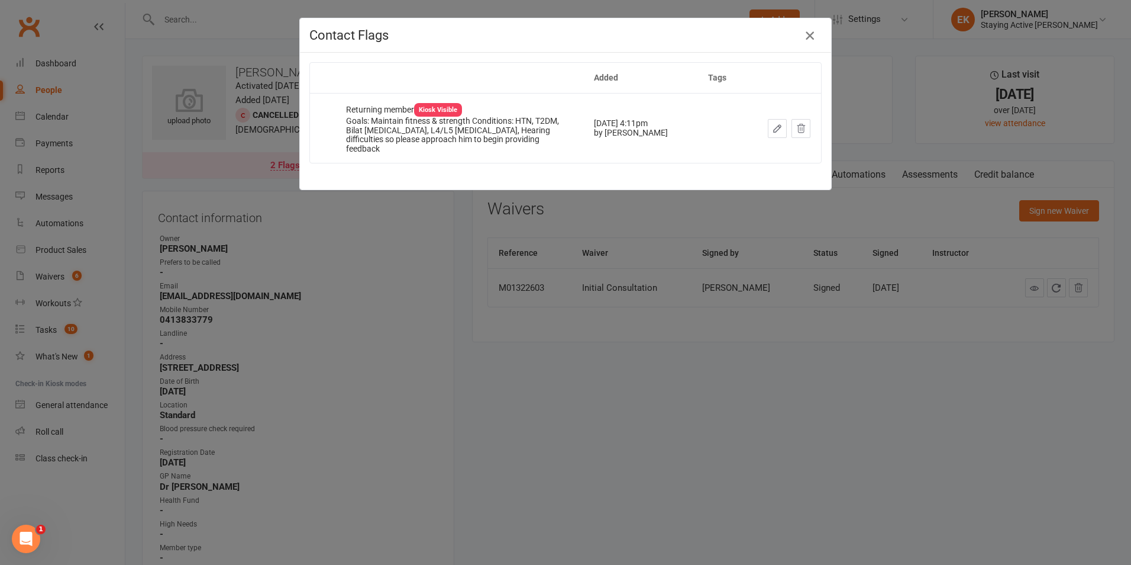
click at [812, 36] on icon "button" at bounding box center [810, 35] width 14 height 14
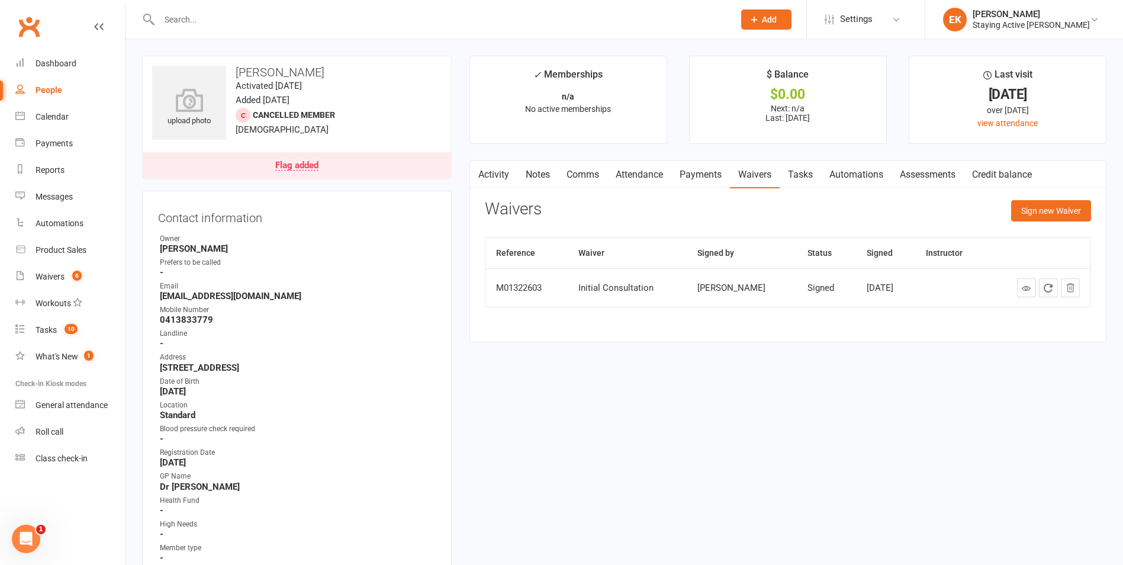
click at [942, 171] on link "Assessments" at bounding box center [927, 174] width 72 height 27
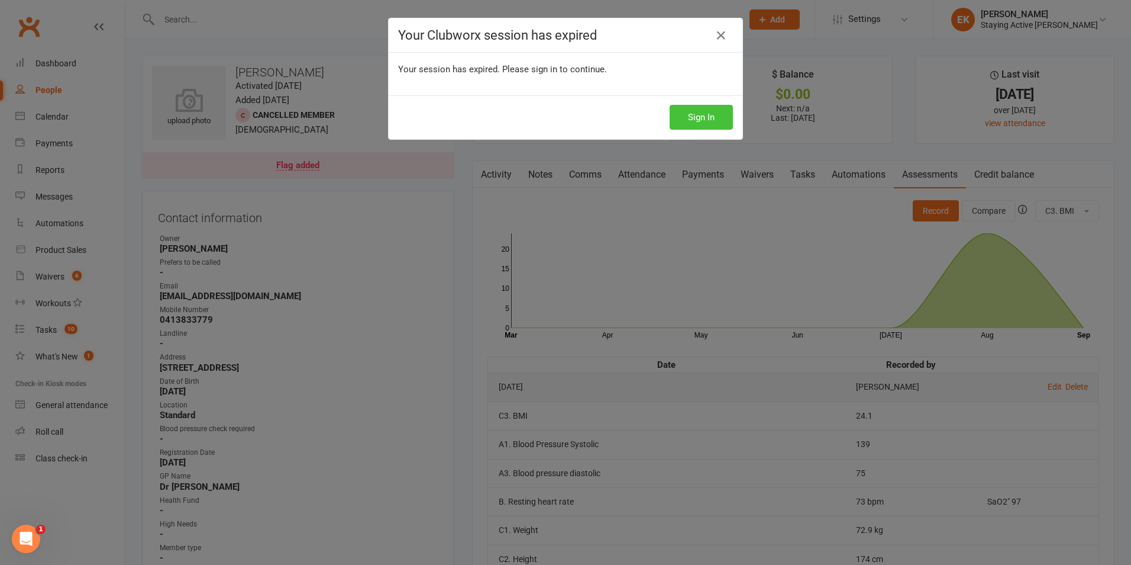
click at [689, 115] on button "Sign In" at bounding box center [701, 117] width 63 height 25
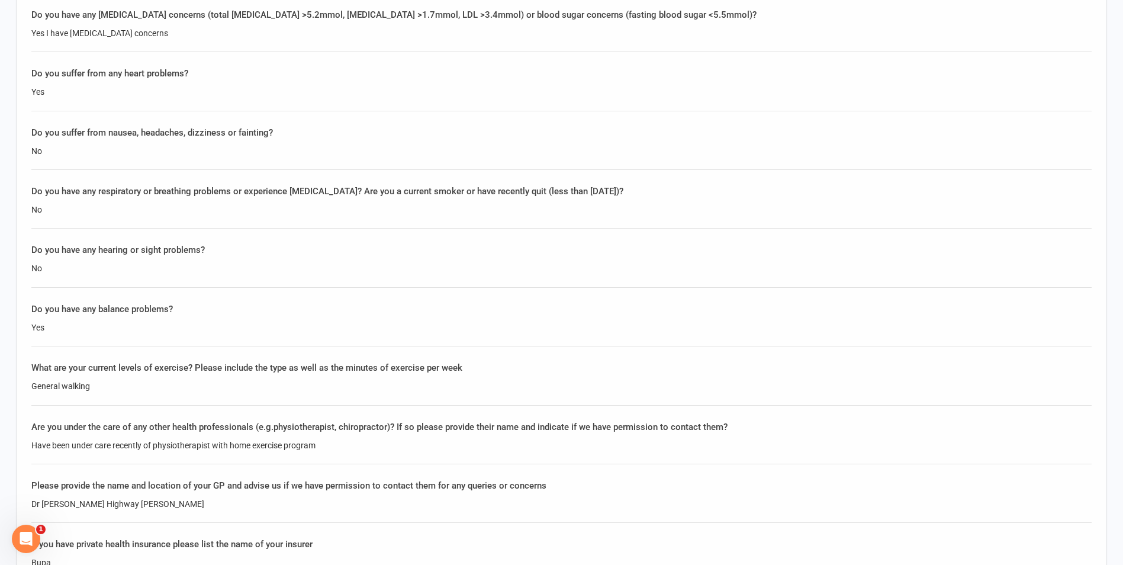
scroll to position [1124, 0]
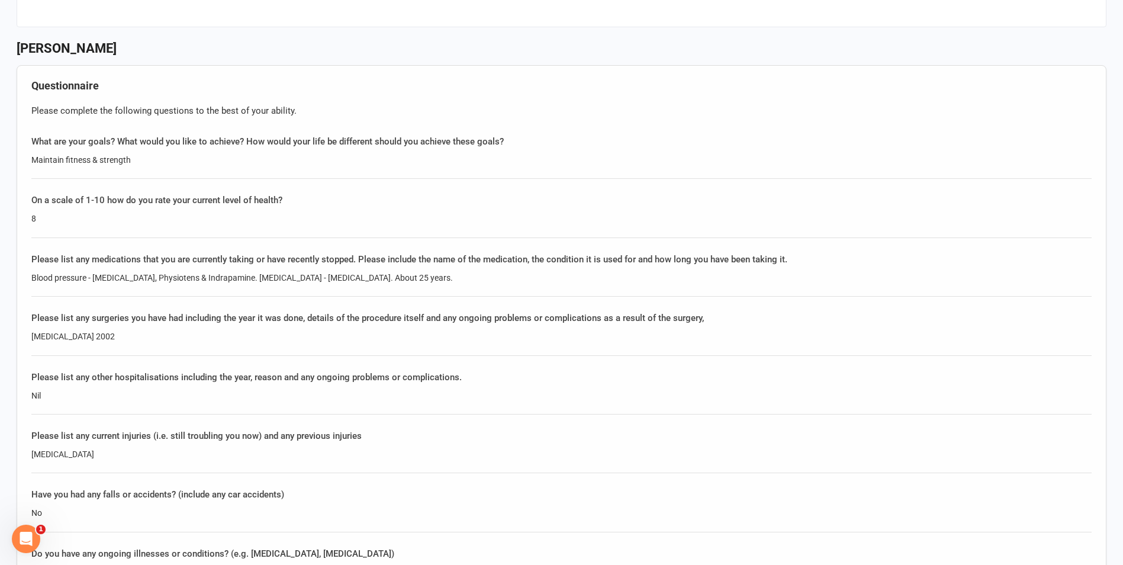
scroll to position [769, 0]
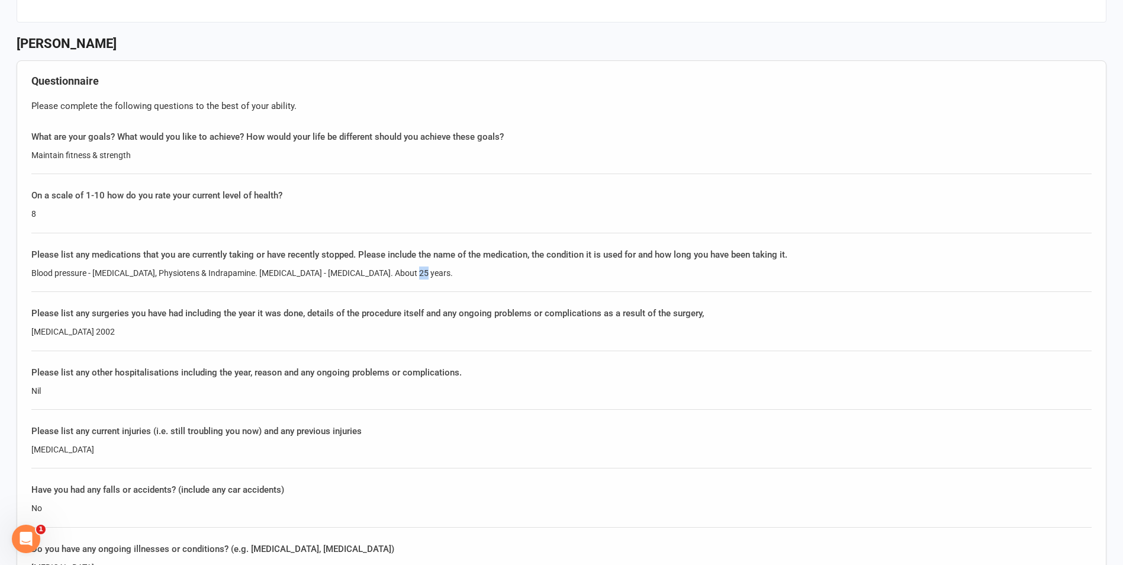
drag, startPoint x: 412, startPoint y: 277, endPoint x: 396, endPoint y: 273, distance: 15.8
click at [396, 273] on div "Blood pressure - Perindopril, Physiotens & Indrapamine. Type 2 diabetes - Metfo…" at bounding box center [561, 272] width 1060 height 13
drag, startPoint x: 396, startPoint y: 273, endPoint x: 450, endPoint y: 271, distance: 53.3
click at [450, 271] on div "Blood pressure - Perindopril, Physiotens & Indrapamine. Type 2 diabetes - Metfo…" at bounding box center [561, 272] width 1060 height 13
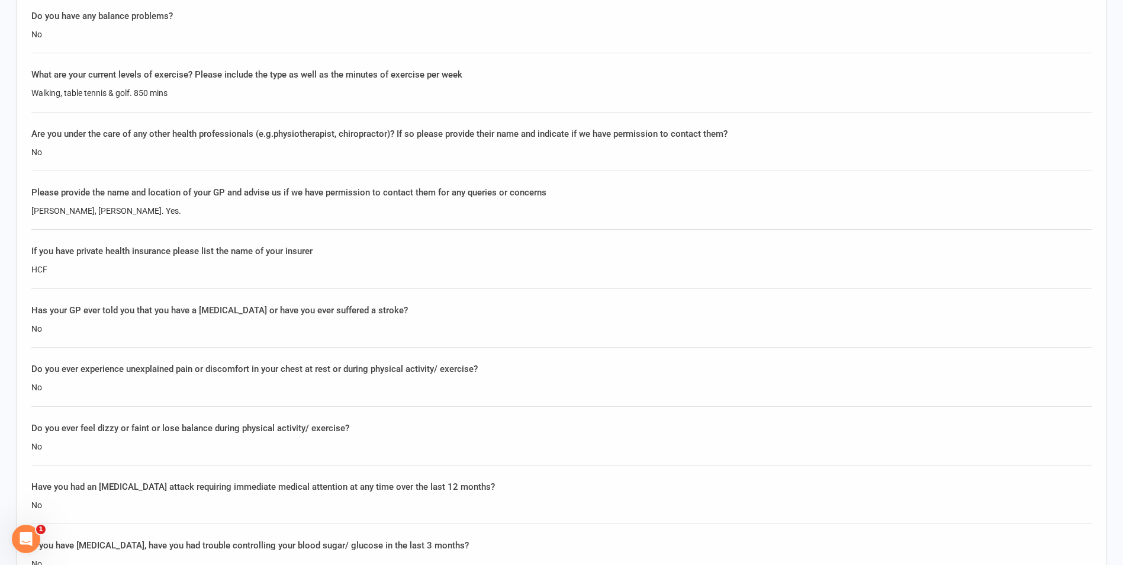
scroll to position [1775, 0]
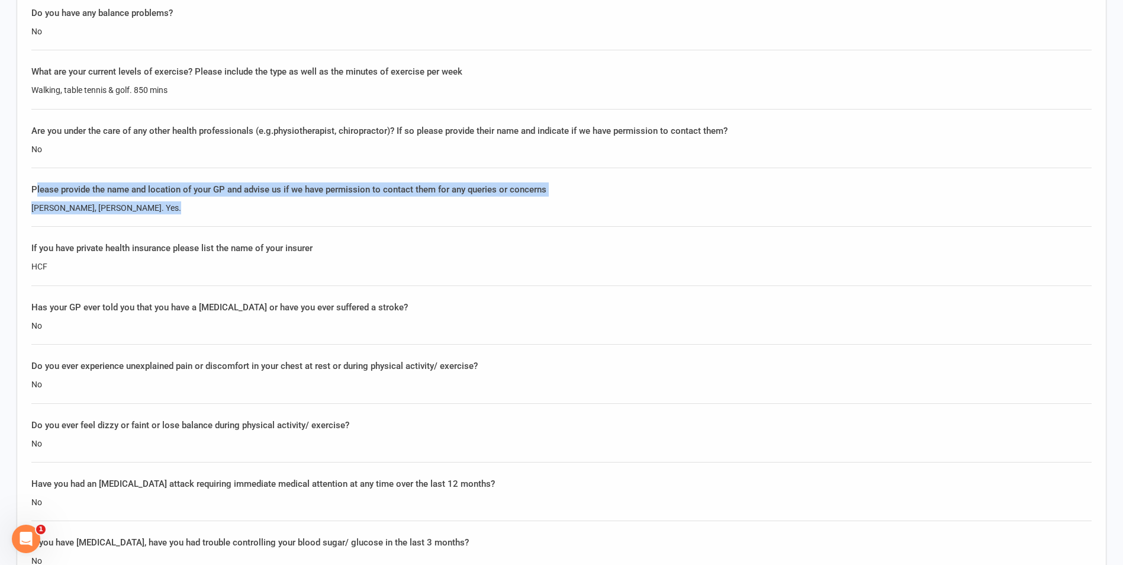
drag, startPoint x: 36, startPoint y: 191, endPoint x: 186, endPoint y: 212, distance: 152.4
click at [175, 214] on div "Please provide the name and location of your GP and advise us if we have permis…" at bounding box center [561, 204] width 1060 height 44
drag, startPoint x: 186, startPoint y: 212, endPoint x: 223, endPoint y: 205, distance: 37.5
click at [223, 205] on div "Johnathon You, Wahroonga. Yes." at bounding box center [561, 207] width 1060 height 13
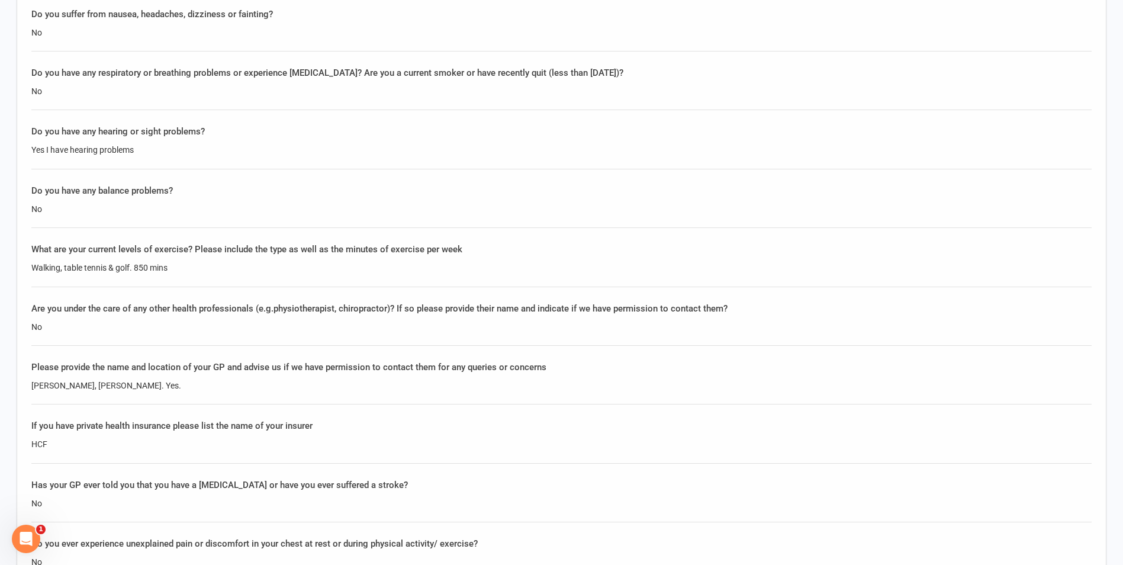
scroll to position [1302, 0]
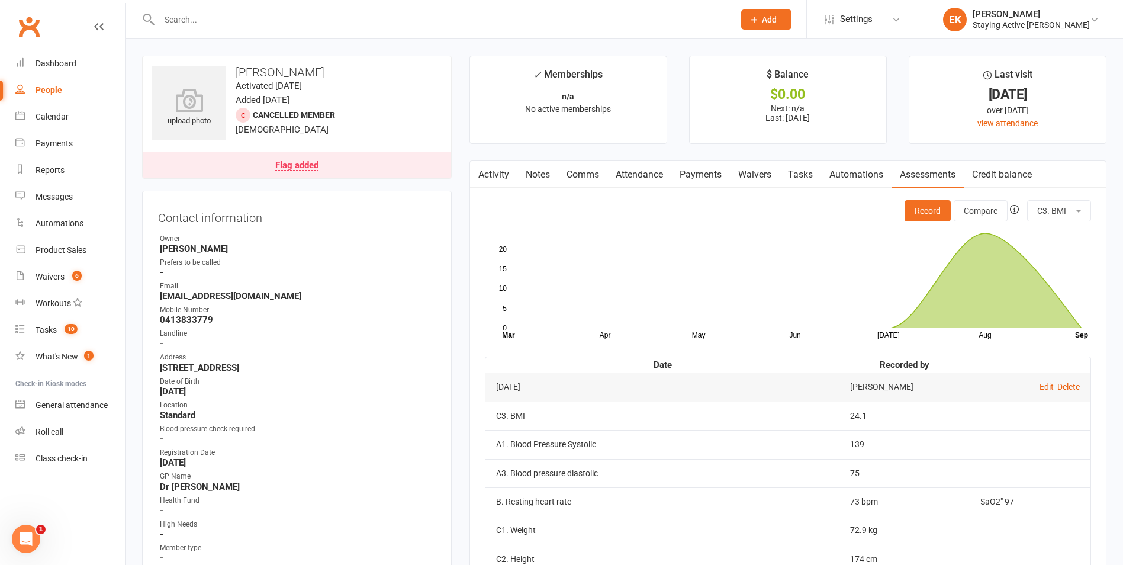
click at [215, 20] on input "text" at bounding box center [441, 19] width 570 height 17
click at [1043, 20] on div "Staying Active [PERSON_NAME]" at bounding box center [1030, 25] width 117 height 11
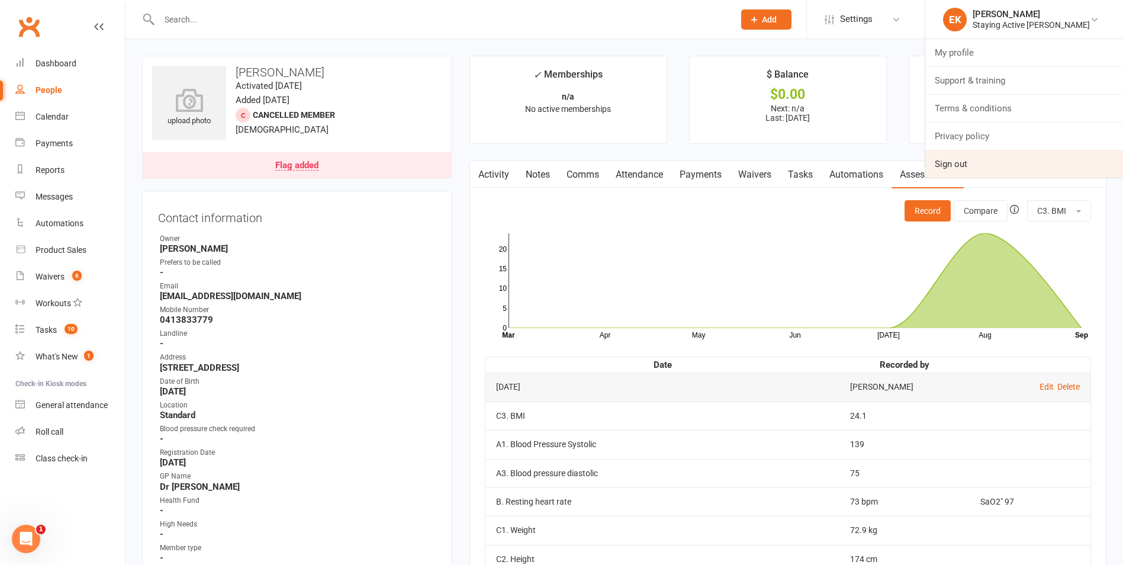
click at [992, 158] on link "Sign out" at bounding box center [1024, 163] width 198 height 27
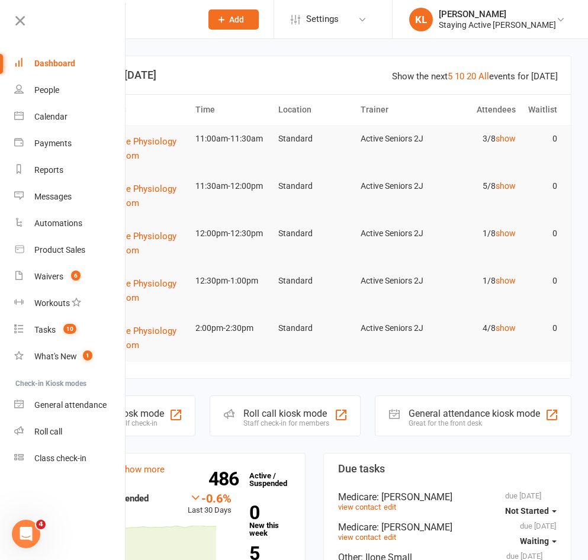
click at [150, 18] on input "text" at bounding box center [131, 19] width 124 height 17
click at [31, 22] on link at bounding box center [69, 25] width 114 height 27
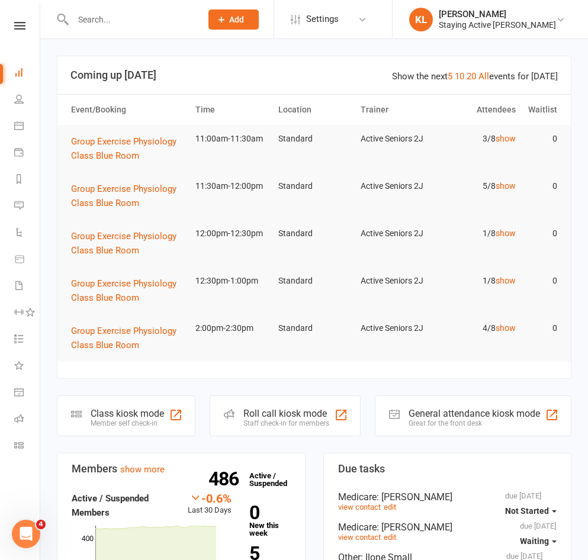
click at [159, 21] on input "text" at bounding box center [131, 19] width 124 height 17
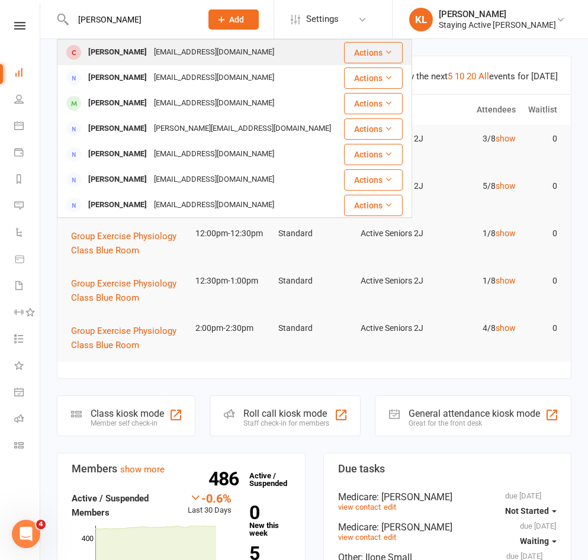
type input "ian anders"
click at [93, 46] on div "[PERSON_NAME]" at bounding box center [118, 52] width 66 height 17
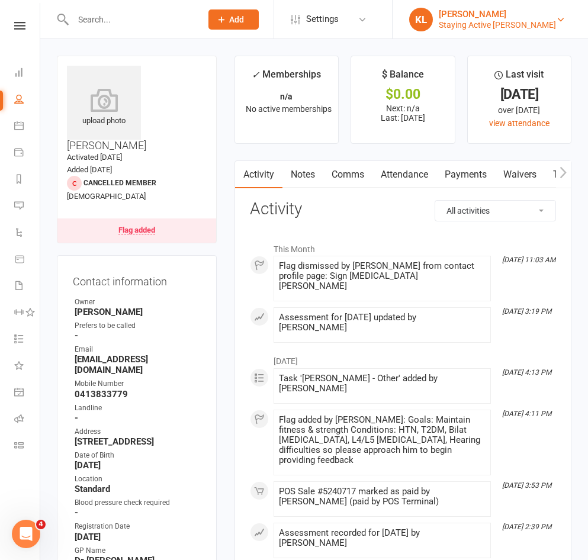
click at [511, 17] on div "[PERSON_NAME]" at bounding box center [496, 14] width 117 height 11
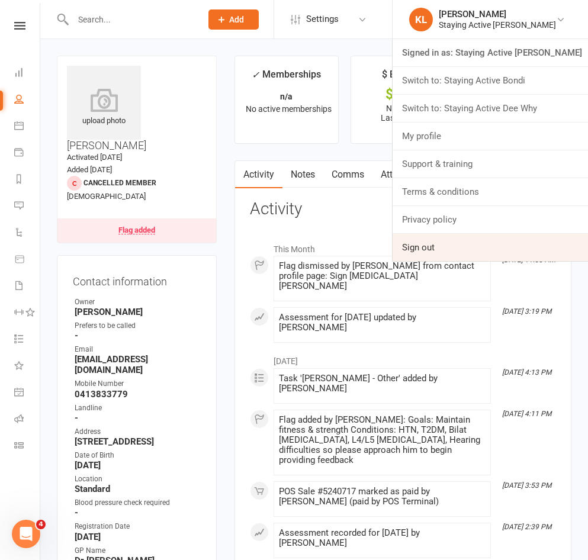
click at [453, 239] on link "Sign out" at bounding box center [489, 247] width 195 height 27
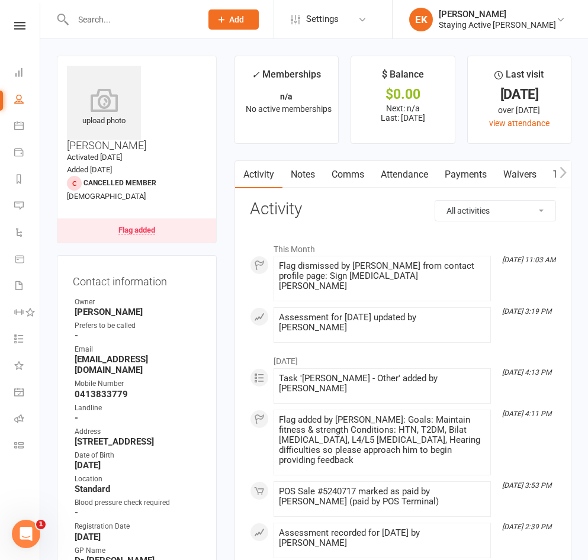
click at [102, 18] on input "text" at bounding box center [131, 19] width 124 height 17
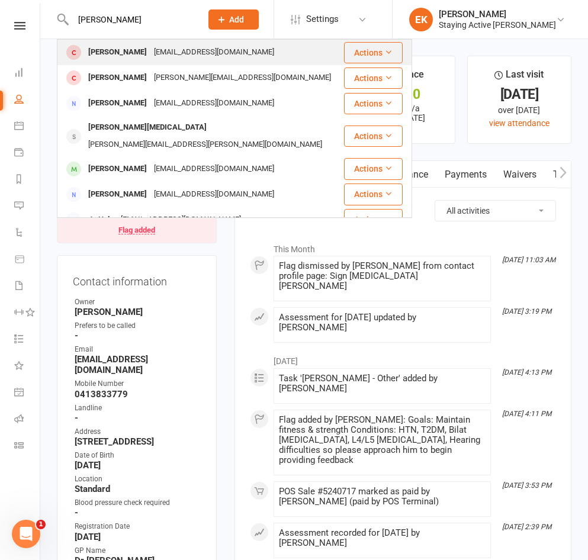
type input "[PERSON_NAME]"
click at [107, 46] on div "[PERSON_NAME]" at bounding box center [118, 52] width 66 height 17
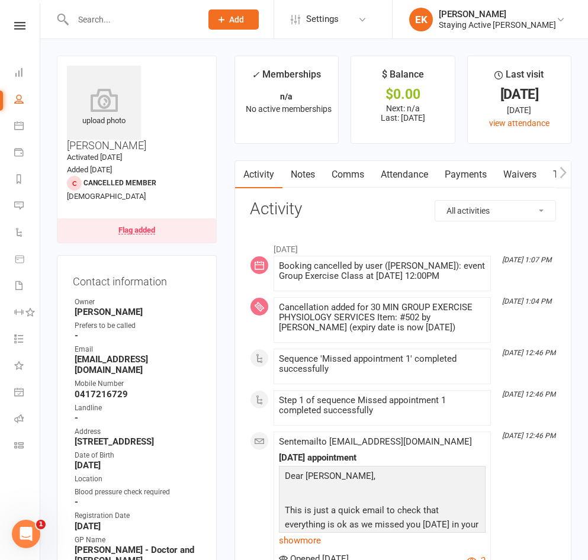
click at [159, 15] on input "text" at bounding box center [131, 19] width 124 height 17
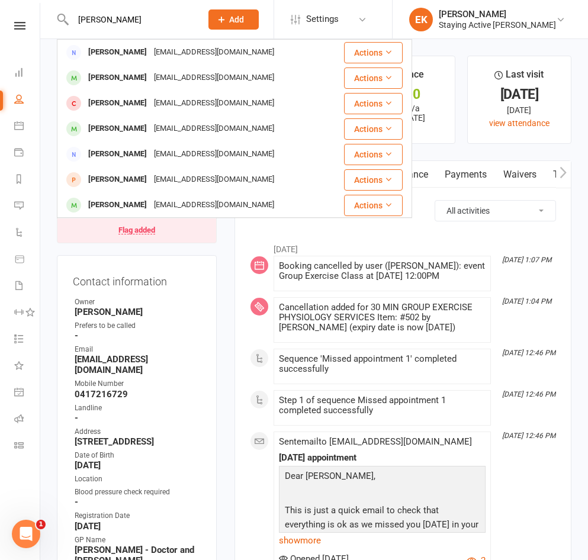
drag, startPoint x: 107, startPoint y: 20, endPoint x: 63, endPoint y: 17, distance: 43.9
click at [63, 17] on div "barbara cail Barbara Kwan barbarawkwan@gmail.com Actions Barbara Henery barbhen…" at bounding box center [125, 19] width 136 height 38
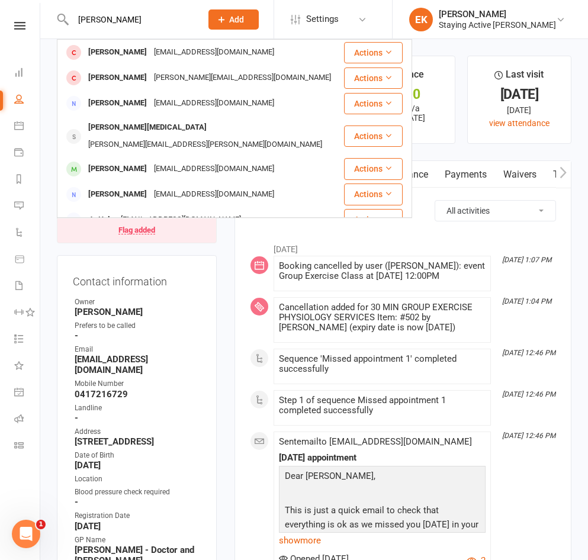
type input "cail"
click at [259, 11] on button "Add" at bounding box center [233, 19] width 50 height 20
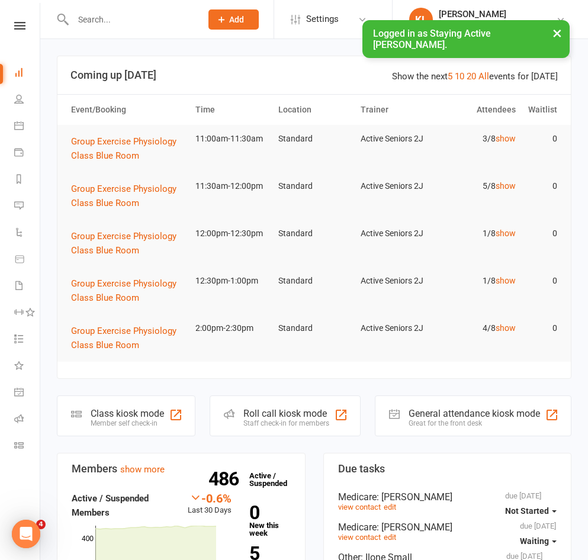
click at [112, 12] on input "text" at bounding box center [131, 19] width 124 height 17
click at [109, 24] on input "text" at bounding box center [131, 19] width 124 height 17
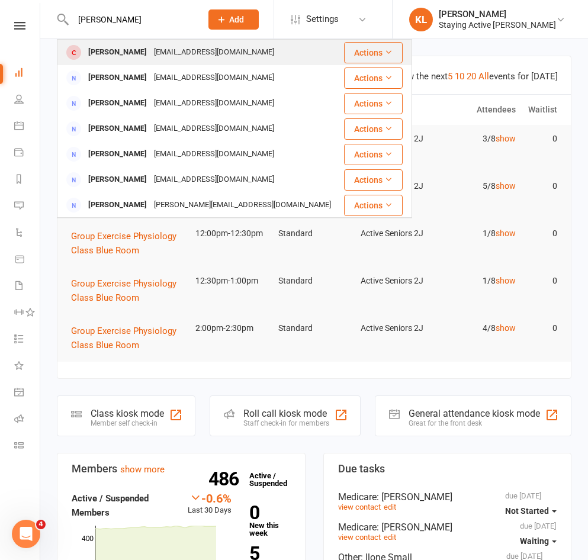
type input "[PERSON_NAME]"
click at [117, 42] on div "[PERSON_NAME] [EMAIL_ADDRESS][DOMAIN_NAME]" at bounding box center [200, 52] width 284 height 24
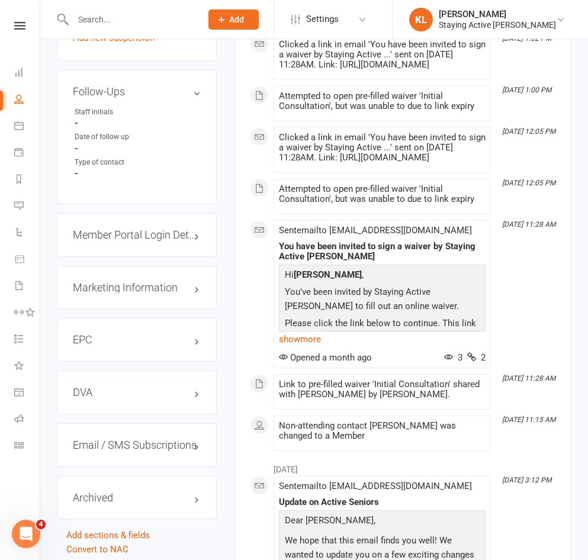
scroll to position [1124, 0]
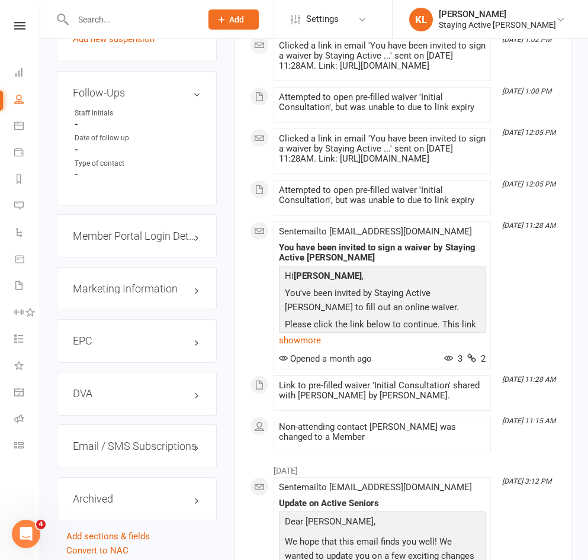
click at [196, 230] on h3 "Member Portal Login Details" at bounding box center [137, 236] width 128 height 12
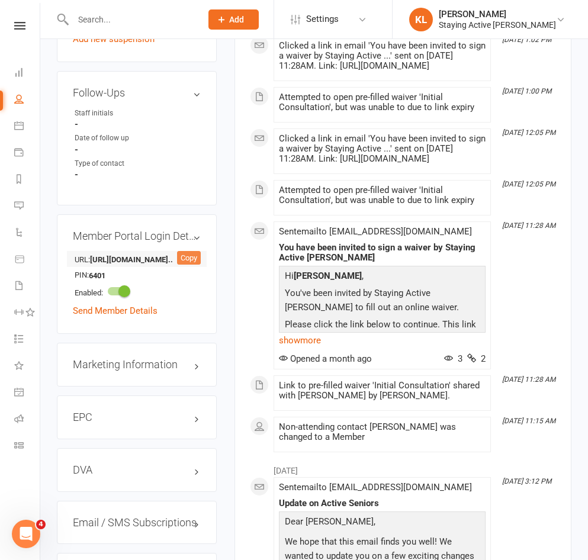
click at [190, 251] on div "Copy" at bounding box center [189, 258] width 24 height 14
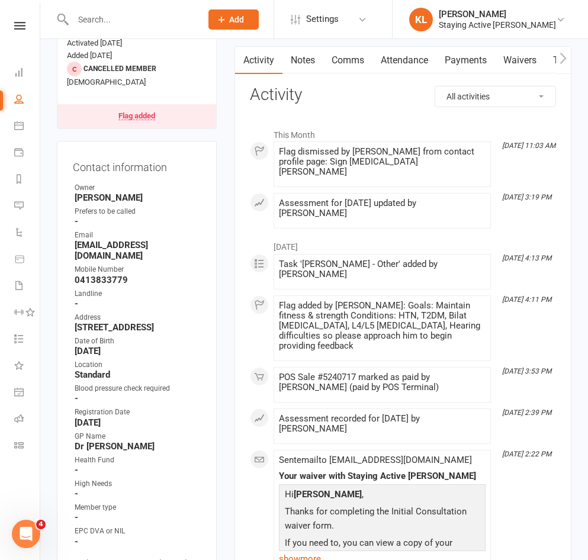
scroll to position [0, 0]
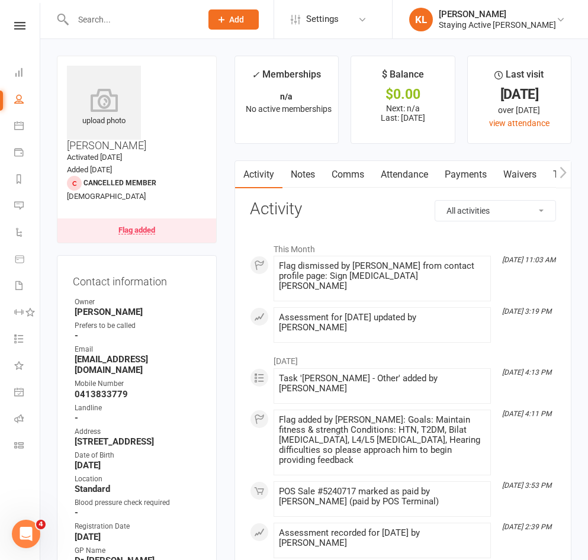
click at [565, 176] on icon "button" at bounding box center [562, 172] width 7 height 12
click at [267, 172] on link "Comms" at bounding box center [258, 174] width 49 height 27
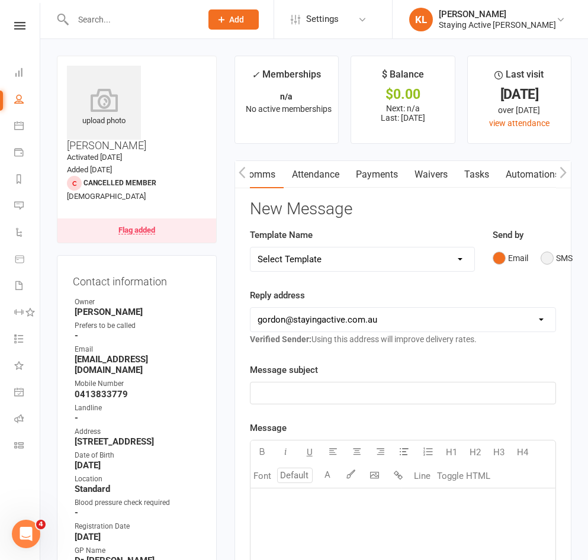
click at [548, 256] on button "SMS" at bounding box center [556, 258] width 32 height 22
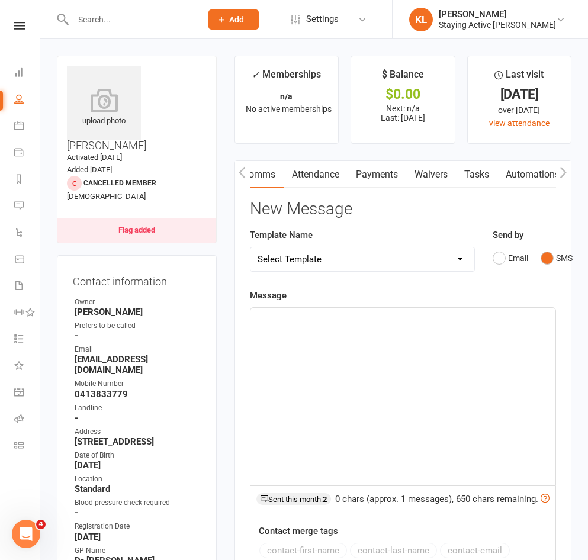
click at [355, 370] on div "﻿" at bounding box center [402, 397] width 305 height 178
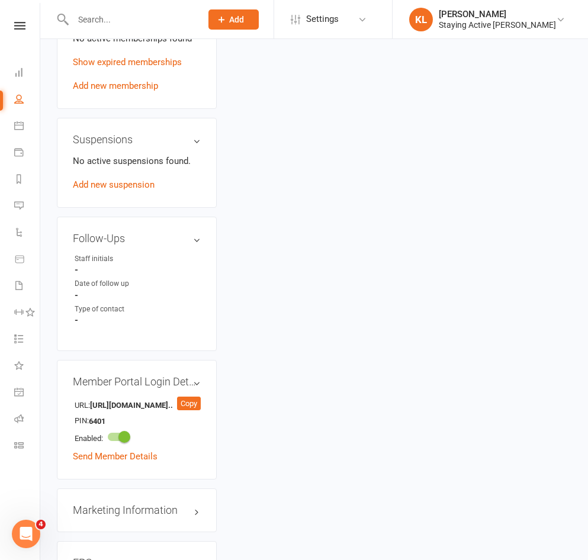
scroll to position [1183, 0]
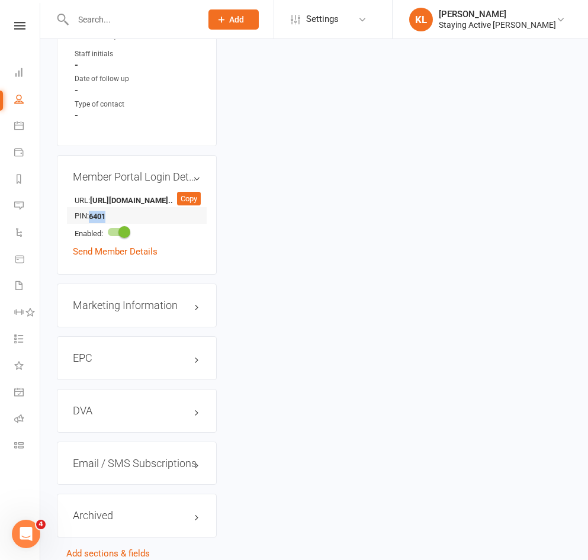
drag, startPoint x: 121, startPoint y: 191, endPoint x: 91, endPoint y: 193, distance: 30.3
click at [91, 207] on li "PIN: 6401" at bounding box center [137, 215] width 128 height 17
copy strong "6401"
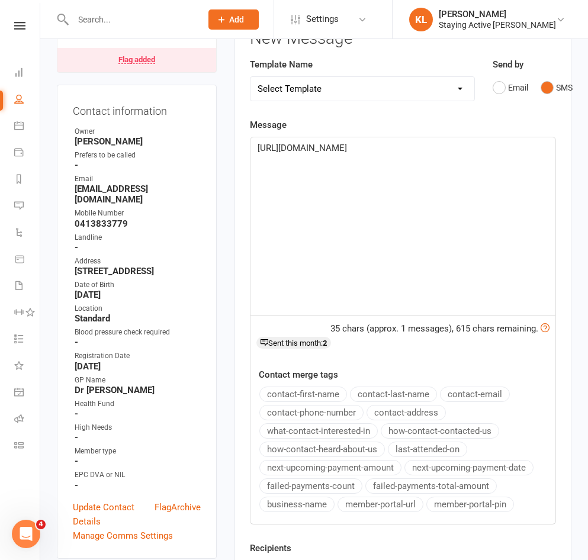
scroll to position [59, 0]
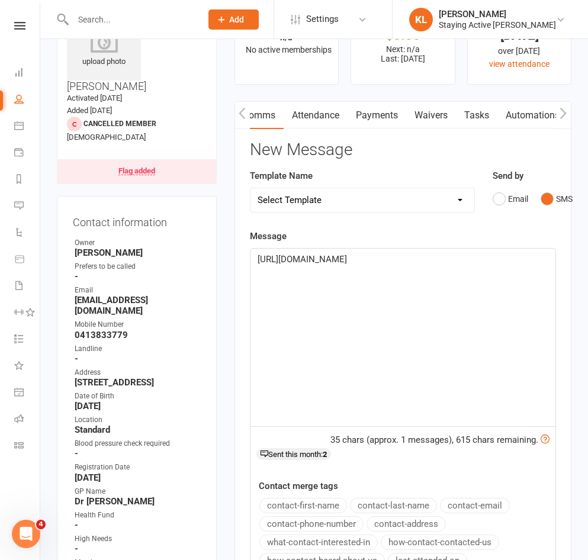
click at [333, 297] on div "[URL][DOMAIN_NAME]" at bounding box center [402, 338] width 305 height 178
click at [440, 285] on div "[URL][DOMAIN_NAME]" at bounding box center [402, 338] width 305 height 178
paste div
click at [256, 287] on div "[URL][DOMAIN_NAME] ﻿ 6401" at bounding box center [402, 338] width 305 height 178
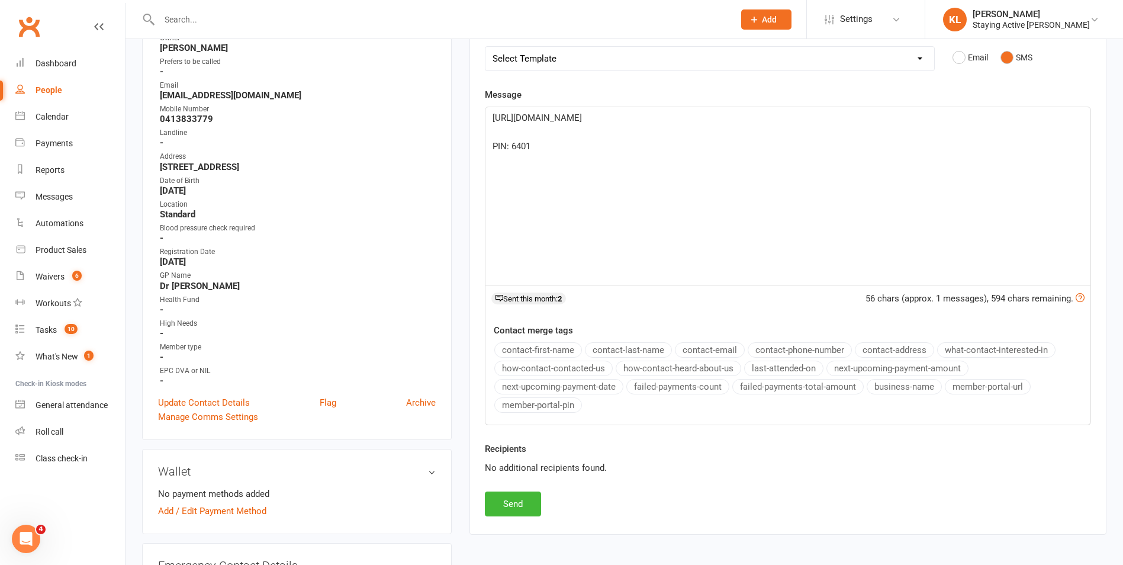
scroll to position [0, 0]
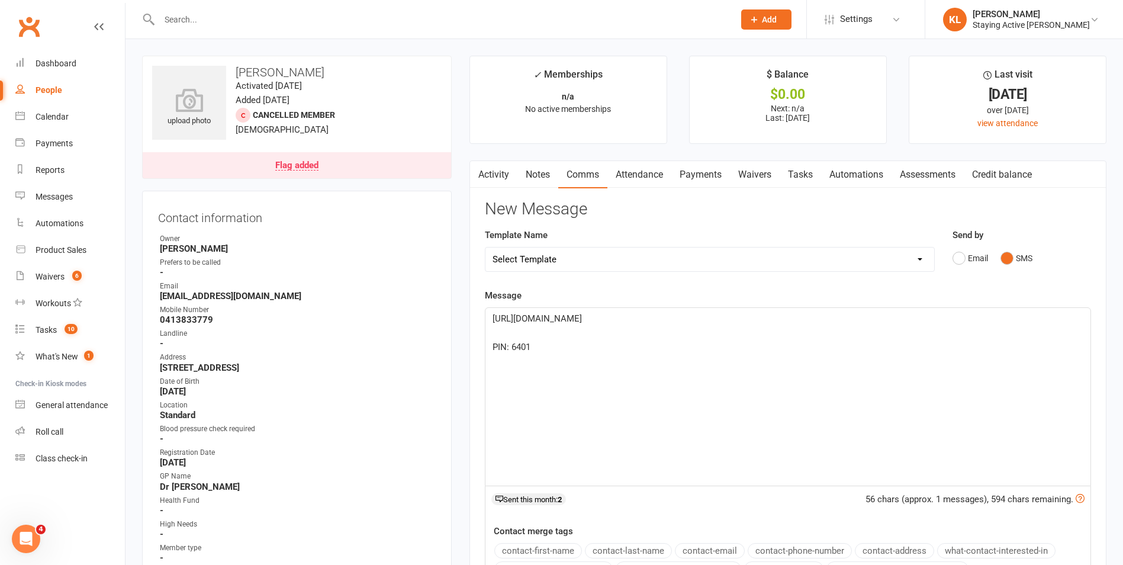
click at [587, 259] on select "Select Template [Email] 1045am Zoom Class [Email] 150 visits [Email] 1pm Zoom […" at bounding box center [709, 259] width 449 height 24
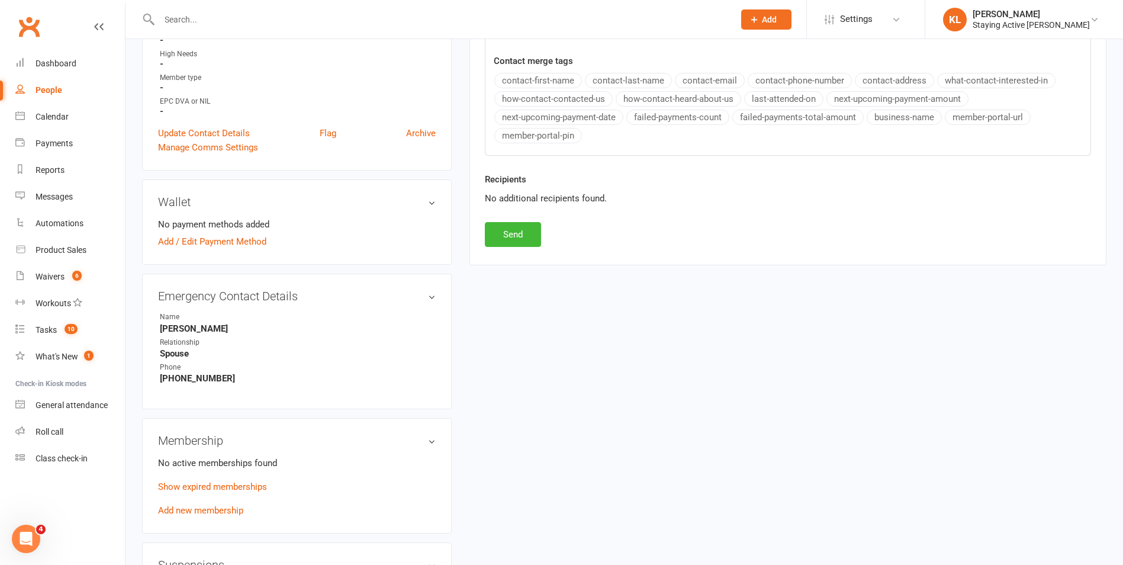
scroll to position [473, 0]
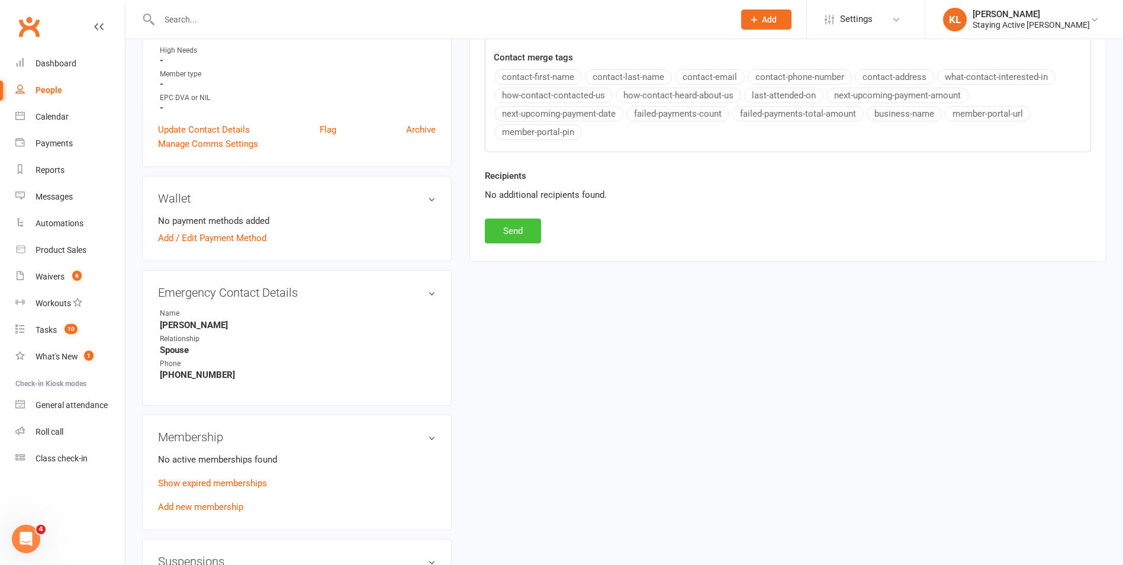
click at [516, 227] on button "Send" at bounding box center [513, 230] width 56 height 25
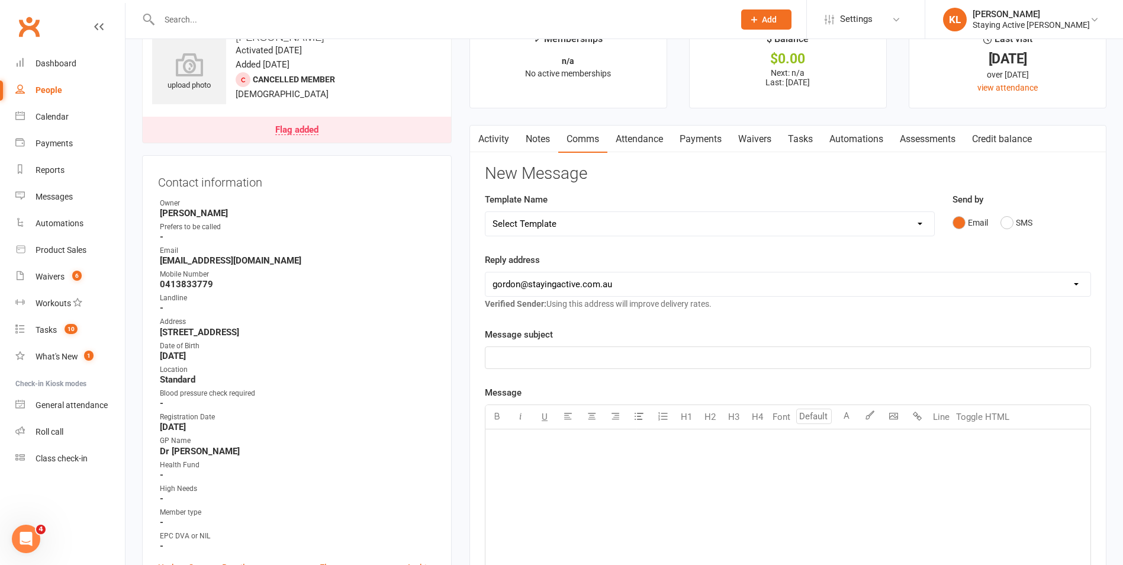
scroll to position [0, 0]
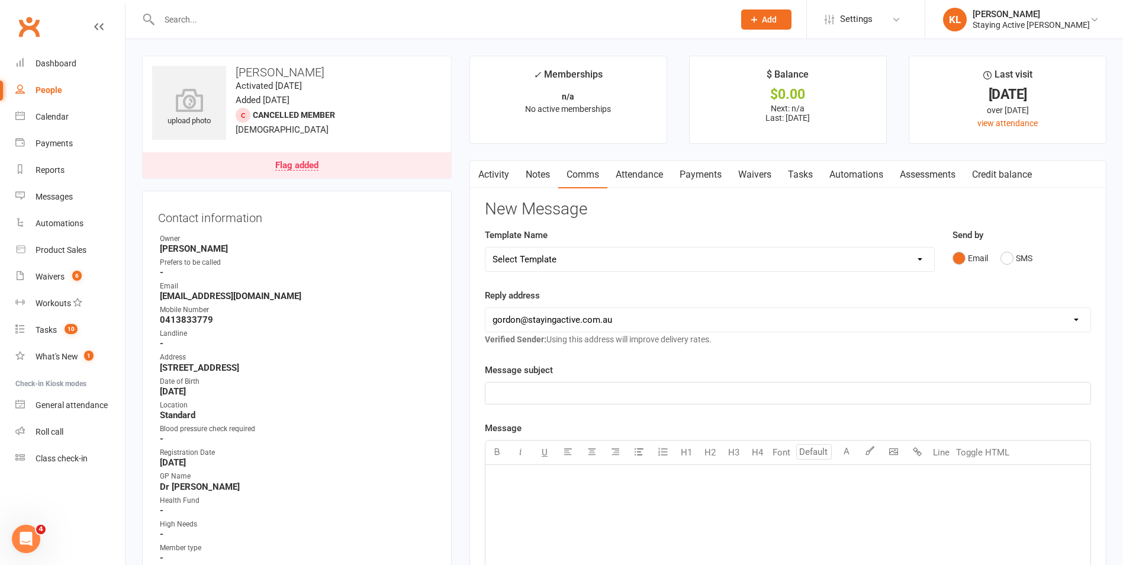
click at [587, 172] on link "Attendance" at bounding box center [639, 174] width 64 height 27
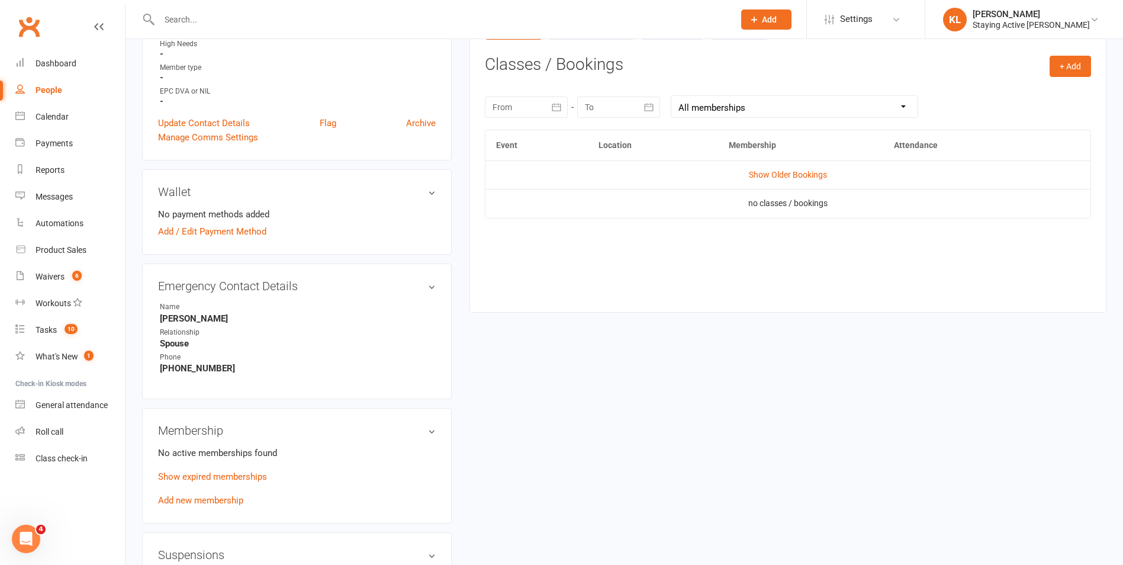
scroll to position [651, 0]
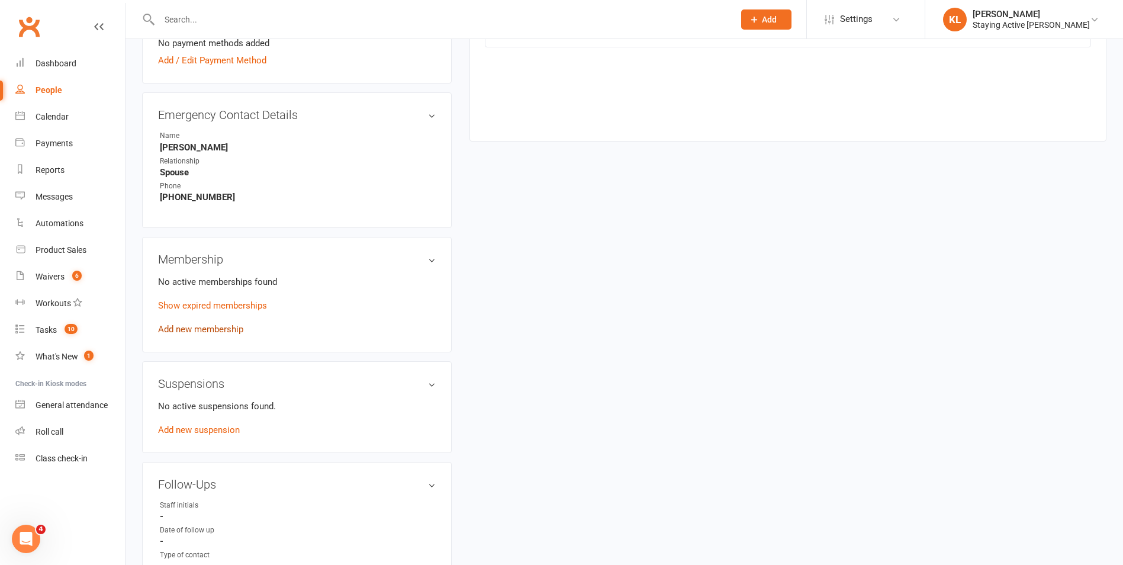
click at [203, 333] on link "Add new membership" at bounding box center [200, 329] width 85 height 11
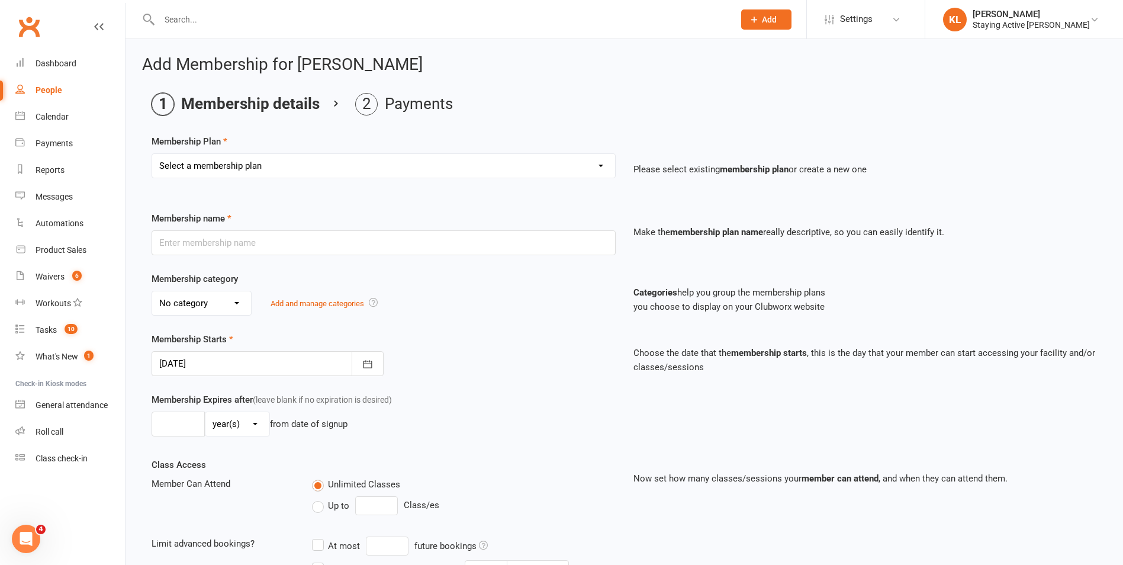
click at [447, 168] on select "Select a membership plan Create new Membership Plan 193000 Telehealth Exercise …" at bounding box center [383, 166] width 463 height 24
select select "2"
click at [152, 154] on select "Select a membership plan Create new Membership Plan 193000 Telehealth Exercise …" at bounding box center [383, 166] width 463 height 24
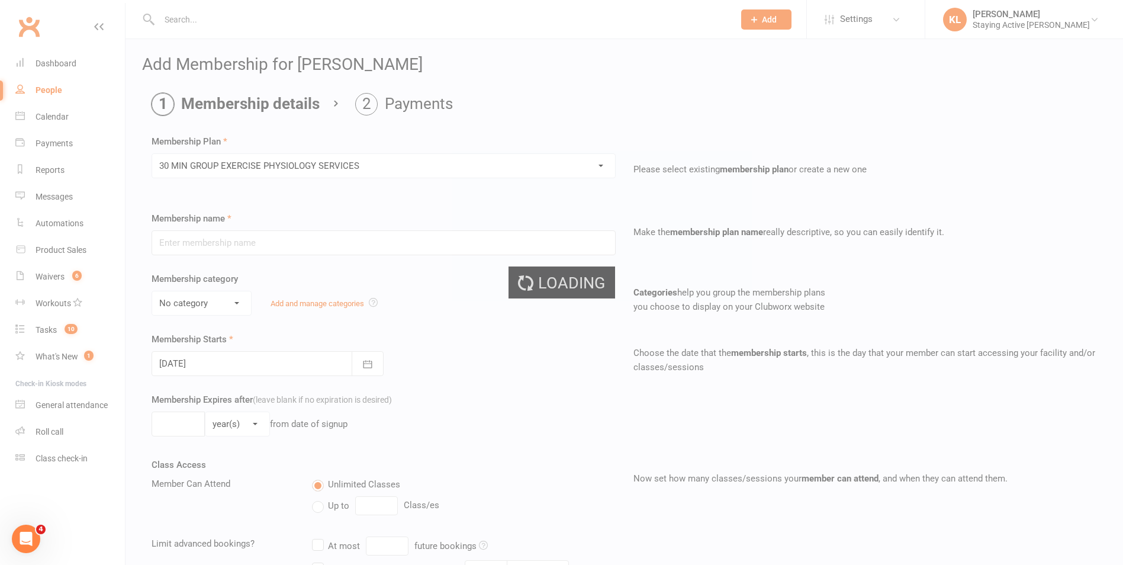
type input "30 MIN GROUP EXERCISE PHYSIOLOGY SERVICES"
select select "2"
type input "3"
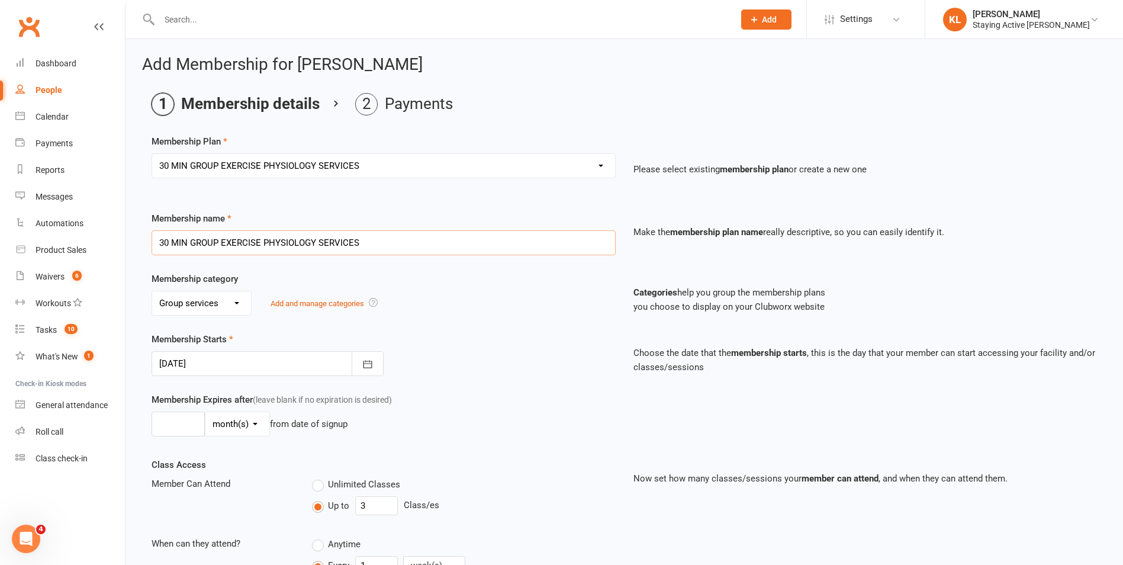
click at [159, 244] on input "30 MIN GROUP EXERCISE PHYSIOLOGY SERVICES" at bounding box center [383, 242] width 464 height 25
click at [406, 246] on input "30 MIN GROUP EXERCISE PHYSIOLOGY SERVICES" at bounding box center [383, 242] width 464 height 25
click at [496, 296] on div "No category Direct Debit Excludes tax Group services Individual services Initia…" at bounding box center [383, 303] width 464 height 25
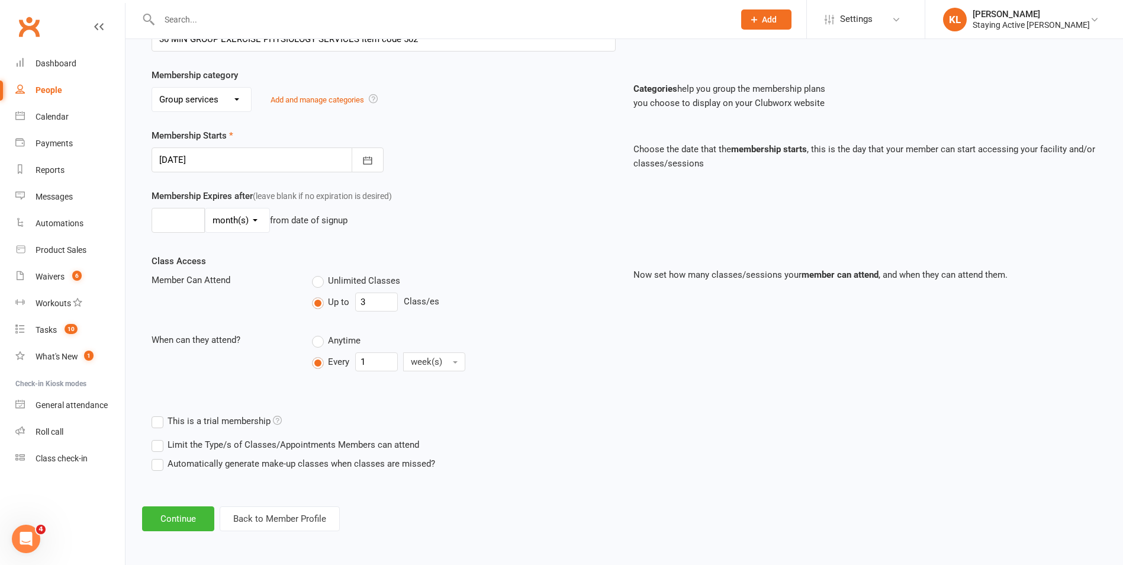
scroll to position [26, 0]
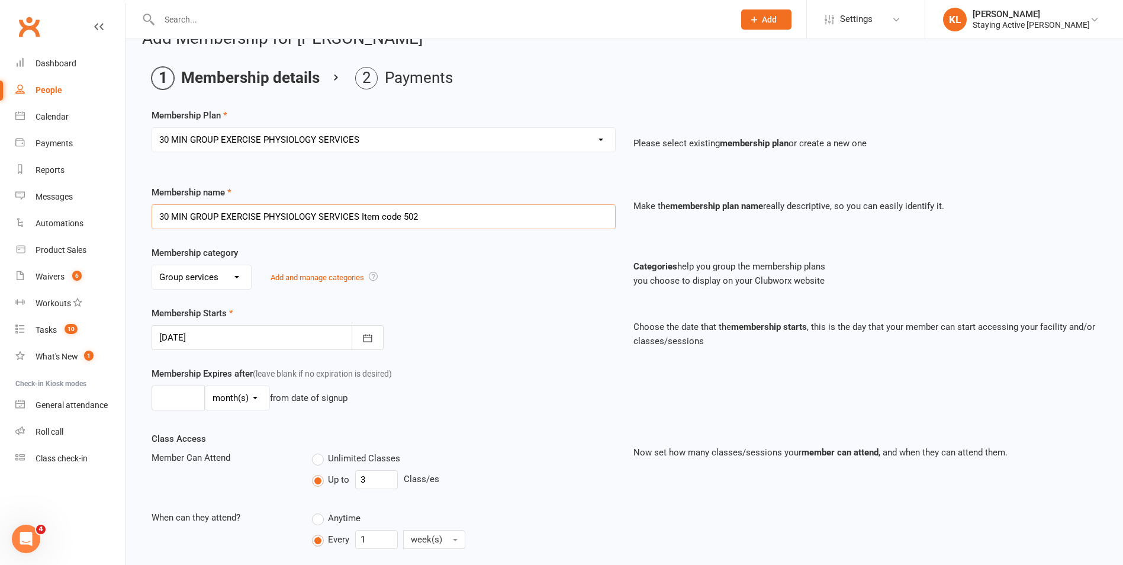
click at [360, 215] on input "30 MIN GROUP EXERCISE PHYSIOLOGY SERVICES Item code 502" at bounding box center [383, 216] width 464 height 25
click at [399, 217] on input "30 MIN GROUP EXERCISE PHYSIOLOGY SERVICES Item code 502" at bounding box center [383, 216] width 464 height 25
type input "30 MIN GROUP EXERCISE PHYSIOLOGY SERVICES Item code: 502"
click at [553, 314] on div "Membership Starts [DATE] [DATE] Sun Mon Tue Wed Thu Fri Sat 36 31 01 02 03 04 0…" at bounding box center [384, 328] width 482 height 44
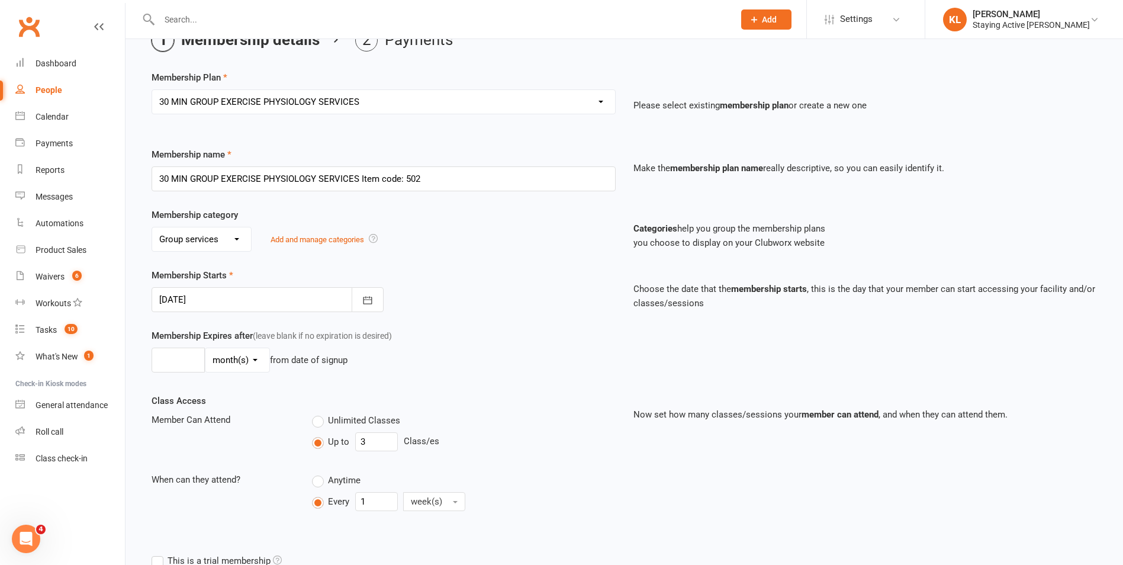
scroll to position [85, 0]
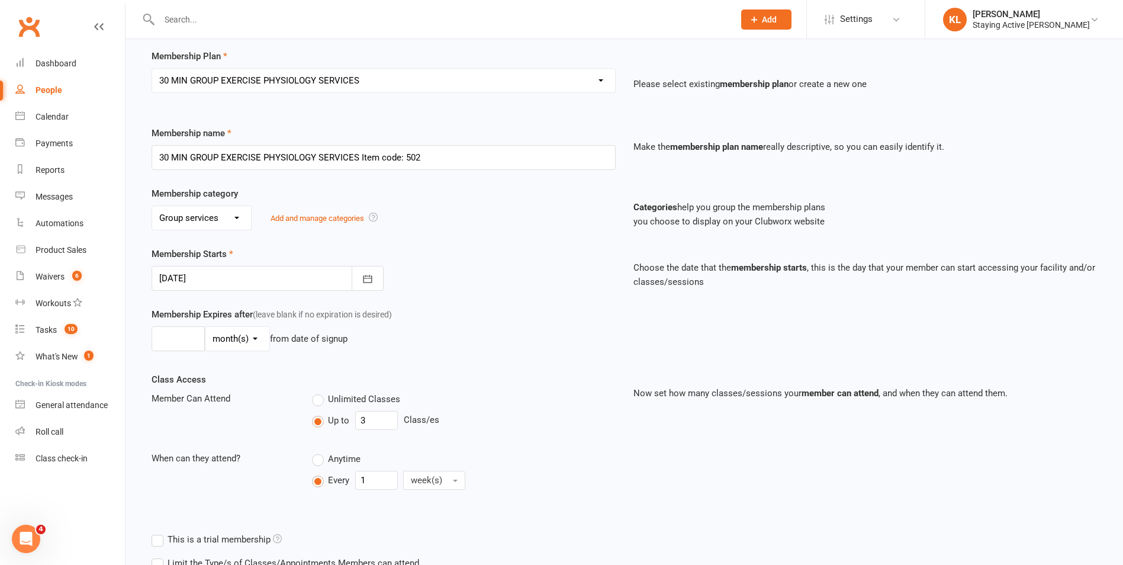
click at [285, 283] on div at bounding box center [267, 278] width 232 height 25
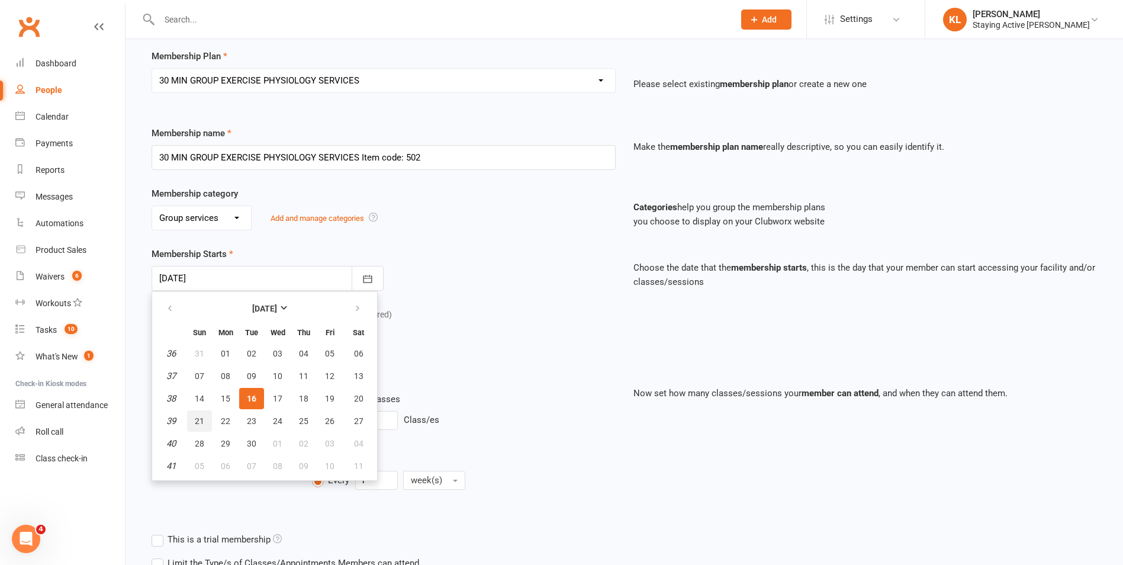
click at [194, 415] on button "21" at bounding box center [199, 420] width 25 height 21
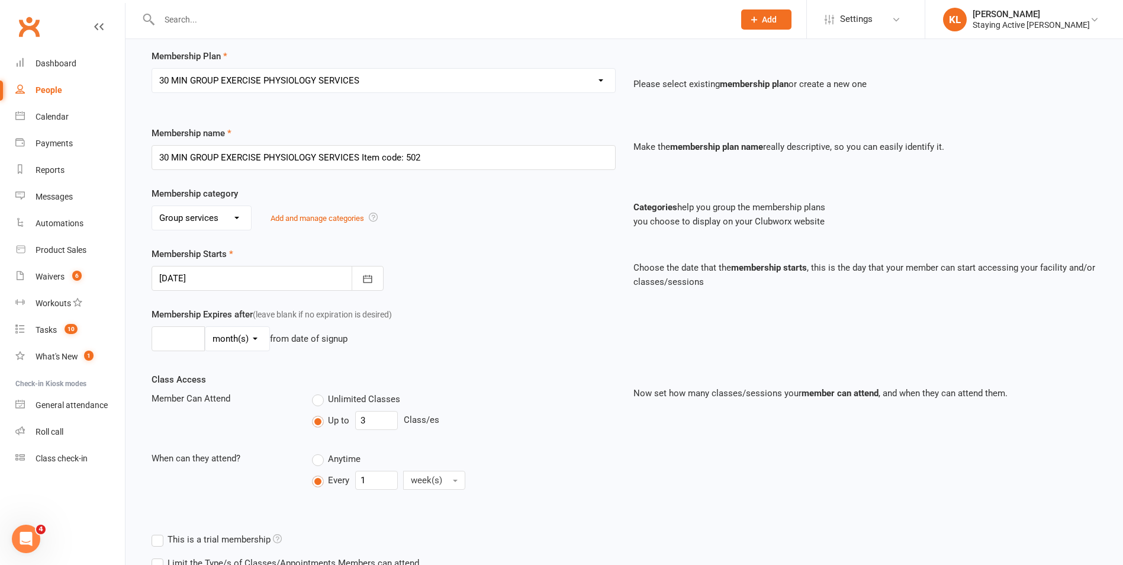
click at [587, 344] on div "Membership Expires after (leave blank if no expiration is desired) day(s) week(…" at bounding box center [624, 339] width 963 height 65
click at [276, 283] on div at bounding box center [267, 278] width 232 height 25
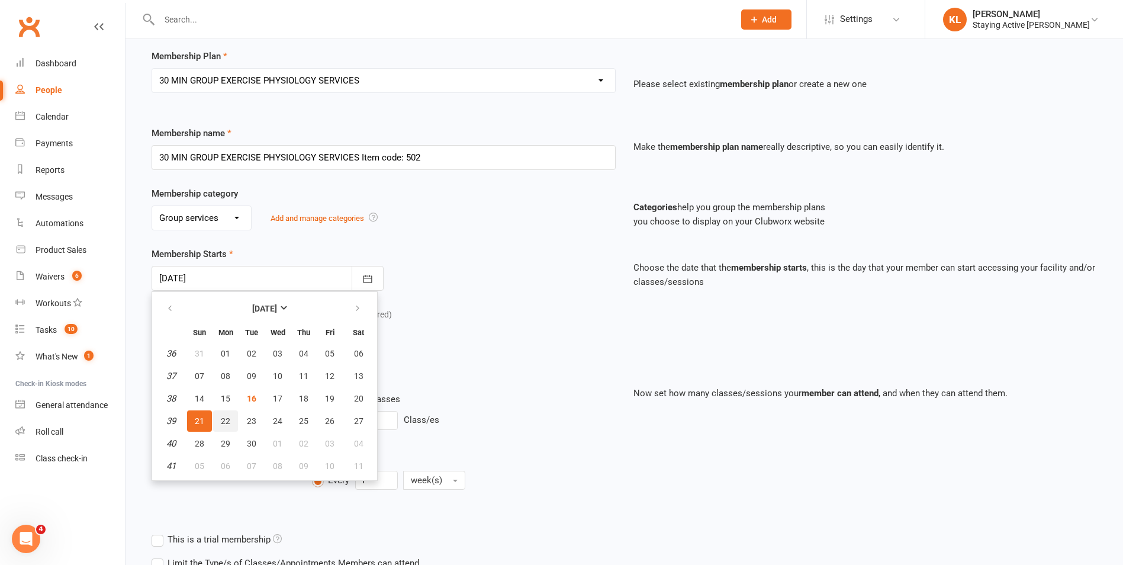
click at [227, 420] on span "22" at bounding box center [225, 420] width 9 height 9
type input "[DATE]"
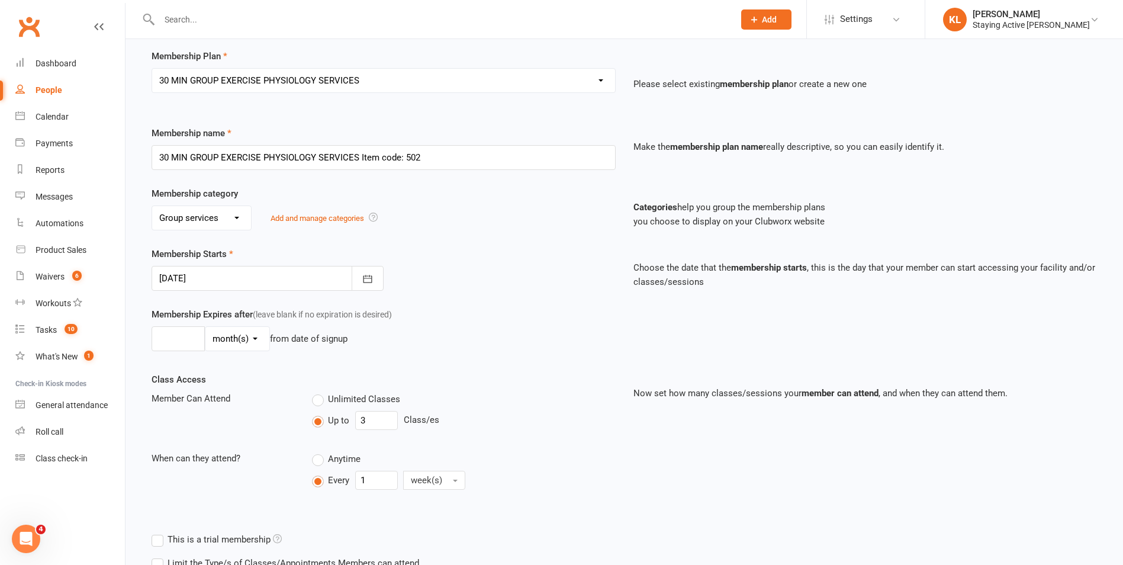
click at [466, 353] on div "Membership Expires after (leave blank if no expiration is desired) day(s) week(…" at bounding box center [384, 331] width 482 height 49
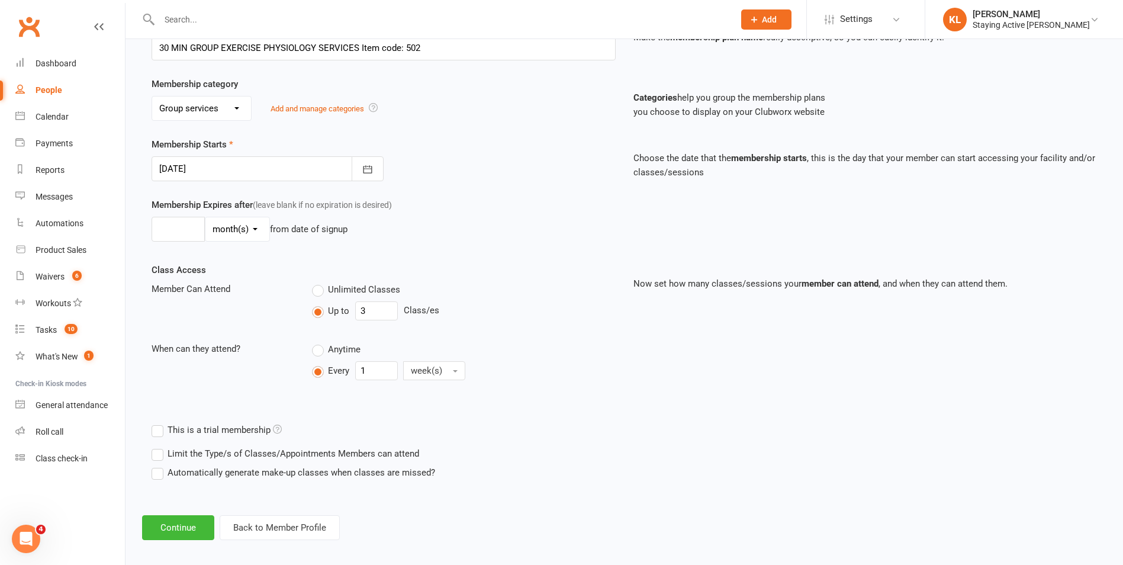
scroll to position [204, 0]
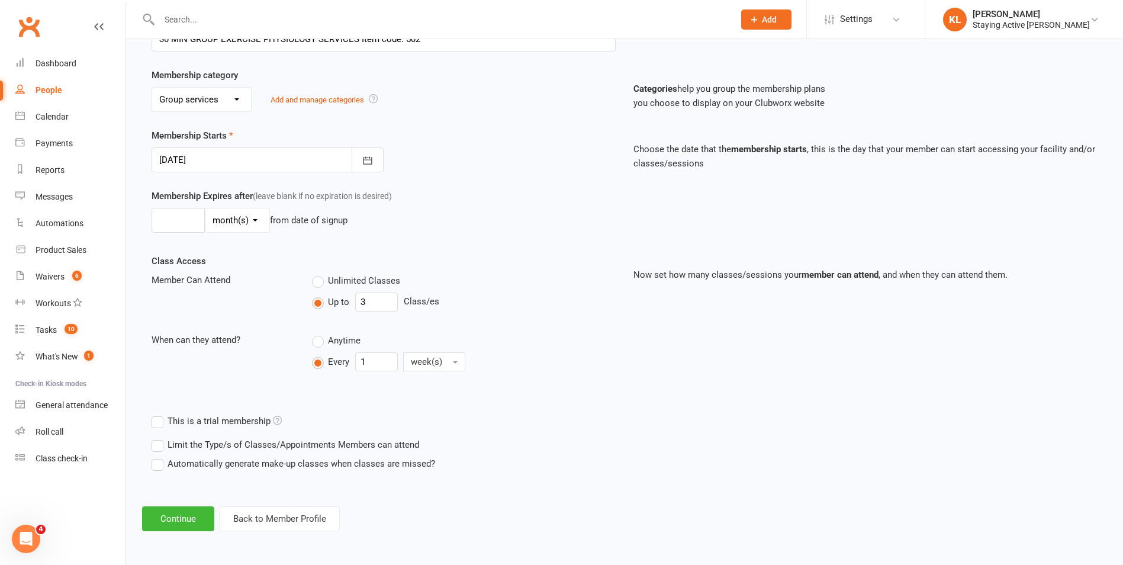
click at [278, 417] on icon at bounding box center [277, 419] width 9 height 9
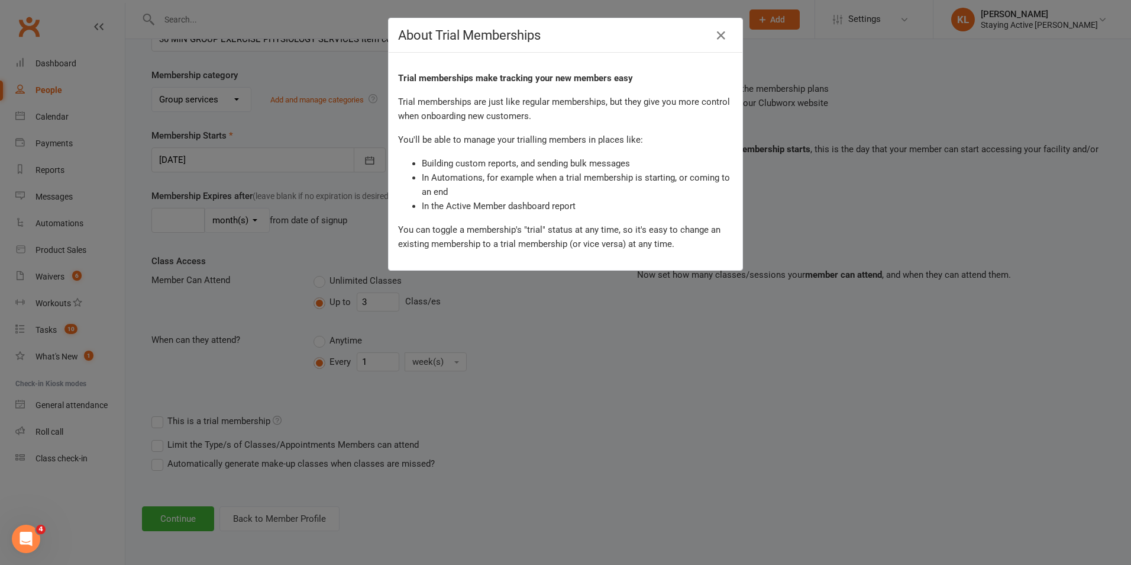
click at [339, 417] on div "About Trial Memberships Trial memberships make tracking your new members easy T…" at bounding box center [565, 282] width 1131 height 565
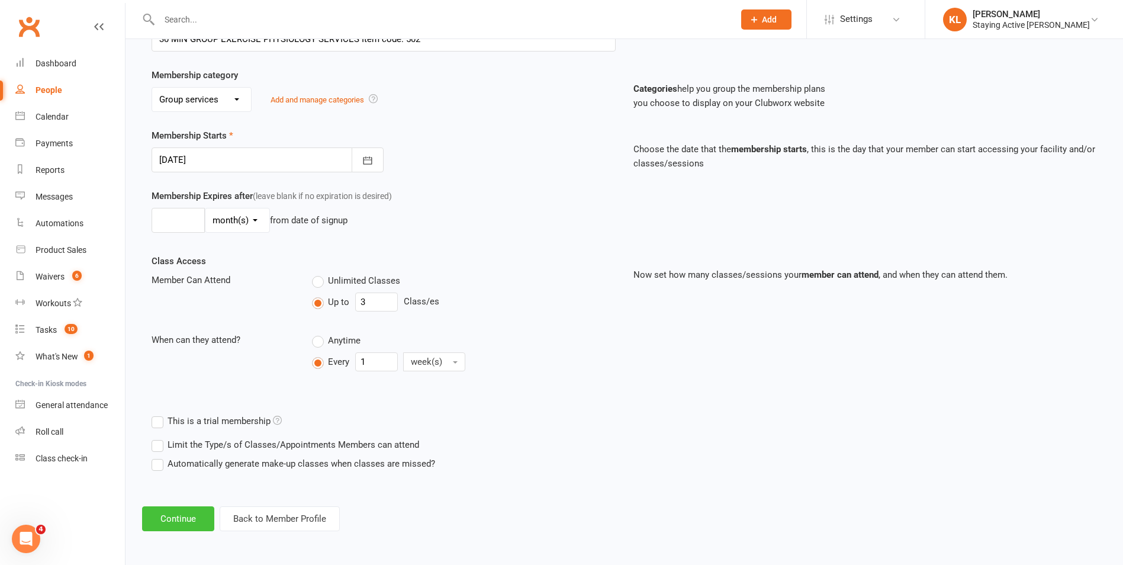
drag, startPoint x: 186, startPoint y: 518, endPoint x: 198, endPoint y: 518, distance: 11.3
click at [185, 518] on button "Continue" at bounding box center [178, 518] width 72 height 25
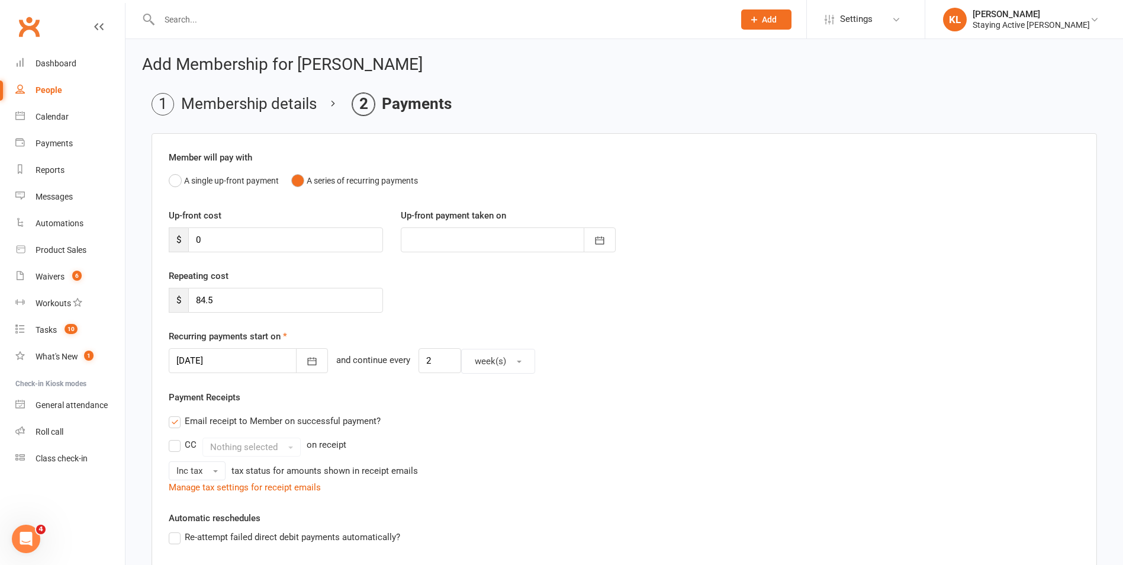
click at [237, 360] on div at bounding box center [248, 360] width 159 height 25
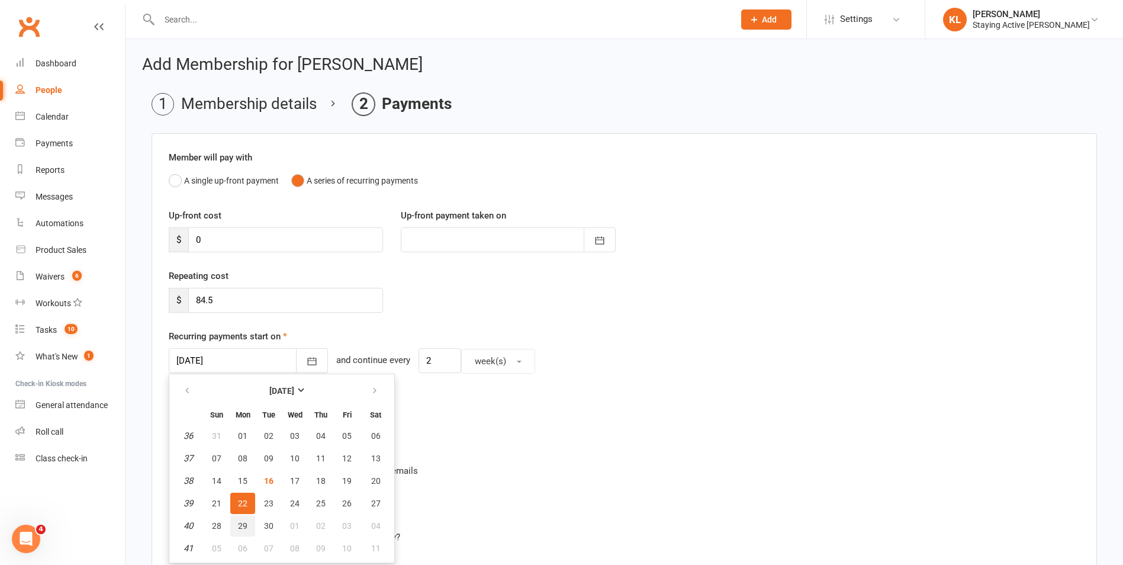
click at [243, 526] on span "29" at bounding box center [242, 525] width 9 height 9
type input "[DATE]"
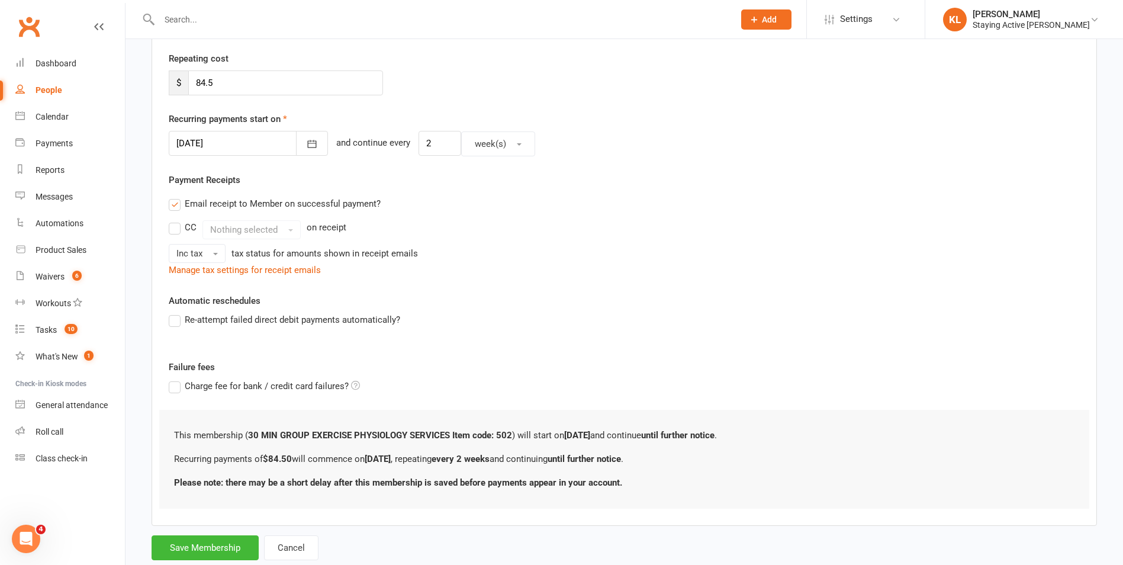
scroll to position [237, 0]
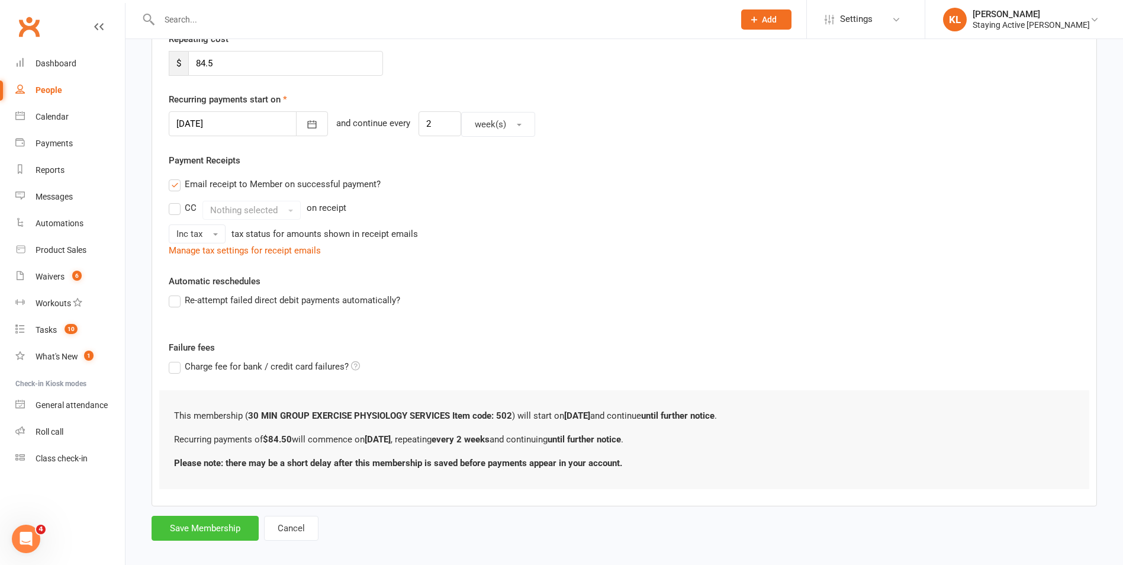
click at [180, 524] on button "Save Membership" at bounding box center [204, 527] width 107 height 25
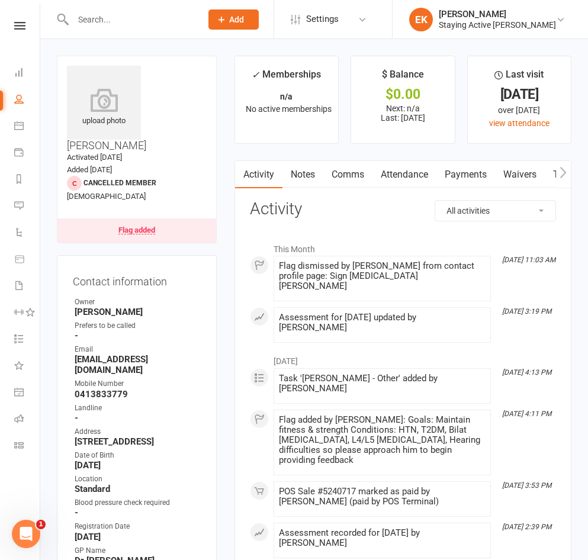
click at [250, 25] on button "Add" at bounding box center [233, 19] width 50 height 20
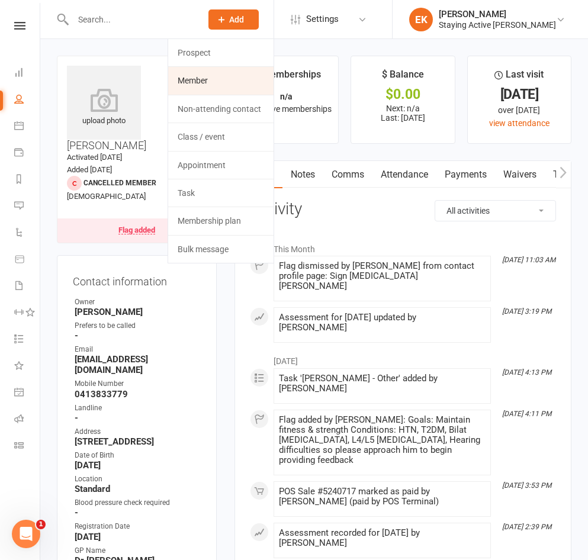
click at [211, 75] on link "Member" at bounding box center [220, 80] width 105 height 27
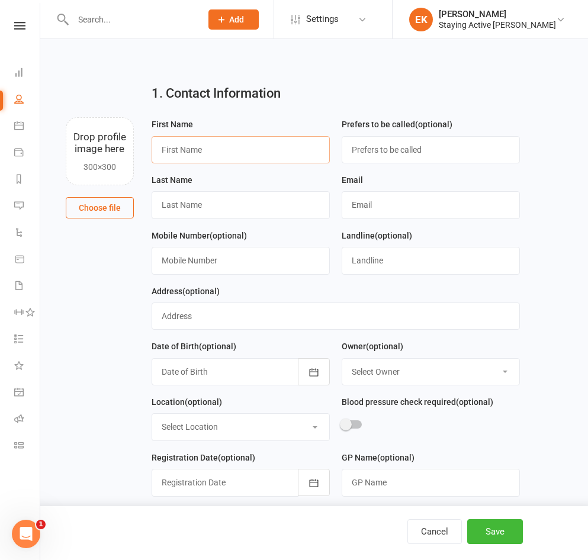
click at [189, 148] on input "text" at bounding box center [240, 149] width 178 height 27
type input "[PERSON_NAME]"
click at [174, 205] on input "text" at bounding box center [240, 204] width 178 height 27
type input "[PERSON_NAME]"
click at [378, 222] on div "Email" at bounding box center [431, 201] width 190 height 56
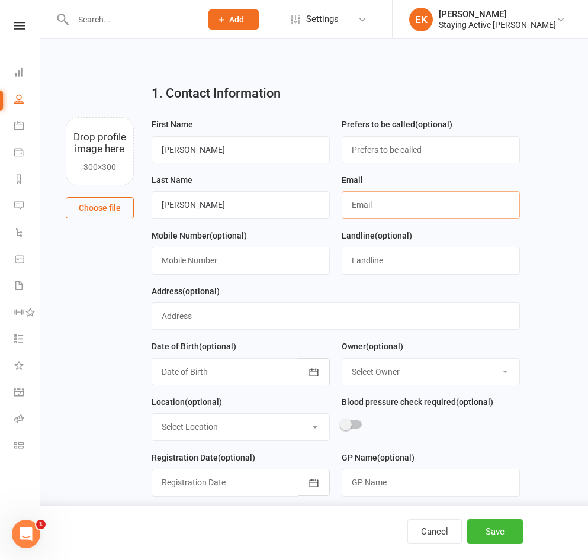
click at [369, 211] on input "text" at bounding box center [430, 204] width 178 height 27
paste input "[PERSON_NAME][EMAIL_ADDRESS][DOMAIN_NAME]"
type input "[PERSON_NAME][EMAIL_ADDRESS][DOMAIN_NAME]"
click at [167, 267] on input "text" at bounding box center [240, 260] width 178 height 27
paste input "0414 626 465"
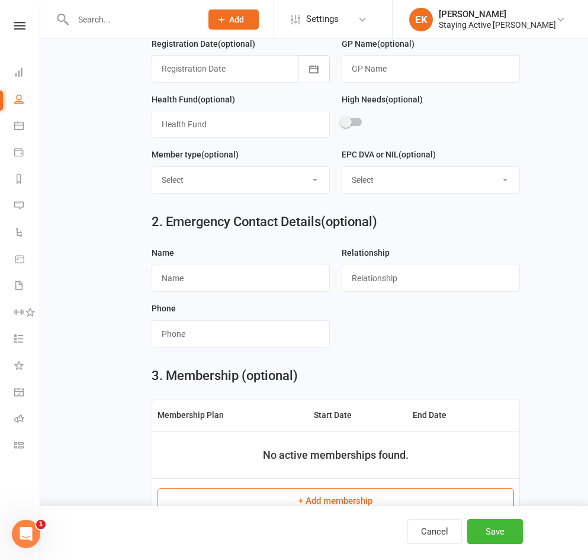
scroll to position [414, 0]
type input "0414 626 465"
click at [490, 527] on button "Save" at bounding box center [495, 531] width 56 height 25
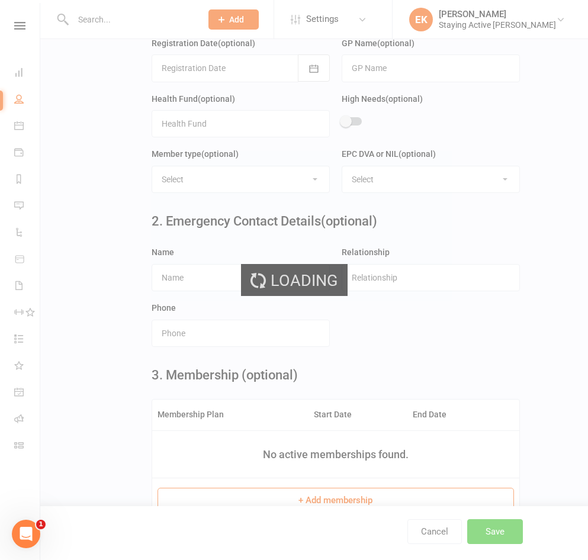
scroll to position [0, 0]
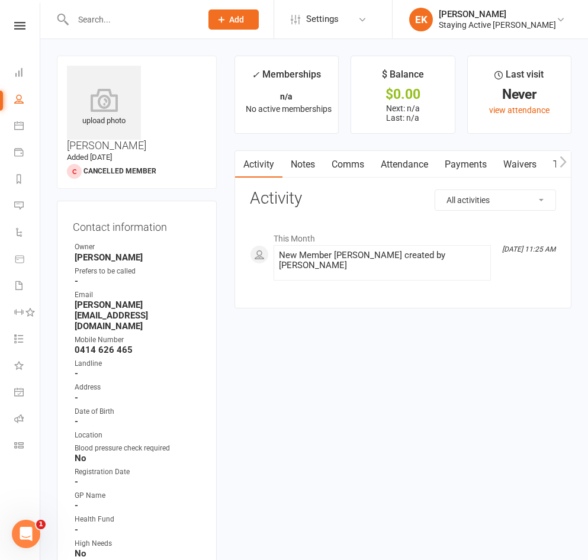
drag, startPoint x: 556, startPoint y: 167, endPoint x: 549, endPoint y: 164, distance: 8.5
click at [556, 167] on button "button" at bounding box center [563, 164] width 15 height 27
